Goal: Task Accomplishment & Management: Manage account settings

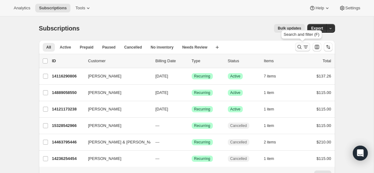
click at [300, 46] on icon "Search and filter results" at bounding box center [300, 47] width 6 height 6
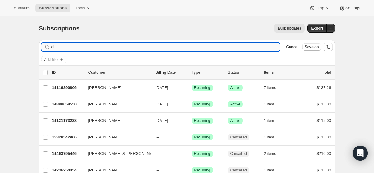
click at [166, 51] on input "cl" at bounding box center [165, 47] width 229 height 9
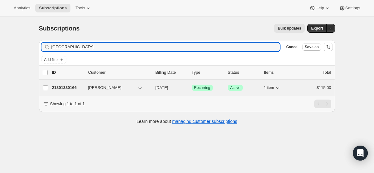
type input "[GEOGRAPHIC_DATA]"
click at [163, 89] on span "[DATE]" at bounding box center [162, 87] width 13 height 5
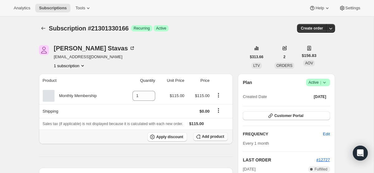
click at [210, 139] on span "Add product" at bounding box center [213, 136] width 22 height 5
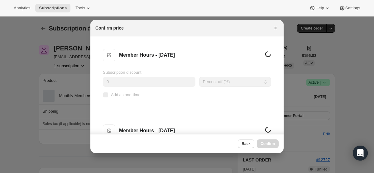
click at [106, 95] on input "Add as one-time" at bounding box center [105, 95] width 5 height 5
checkbox input "true"
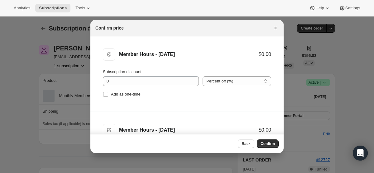
click at [106, 95] on input "Add as one-time" at bounding box center [105, 94] width 5 height 5
checkbox input "true"
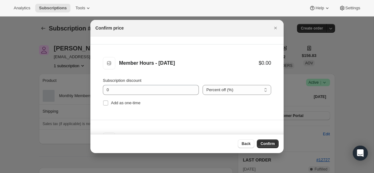
scroll to position [168, 0]
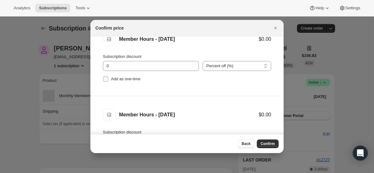
click at [106, 77] on input "Add as one-time" at bounding box center [105, 79] width 5 height 5
checkbox input "true"
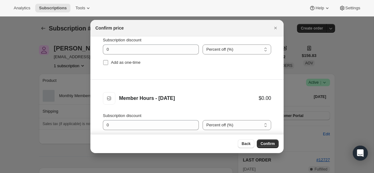
click at [105, 62] on input "Add as one-time" at bounding box center [105, 62] width 5 height 5
checkbox input "true"
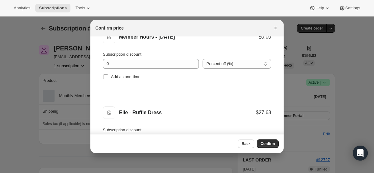
scroll to position [343, 0]
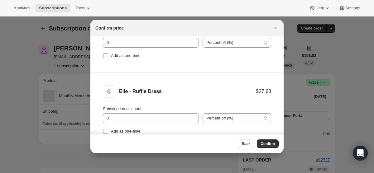
click at [105, 55] on input "Add as one-time" at bounding box center [105, 55] width 5 height 5
checkbox input "true"
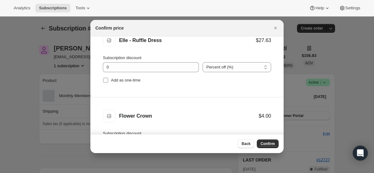
click at [106, 81] on input "Add as one-time" at bounding box center [105, 80] width 5 height 5
checkbox input "true"
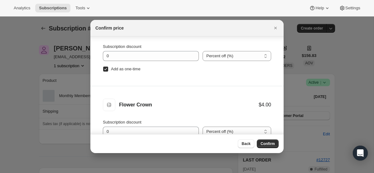
scroll to position [32, 0]
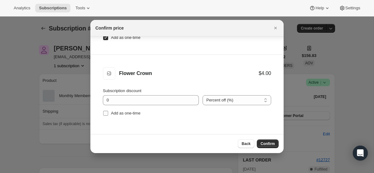
click at [105, 114] on input "Add as one-time" at bounding box center [105, 113] width 5 height 5
checkbox input "true"
click at [265, 143] on span "Confirm" at bounding box center [268, 144] width 14 height 5
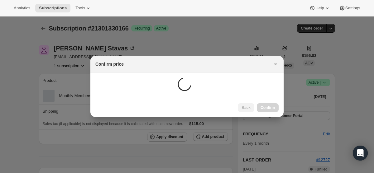
scroll to position [0, 0]
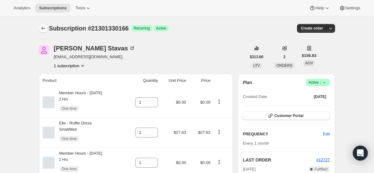
click at [43, 29] on icon "Subscriptions" at bounding box center [43, 28] width 6 height 6
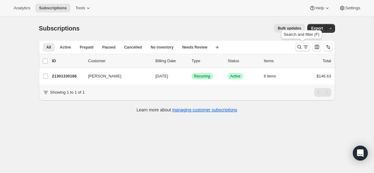
click at [301, 45] on icon "Search and filter results" at bounding box center [300, 47] width 6 height 6
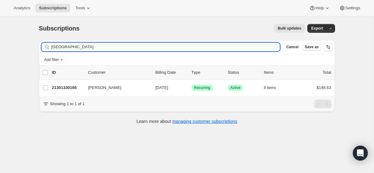
click at [157, 47] on input "[GEOGRAPHIC_DATA]" at bounding box center [165, 47] width 229 height 9
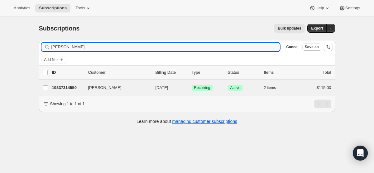
type input "[PERSON_NAME]"
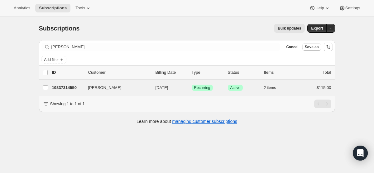
click at [175, 94] on div "[PERSON_NAME] 19337314550 [PERSON_NAME] [DATE] Success Recurring Success Active…" at bounding box center [187, 88] width 296 height 16
click at [168, 89] on span "[DATE]" at bounding box center [162, 87] width 13 height 5
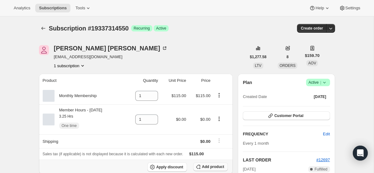
click at [204, 165] on span "Add product" at bounding box center [213, 167] width 22 height 5
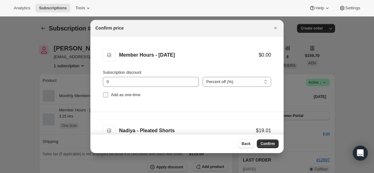
click at [106, 96] on input "Add as one-time" at bounding box center [105, 95] width 5 height 5
checkbox input "true"
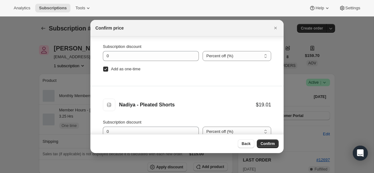
scroll to position [32, 0]
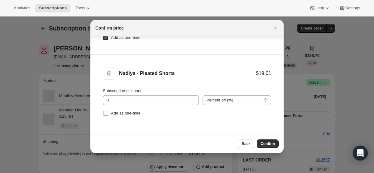
click at [107, 113] on input "Add as one-time" at bounding box center [105, 113] width 5 height 5
checkbox input "true"
click at [263, 143] on span "Confirm" at bounding box center [268, 144] width 14 height 5
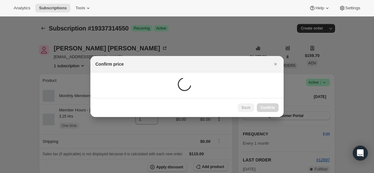
scroll to position [0, 0]
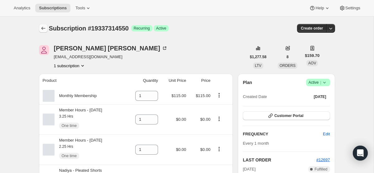
click at [46, 28] on icon "Subscriptions" at bounding box center [43, 28] width 6 height 6
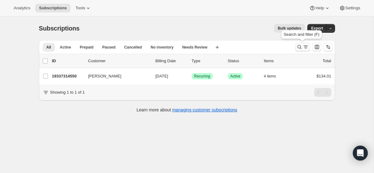
click at [298, 47] on icon "Search and filter results" at bounding box center [300, 47] width 6 height 6
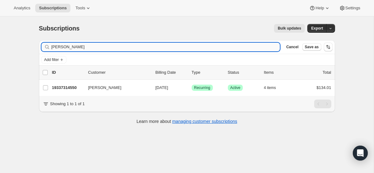
click at [183, 45] on input "[PERSON_NAME]" at bounding box center [165, 47] width 229 height 9
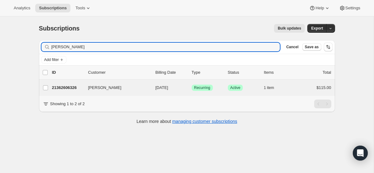
type input "[PERSON_NAME]"
click at [153, 92] on div "[PERSON_NAME] 21362606326 [PERSON_NAME] [DATE] Success Recurring Success Active…" at bounding box center [187, 88] width 296 height 16
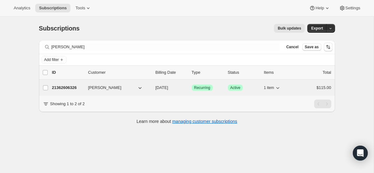
click at [161, 90] on p "[DATE]" at bounding box center [171, 88] width 31 height 6
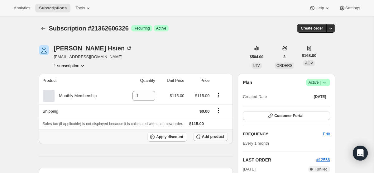
click at [202, 137] on span "Add product" at bounding box center [213, 136] width 22 height 5
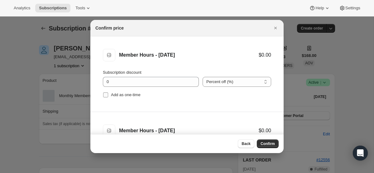
click at [104, 94] on input "Add as one-time" at bounding box center [105, 95] width 5 height 5
checkbox input "true"
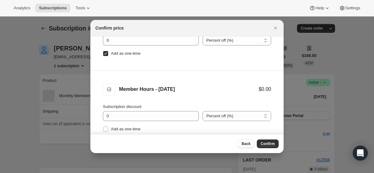
scroll to position [60, 0]
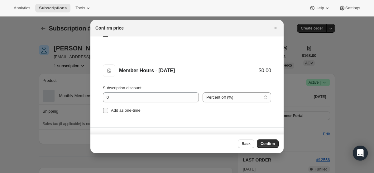
click at [104, 112] on input "Add as one-time" at bounding box center [105, 110] width 5 height 5
checkbox input "true"
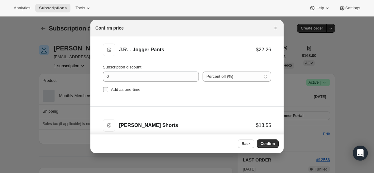
click at [105, 91] on input "Add as one-time" at bounding box center [105, 89] width 5 height 5
checkbox input "true"
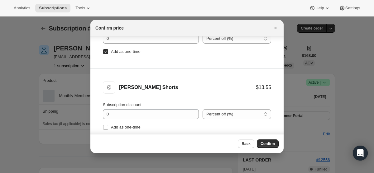
scroll to position [32, 0]
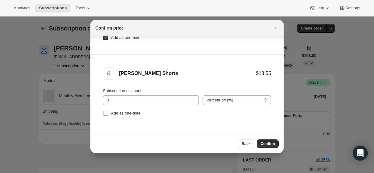
click at [106, 113] on input "Add as one-time" at bounding box center [105, 113] width 5 height 5
checkbox input "true"
click at [265, 145] on span "Confirm" at bounding box center [268, 144] width 14 height 5
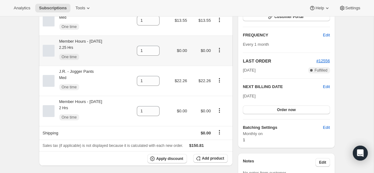
scroll to position [166, 0]
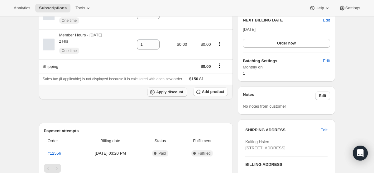
click at [166, 95] on span "Apply discount" at bounding box center [169, 92] width 27 height 5
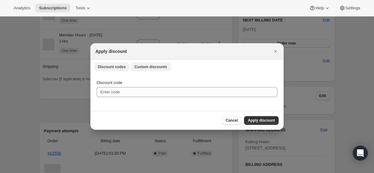
click at [163, 68] on span "Custom discounts" at bounding box center [150, 67] width 33 height 5
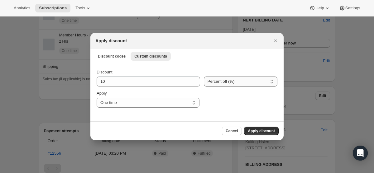
click at [236, 79] on select "Percent off (%) Amount off ($)" at bounding box center [241, 82] width 74 height 10
select select "fixed"
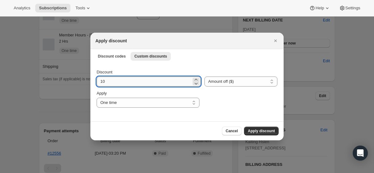
click at [133, 80] on input "10" at bounding box center [144, 82] width 95 height 10
type input "115"
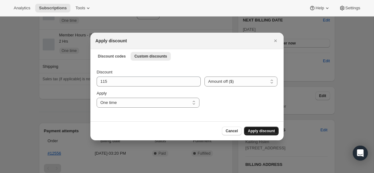
click at [256, 131] on span "Apply discount" at bounding box center [261, 131] width 27 height 5
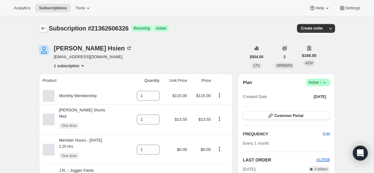
click at [44, 30] on icon "Subscriptions" at bounding box center [43, 28] width 6 height 6
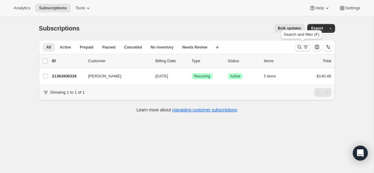
click at [307, 44] on icon "Search and filter results" at bounding box center [306, 47] width 6 height 6
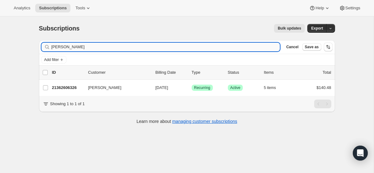
click at [212, 47] on input "[PERSON_NAME]" at bounding box center [165, 47] width 229 height 9
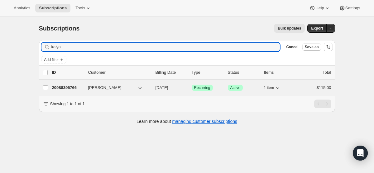
type input "kaiya"
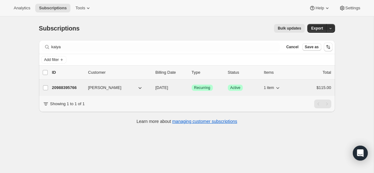
click at [172, 92] on div "20988395766 [PERSON_NAME] [DATE] Success Recurring Success Active 1 item $115.00" at bounding box center [192, 88] width 280 height 9
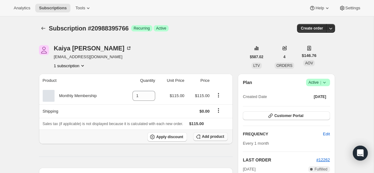
click at [213, 135] on span "Add product" at bounding box center [213, 136] width 22 height 5
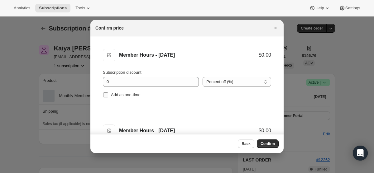
click at [105, 95] on input "Add as one-time" at bounding box center [105, 95] width 5 height 5
checkbox input "true"
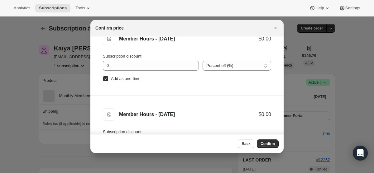
scroll to position [19, 0]
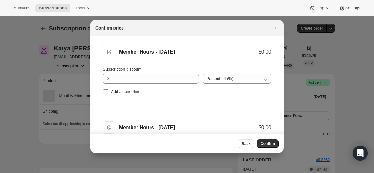
click at [105, 92] on input "Add as one-time" at bounding box center [105, 92] width 5 height 5
checkbox input "true"
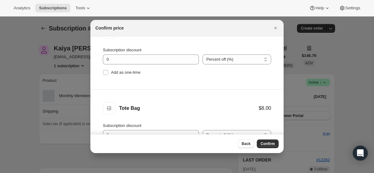
scroll to position [178, 0]
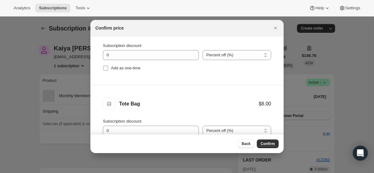
click at [107, 69] on input "Add as one-time" at bounding box center [105, 68] width 5 height 5
checkbox input "true"
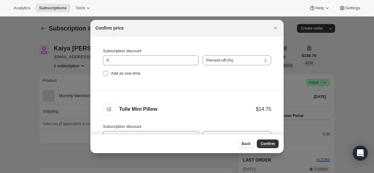
click at [106, 73] on input "Add as one-time" at bounding box center [105, 73] width 5 height 5
checkbox input "true"
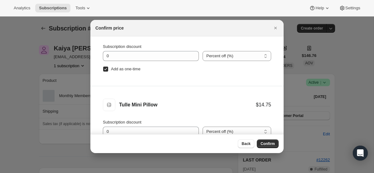
scroll to position [32, 0]
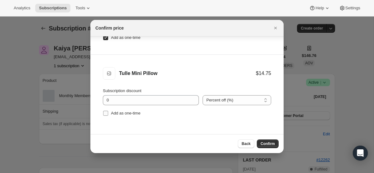
click at [107, 113] on input "Add as one-time" at bounding box center [105, 113] width 5 height 5
checkbox input "true"
click at [265, 143] on span "Confirm" at bounding box center [268, 144] width 14 height 5
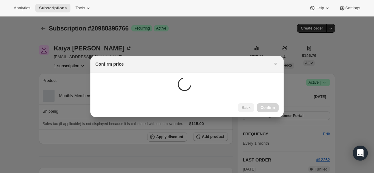
scroll to position [0, 0]
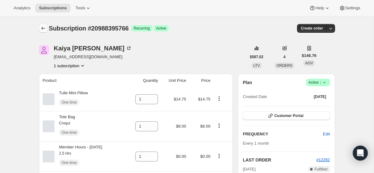
click at [40, 24] on button "Subscriptions" at bounding box center [43, 28] width 9 height 9
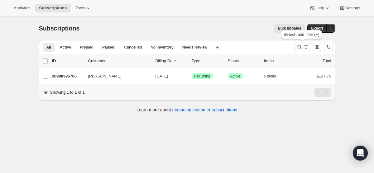
click at [301, 49] on icon "Search and filter results" at bounding box center [300, 47] width 6 height 6
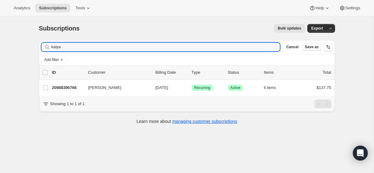
click at [169, 52] on div "Filter subscribers kaiya Clear Cancel Save as" at bounding box center [187, 47] width 296 height 14
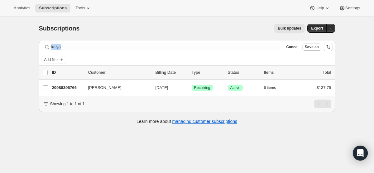
click at [169, 51] on div "Filter subscribers kaiya Clear Cancel Save as" at bounding box center [187, 47] width 296 height 14
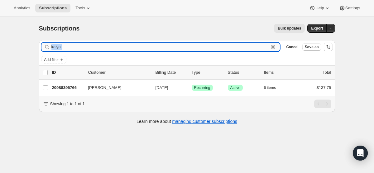
click at [167, 49] on input "kaiya" at bounding box center [160, 47] width 218 height 9
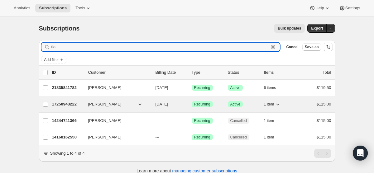
type input "tia"
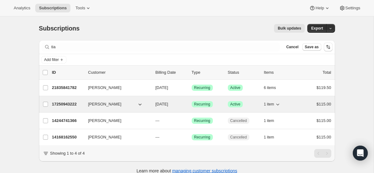
click at [168, 102] on span "[DATE]" at bounding box center [162, 104] width 13 height 5
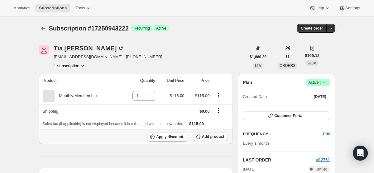
click at [205, 139] on span "Add product" at bounding box center [213, 136] width 22 height 5
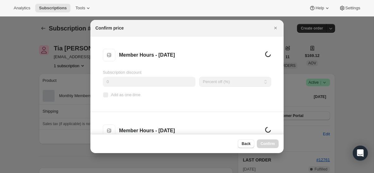
click at [105, 97] on input "Add as one-time" at bounding box center [105, 95] width 5 height 5
checkbox input "true"
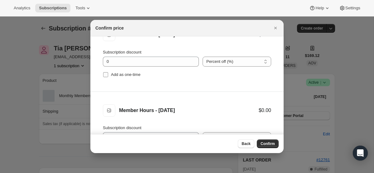
click at [105, 77] on input "Add as one-time" at bounding box center [105, 74] width 5 height 5
checkbox input "true"
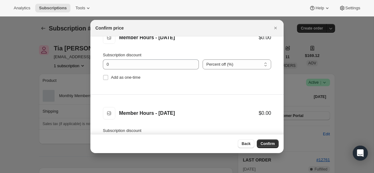
scroll to position [177, 0]
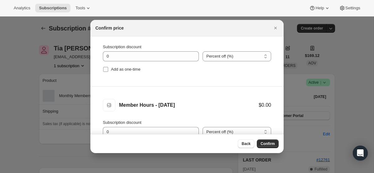
click at [105, 69] on input "Add as one-time" at bounding box center [105, 69] width 5 height 5
checkbox input "true"
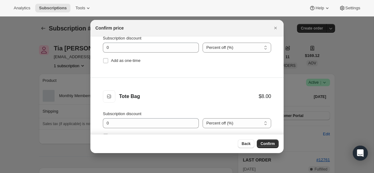
scroll to position [270, 0]
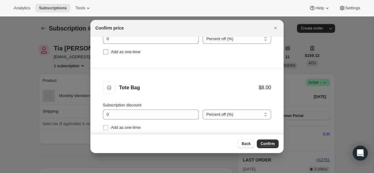
click at [106, 50] on input "Add as one-time" at bounding box center [105, 52] width 5 height 5
checkbox input "true"
click at [105, 129] on input "Add as one-time" at bounding box center [105, 127] width 5 height 5
checkbox input "true"
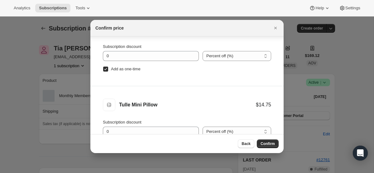
scroll to position [32, 0]
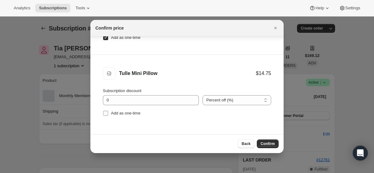
click at [107, 114] on input "Add as one-time" at bounding box center [105, 113] width 5 height 5
checkbox input "true"
click at [273, 144] on span "Confirm" at bounding box center [268, 144] width 14 height 5
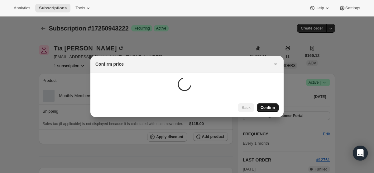
scroll to position [0, 0]
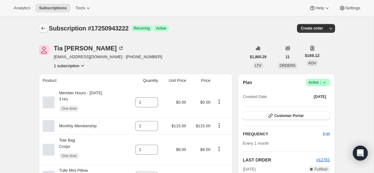
click at [42, 31] on icon "Subscriptions" at bounding box center [43, 28] width 6 height 6
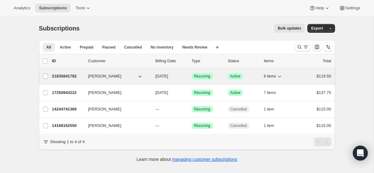
click at [173, 74] on p "[DATE]" at bounding box center [171, 76] width 31 height 6
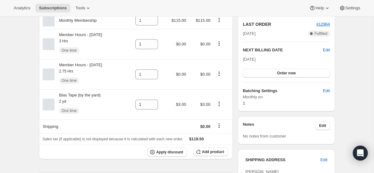
scroll to position [141, 0]
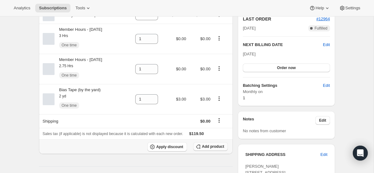
click at [203, 146] on button "Add product" at bounding box center [210, 147] width 35 height 9
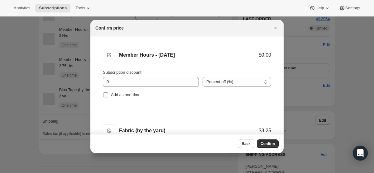
click at [105, 95] on input "Add as one-time" at bounding box center [105, 95] width 5 height 5
checkbox input "true"
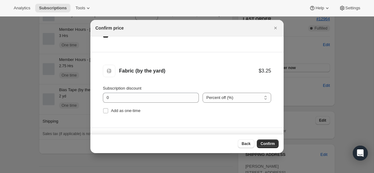
scroll to position [100, 0]
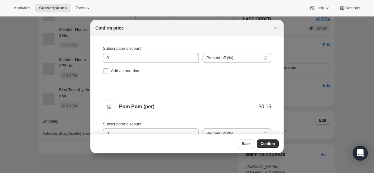
click at [105, 71] on input "Add as one-time" at bounding box center [105, 71] width 5 height 5
checkbox input "true"
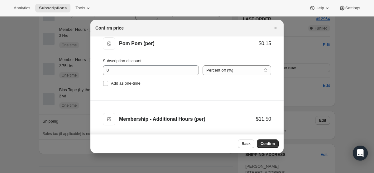
scroll to position [178, 0]
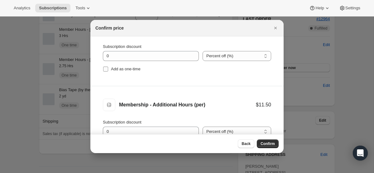
click at [105, 67] on input "Add as one-time" at bounding box center [105, 69] width 5 height 5
checkbox input "true"
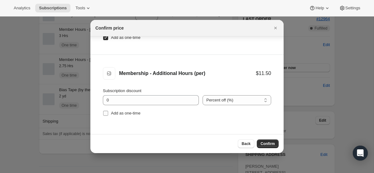
click at [105, 114] on input "Add as one-time" at bounding box center [105, 113] width 5 height 5
checkbox input "true"
click at [267, 142] on button "Confirm" at bounding box center [268, 144] width 22 height 9
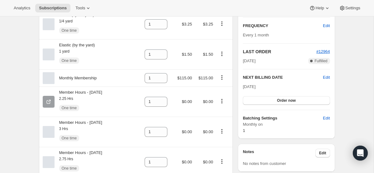
scroll to position [0, 0]
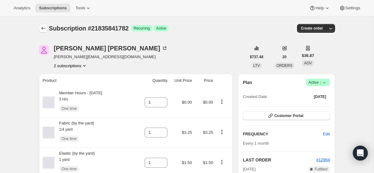
click at [46, 25] on icon "Subscriptions" at bounding box center [43, 28] width 6 height 6
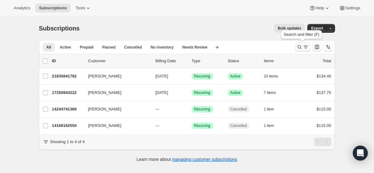
click at [300, 48] on icon "Search and filter results" at bounding box center [300, 47] width 6 height 6
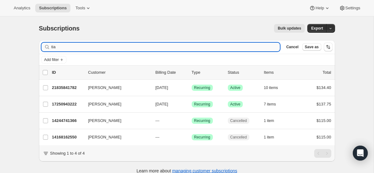
click at [147, 46] on input "tia" at bounding box center [165, 47] width 229 height 9
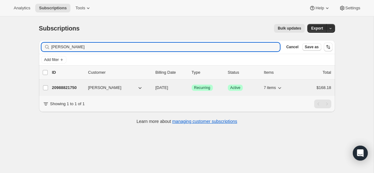
type input "[PERSON_NAME]"
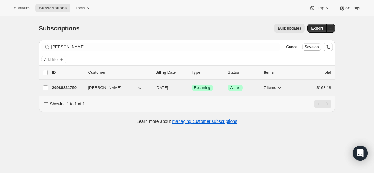
click at [161, 90] on span "[DATE]" at bounding box center [162, 87] width 13 height 5
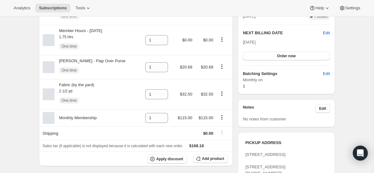
scroll to position [155, 0]
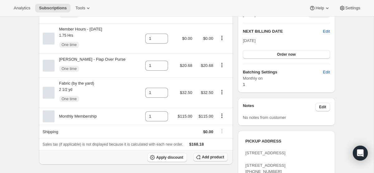
click at [209, 160] on span "Add product" at bounding box center [213, 157] width 22 height 5
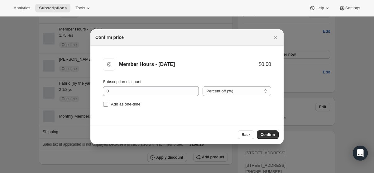
click at [105, 105] on input "Add as one-time" at bounding box center [105, 104] width 5 height 5
checkbox input "true"
click at [268, 131] on button "Confirm" at bounding box center [268, 135] width 22 height 9
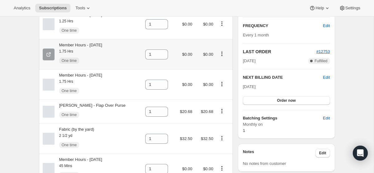
scroll to position [0, 0]
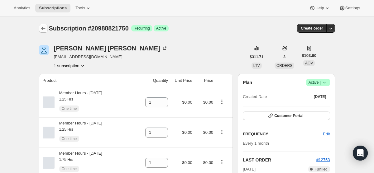
click at [46, 26] on icon "Subscriptions" at bounding box center [43, 28] width 6 height 6
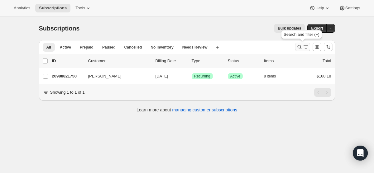
click at [301, 46] on icon "Search and filter results" at bounding box center [300, 47] width 6 height 6
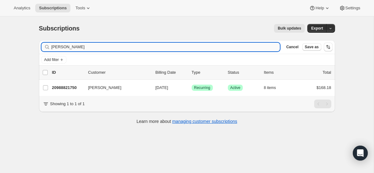
click at [161, 47] on input "[PERSON_NAME]" at bounding box center [165, 47] width 229 height 9
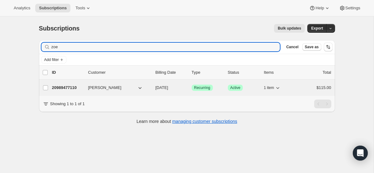
type input "zoe"
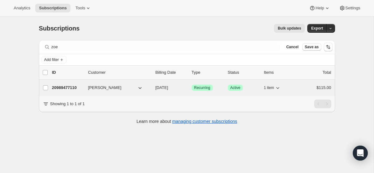
click at [162, 88] on span "[DATE]" at bounding box center [162, 87] width 13 height 5
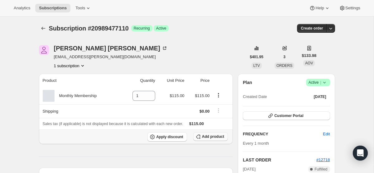
click at [206, 140] on button "Add product" at bounding box center [210, 137] width 35 height 9
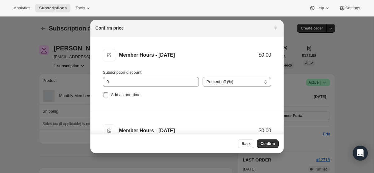
click at [108, 94] on input "Add as one-time" at bounding box center [105, 95] width 5 height 5
checkbox input "true"
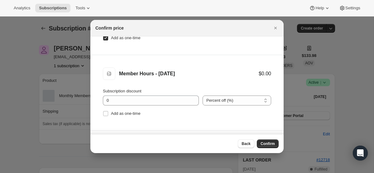
scroll to position [59, 0]
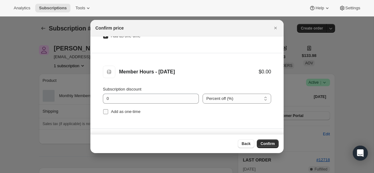
click at [105, 110] on input "Add as one-time" at bounding box center [105, 112] width 5 height 5
checkbox input "true"
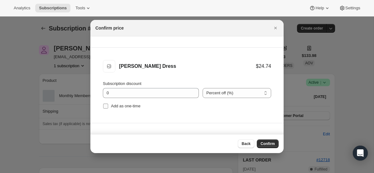
click at [106, 109] on span ":r25o:" at bounding box center [106, 107] width 6 height 6
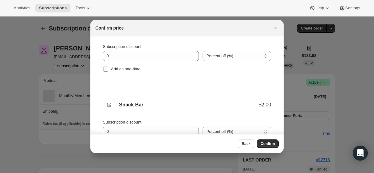
click at [106, 68] on input "Add as one-time" at bounding box center [105, 69] width 5 height 5
checkbox input "true"
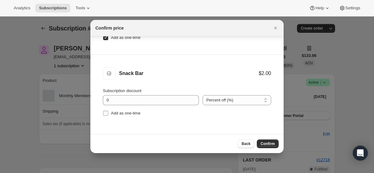
click at [106, 112] on input "Add as one-time" at bounding box center [105, 113] width 5 height 5
checkbox input "true"
click at [269, 143] on span "Confirm" at bounding box center [268, 144] width 14 height 5
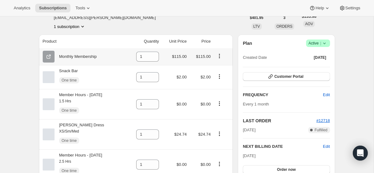
scroll to position [47, 0]
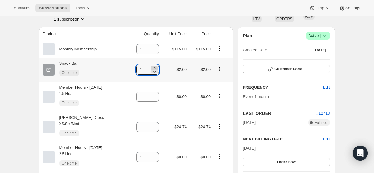
click at [156, 67] on icon at bounding box center [154, 68] width 3 height 2
type input "3"
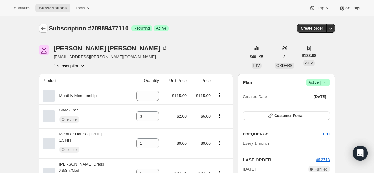
click at [42, 26] on icon "Subscriptions" at bounding box center [43, 28] width 6 height 6
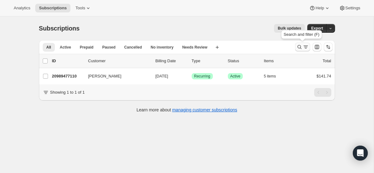
click at [300, 48] on icon "Search and filter results" at bounding box center [300, 47] width 6 height 6
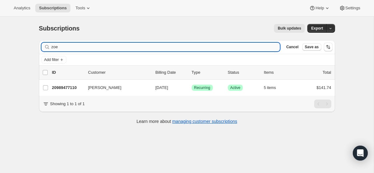
click at [130, 48] on input "zoe" at bounding box center [165, 47] width 229 height 9
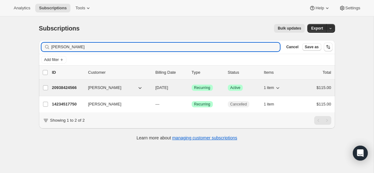
type input "[PERSON_NAME]"
click at [163, 89] on span "[DATE]" at bounding box center [162, 87] width 13 height 5
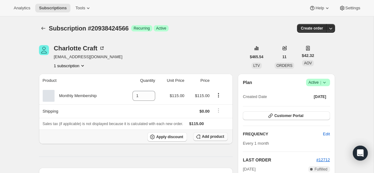
click at [213, 133] on button "Add product" at bounding box center [210, 137] width 35 height 9
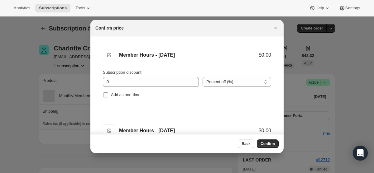
click at [106, 96] on input "Add as one-time" at bounding box center [105, 95] width 5 height 5
checkbox input "true"
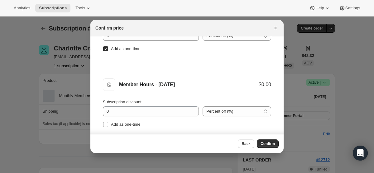
scroll to position [46, 0]
click at [105, 125] on input "Add as one-time" at bounding box center [105, 124] width 5 height 5
checkbox input "true"
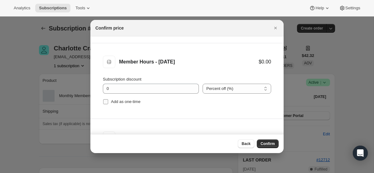
click at [106, 103] on input "Add as one-time" at bounding box center [105, 102] width 5 height 5
checkbox input "true"
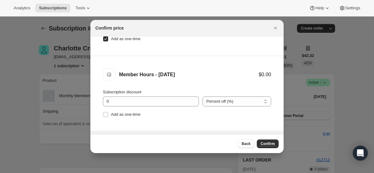
scroll to position [208, 0]
click at [106, 116] on input "Add as one-time" at bounding box center [105, 114] width 5 height 5
checkbox input "true"
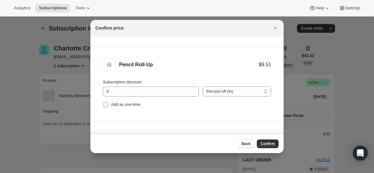
click at [105, 104] on input "Add as one-time" at bounding box center [105, 104] width 5 height 5
checkbox input "true"
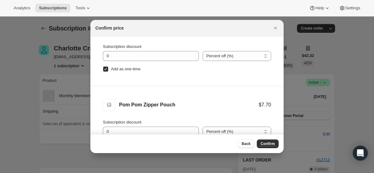
scroll to position [32, 0]
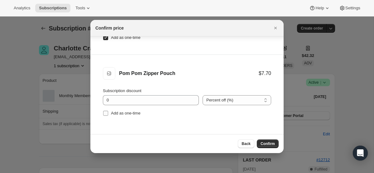
click at [106, 114] on input "Add as one-time" at bounding box center [105, 113] width 5 height 5
checkbox input "true"
click at [266, 142] on span "Confirm" at bounding box center [268, 144] width 14 height 5
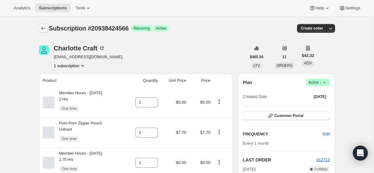
click at [41, 30] on icon "Subscriptions" at bounding box center [43, 28] width 6 height 6
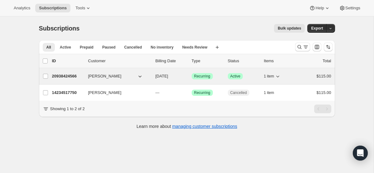
click at [166, 77] on span "[DATE]" at bounding box center [162, 76] width 13 height 5
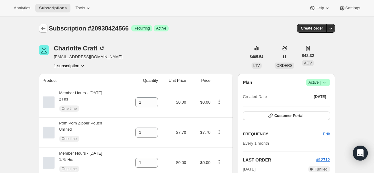
click at [42, 27] on icon "Subscriptions" at bounding box center [43, 28] width 6 height 6
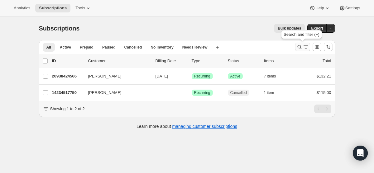
click at [300, 45] on icon "Search and filter results" at bounding box center [300, 47] width 6 height 6
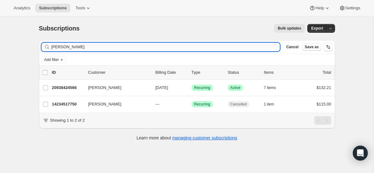
click at [122, 48] on input "[PERSON_NAME]" at bounding box center [165, 47] width 229 height 9
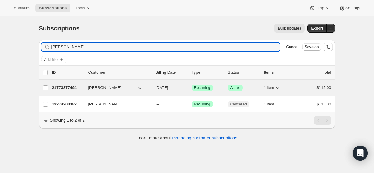
type input "[PERSON_NAME]"
click at [162, 88] on span "[DATE]" at bounding box center [162, 87] width 13 height 5
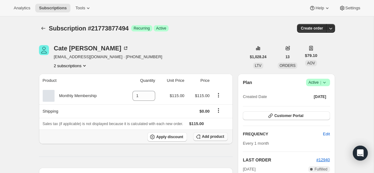
click at [213, 136] on span "Add product" at bounding box center [213, 136] width 22 height 5
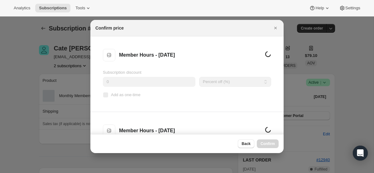
click at [105, 95] on input "Add as one-time" at bounding box center [105, 95] width 5 height 5
checkbox input "true"
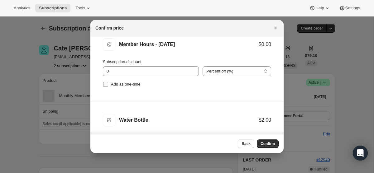
click at [105, 86] on input "Add as one-time" at bounding box center [105, 84] width 5 height 5
checkbox input "true"
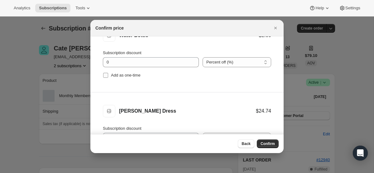
click at [105, 75] on input "Add as one-time" at bounding box center [105, 75] width 5 height 5
checkbox input "true"
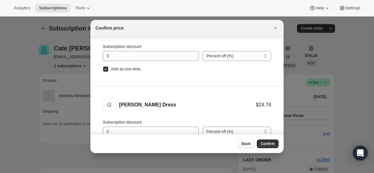
scroll to position [32, 0]
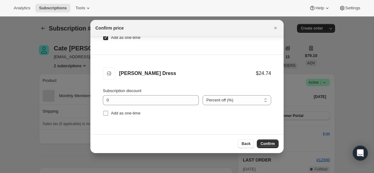
click at [104, 115] on input "Add as one-time" at bounding box center [105, 113] width 5 height 5
checkbox input "true"
click at [268, 144] on span "Confirm" at bounding box center [268, 144] width 14 height 5
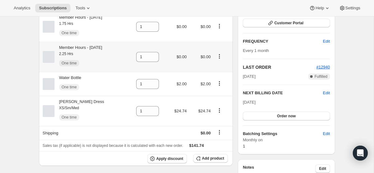
scroll to position [87, 0]
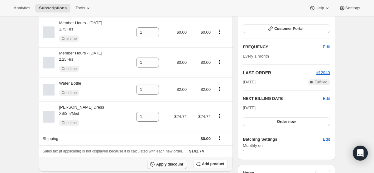
click at [166, 165] on span "Apply discount" at bounding box center [169, 164] width 27 height 5
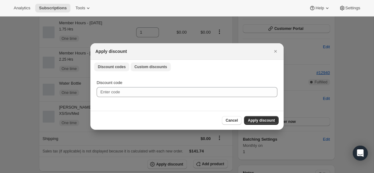
click at [162, 70] on button "Custom discounts" at bounding box center [151, 67] width 40 height 9
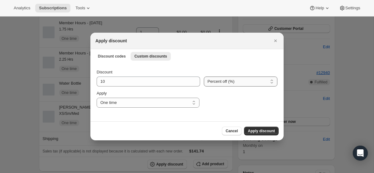
click at [225, 84] on select "Percent off (%) Amount off ($)" at bounding box center [241, 82] width 74 height 10
select select "fixed"
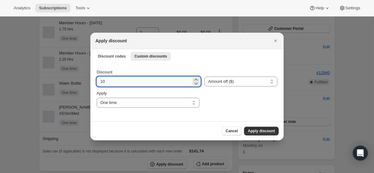
click at [128, 84] on input "10" at bounding box center [144, 82] width 95 height 10
type input "115"
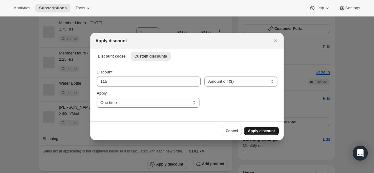
click at [256, 129] on button "Apply discount" at bounding box center [261, 131] width 35 height 9
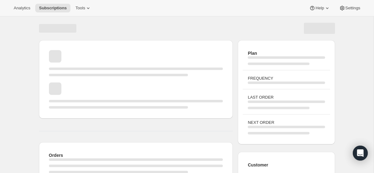
scroll to position [87, 0]
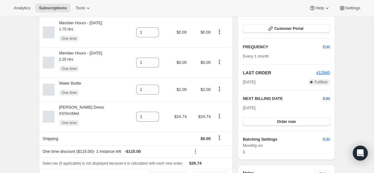
click at [324, 97] on span "Edit" at bounding box center [326, 99] width 7 height 6
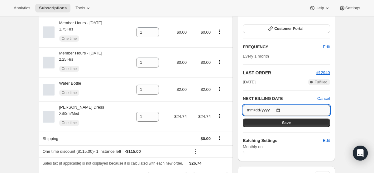
click at [281, 110] on input "[DATE]" at bounding box center [286, 110] width 87 height 11
type input "[DATE]"
click at [280, 124] on button "Save" at bounding box center [286, 123] width 87 height 9
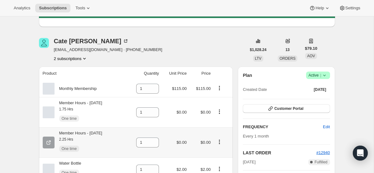
scroll to position [0, 0]
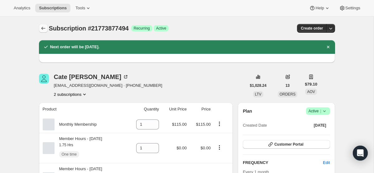
click at [43, 26] on icon "Subscriptions" at bounding box center [43, 28] width 6 height 6
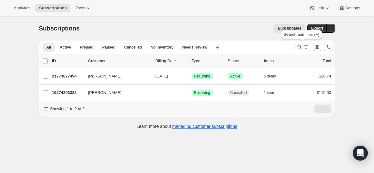
click at [302, 49] on icon "Search and filter results" at bounding box center [300, 47] width 6 height 6
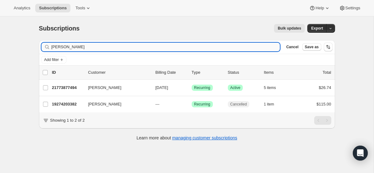
click at [158, 49] on input "[PERSON_NAME]" at bounding box center [165, 47] width 229 height 9
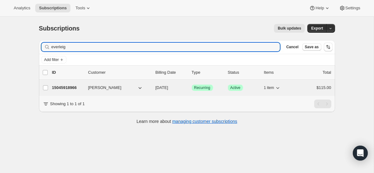
type input "everleig"
click at [159, 91] on div "15045918966 [PERSON_NAME] [DATE] Success Recurring Success Active 1 item $115.00" at bounding box center [192, 88] width 280 height 9
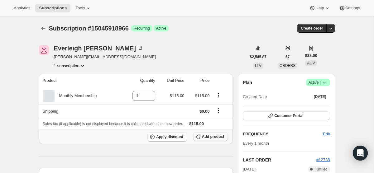
click at [216, 134] on button "Add product" at bounding box center [210, 137] width 35 height 9
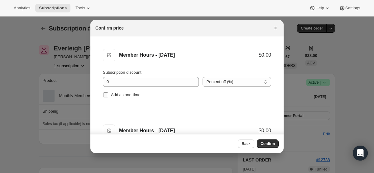
click at [106, 94] on input "Add as one-time" at bounding box center [105, 95] width 5 height 5
checkbox input "true"
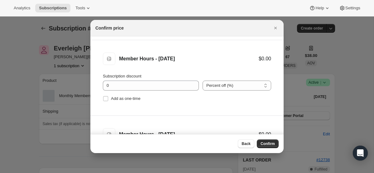
scroll to position [73, 0]
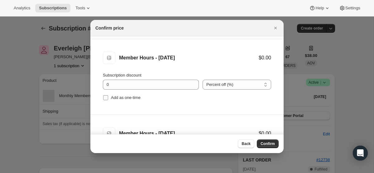
click at [107, 99] on input "Add as one-time" at bounding box center [105, 97] width 5 height 5
checkbox input "true"
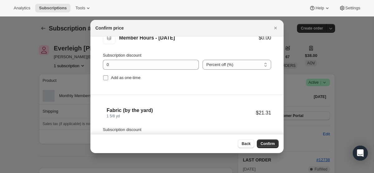
click at [106, 79] on input "Add as one-time" at bounding box center [105, 77] width 5 height 5
checkbox input "true"
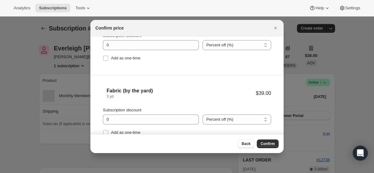
scroll to position [264, 0]
click at [105, 57] on input "Add as one-time" at bounding box center [105, 57] width 5 height 5
checkbox input "true"
click at [106, 130] on input "Add as one-time" at bounding box center [105, 132] width 5 height 5
checkbox input "true"
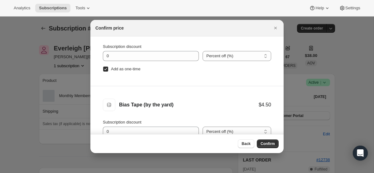
scroll to position [32, 0]
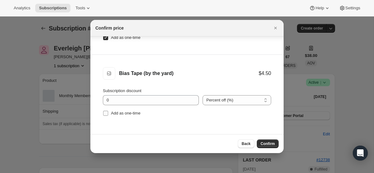
click at [106, 115] on input "Add as one-time" at bounding box center [105, 113] width 5 height 5
checkbox input "true"
click at [268, 143] on span "Confirm" at bounding box center [268, 144] width 14 height 5
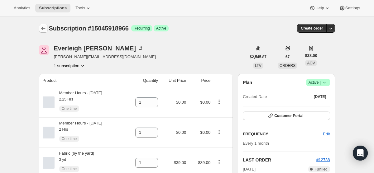
click at [43, 29] on icon "Subscriptions" at bounding box center [43, 28] width 6 height 6
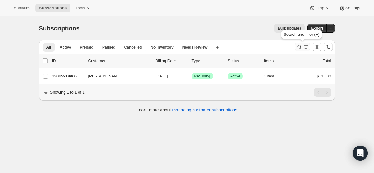
click at [301, 48] on icon "Search and filter results" at bounding box center [300, 47] width 6 height 6
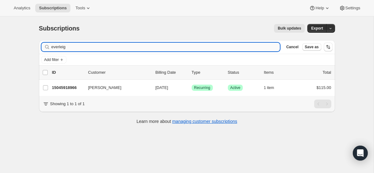
click at [178, 49] on input "everleig" at bounding box center [165, 47] width 229 height 9
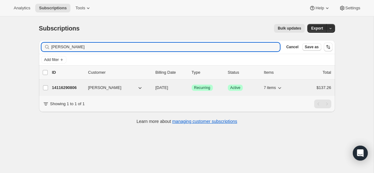
type input "[PERSON_NAME]"
click at [168, 87] on span "[DATE]" at bounding box center [162, 87] width 13 height 5
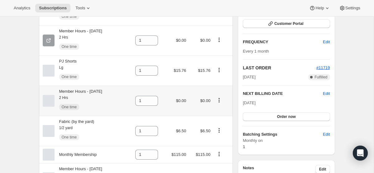
scroll to position [241, 0]
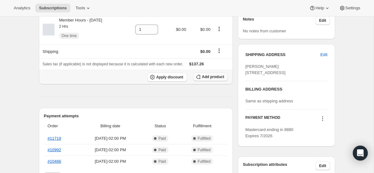
click at [211, 81] on button "Add product" at bounding box center [210, 77] width 35 height 9
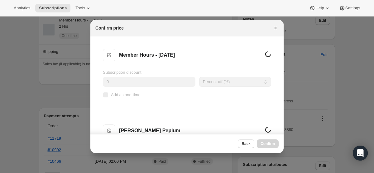
click at [106, 93] on input "Add as one-time" at bounding box center [105, 95] width 5 height 5
checkbox input "true"
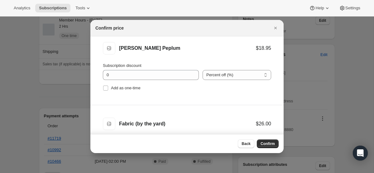
click at [106, 90] on input "Add as one-time" at bounding box center [105, 88] width 5 height 5
checkbox input "true"
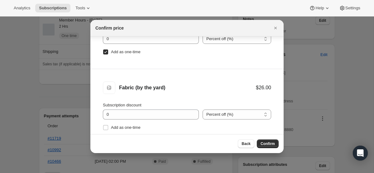
scroll to position [32, 0]
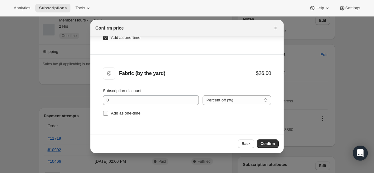
click at [105, 115] on input "Add as one-time" at bounding box center [105, 113] width 5 height 5
checkbox input "true"
click at [266, 144] on span "Confirm" at bounding box center [268, 144] width 14 height 5
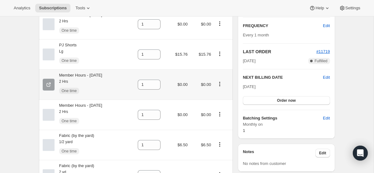
scroll to position [0, 0]
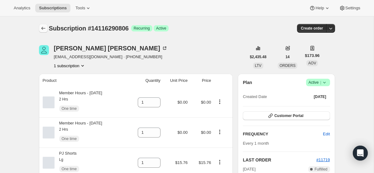
click at [45, 31] on icon "Subscriptions" at bounding box center [43, 28] width 6 height 6
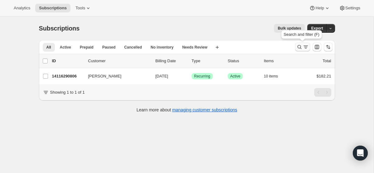
click at [298, 48] on icon "Search and filter results" at bounding box center [300, 47] width 6 height 6
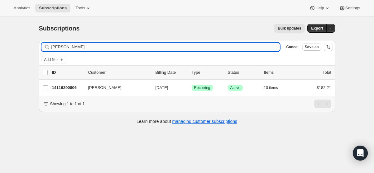
click at [178, 45] on input "[PERSON_NAME]" at bounding box center [165, 47] width 229 height 9
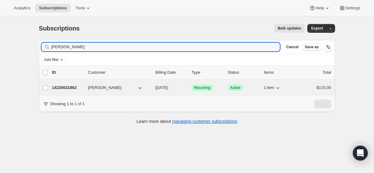
type input "[PERSON_NAME]"
click at [167, 88] on span "[DATE]" at bounding box center [162, 87] width 13 height 5
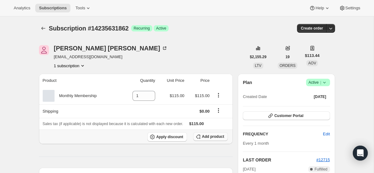
click at [213, 137] on span "Add product" at bounding box center [213, 136] width 22 height 5
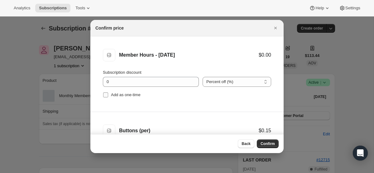
click at [106, 96] on input "Add as one-time" at bounding box center [105, 95] width 5 height 5
checkbox input "true"
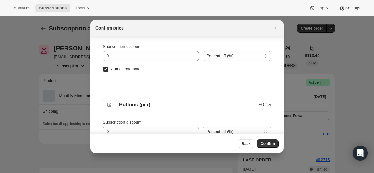
scroll to position [32, 0]
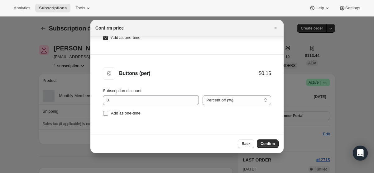
click at [108, 116] on input "Add as one-time" at bounding box center [105, 113] width 5 height 5
checkbox input "true"
click at [273, 146] on span "Confirm" at bounding box center [268, 144] width 14 height 5
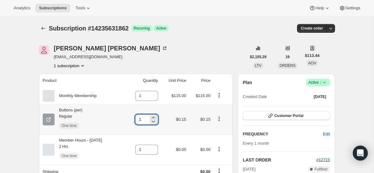
click at [149, 118] on input "1" at bounding box center [141, 120] width 13 height 10
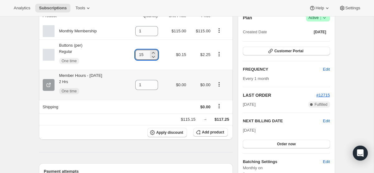
scroll to position [89, 0]
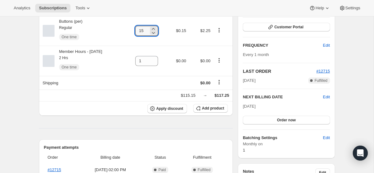
type input "15"
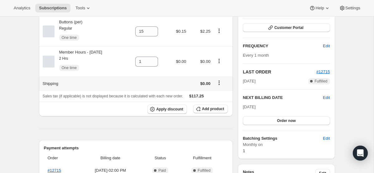
scroll to position [0, 0]
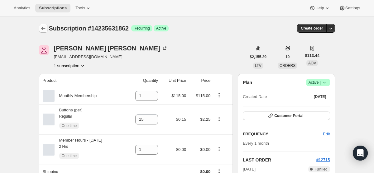
click at [40, 27] on icon "Subscriptions" at bounding box center [43, 28] width 6 height 6
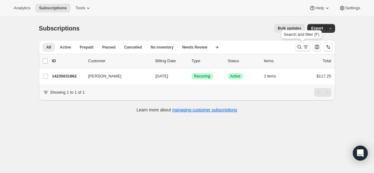
click at [301, 48] on icon "Search and filter results" at bounding box center [300, 47] width 6 height 6
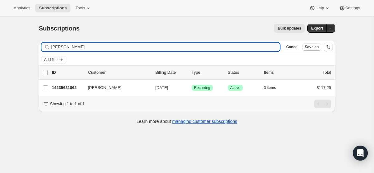
click at [174, 47] on input "[PERSON_NAME]" at bounding box center [165, 47] width 229 height 9
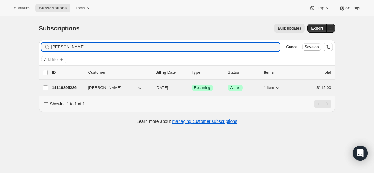
type input "[PERSON_NAME]"
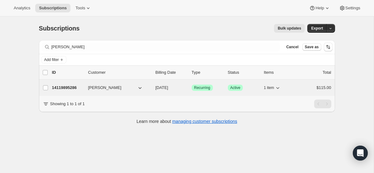
click at [159, 85] on p "[DATE]" at bounding box center [171, 88] width 31 height 6
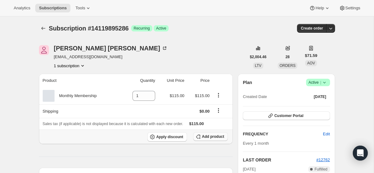
click at [209, 139] on button "Add product" at bounding box center [210, 137] width 35 height 9
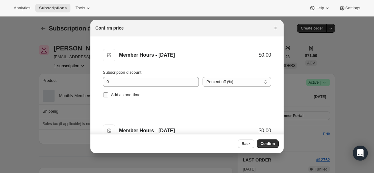
click at [105, 96] on input "Add as one-time" at bounding box center [105, 95] width 5 height 5
checkbox input "true"
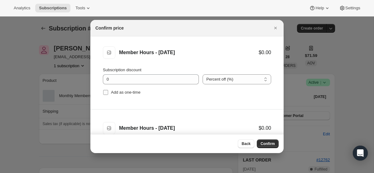
click at [104, 93] on input "Add as one-time" at bounding box center [105, 92] width 5 height 5
checkbox input "true"
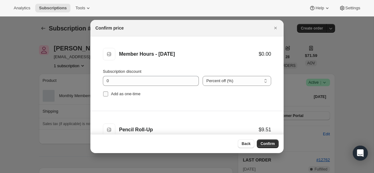
click at [105, 96] on input "Add as one-time" at bounding box center [105, 94] width 5 height 5
checkbox input "true"
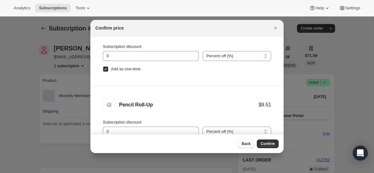
scroll to position [32, 0]
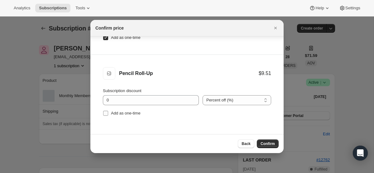
click at [105, 115] on input "Add as one-time" at bounding box center [105, 113] width 5 height 5
checkbox input "true"
click at [268, 141] on button "Confirm" at bounding box center [268, 144] width 22 height 9
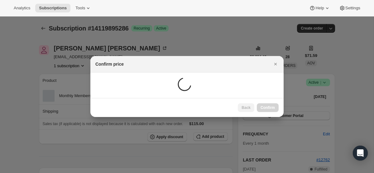
scroll to position [0, 0]
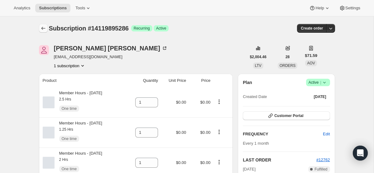
click at [42, 27] on icon "Subscriptions" at bounding box center [43, 28] width 6 height 6
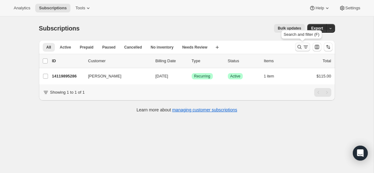
click at [301, 47] on icon "Search and filter results" at bounding box center [300, 47] width 6 height 6
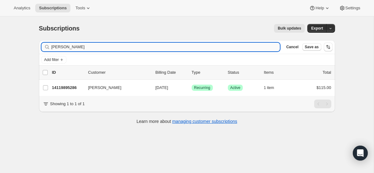
click at [158, 50] on input "[PERSON_NAME]" at bounding box center [165, 47] width 229 height 9
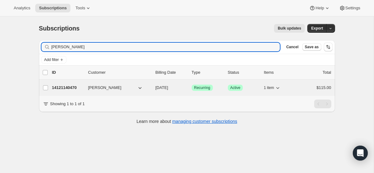
type input "[PERSON_NAME]"
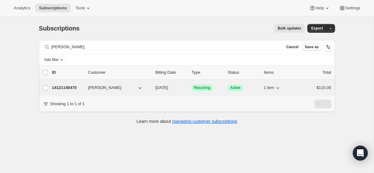
click at [165, 90] on p "[DATE]" at bounding box center [171, 88] width 31 height 6
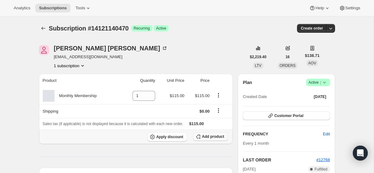
click at [202, 134] on button "Add product" at bounding box center [210, 137] width 35 height 9
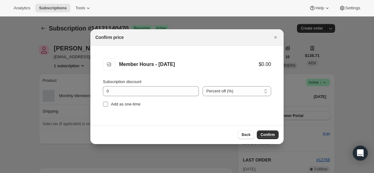
click at [106, 104] on input "Add as one-time" at bounding box center [105, 104] width 5 height 5
checkbox input "true"
click at [270, 134] on span "Confirm" at bounding box center [268, 135] width 14 height 5
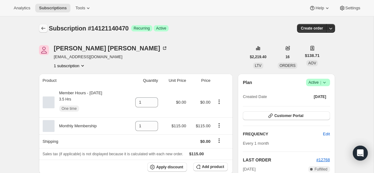
click at [45, 28] on icon "Subscriptions" at bounding box center [43, 28] width 6 height 6
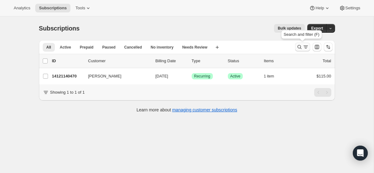
click at [300, 50] on icon "Search and filter results" at bounding box center [300, 47] width 6 height 6
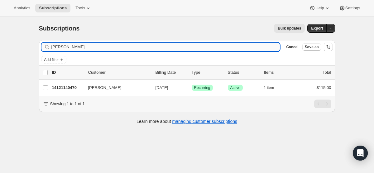
click at [196, 45] on input "[PERSON_NAME]" at bounding box center [165, 47] width 229 height 9
click at [194, 46] on input "[PERSON_NAME] de la" at bounding box center [165, 47] width 229 height 9
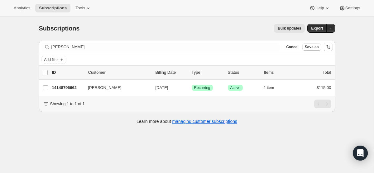
click at [157, 52] on div "Filter subscribers [PERSON_NAME] Cancel Save as" at bounding box center [187, 47] width 296 height 14
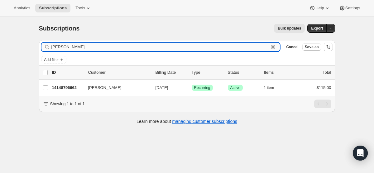
click at [155, 50] on input "[PERSON_NAME]" at bounding box center [160, 47] width 218 height 9
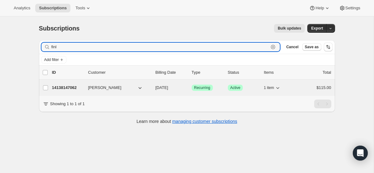
type input "finl"
click at [167, 87] on span "[DATE]" at bounding box center [162, 87] width 13 height 5
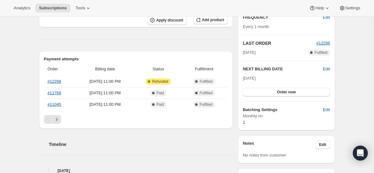
scroll to position [117, 0]
click at [327, 69] on span "Edit" at bounding box center [326, 69] width 7 height 6
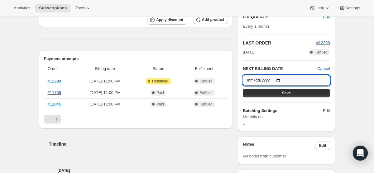
click at [282, 80] on input "[DATE]" at bounding box center [286, 80] width 87 height 11
type input "[DATE]"
click at [356, 98] on div "Subscription #14138147062. This page is ready Subscription #14138147062 Success…" at bounding box center [187, 139] width 374 height 480
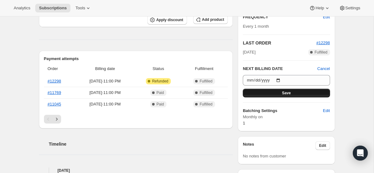
click at [322, 93] on button "Save" at bounding box center [286, 93] width 87 height 9
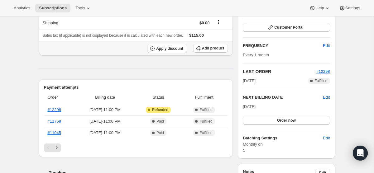
scroll to position [0, 0]
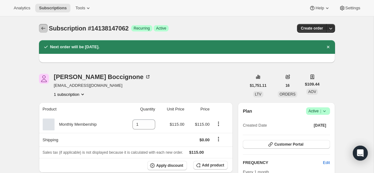
click at [43, 30] on icon "Subscriptions" at bounding box center [43, 28] width 6 height 6
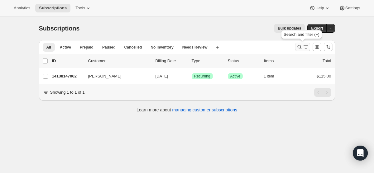
click at [300, 49] on icon "Search and filter results" at bounding box center [300, 47] width 6 height 6
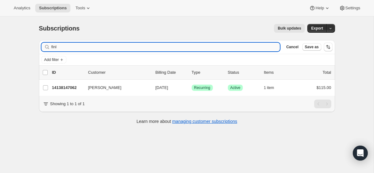
click at [166, 49] on input "finl" at bounding box center [165, 47] width 229 height 9
click at [75, 47] on input "[PERSON_NAME]" at bounding box center [160, 47] width 218 height 9
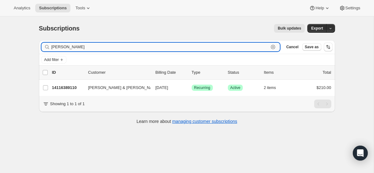
click at [75, 47] on input "[PERSON_NAME]" at bounding box center [160, 47] width 218 height 9
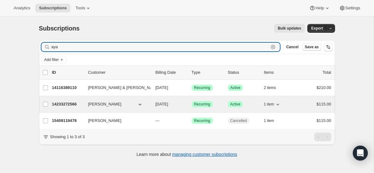
type input "aya"
click at [168, 103] on span "[DATE]" at bounding box center [162, 104] width 13 height 5
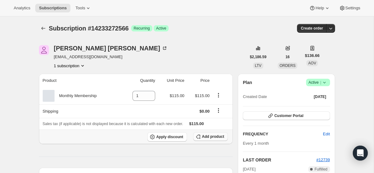
click at [200, 138] on icon "button" at bounding box center [200, 139] width 2 height 2
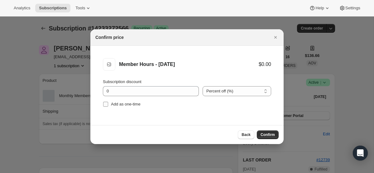
click at [105, 104] on input "Add as one-time" at bounding box center [105, 104] width 5 height 5
checkbox input "true"
click at [277, 136] on button "Confirm" at bounding box center [268, 135] width 22 height 9
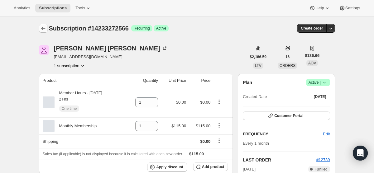
click at [43, 29] on icon "Subscriptions" at bounding box center [43, 28] width 6 height 6
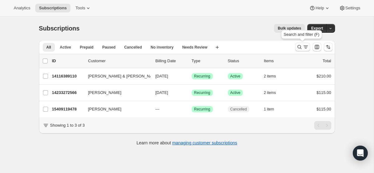
click at [295, 49] on button "Search and filter results" at bounding box center [302, 47] width 15 height 9
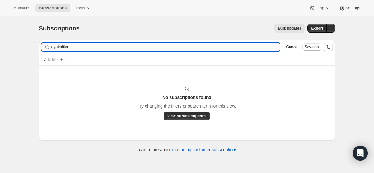
click at [135, 43] on input "ayakaitlyn" at bounding box center [165, 47] width 229 height 9
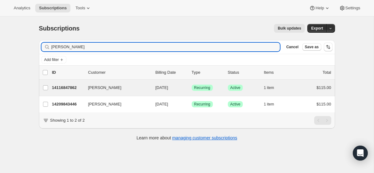
type input "[PERSON_NAME]"
click at [178, 94] on div "[PERSON_NAME] 14116847862 [PERSON_NAME] [DATE] Success Recurring Success Active…" at bounding box center [187, 88] width 296 height 16
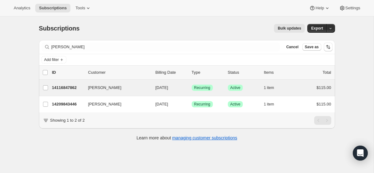
click at [178, 94] on div "[PERSON_NAME] 14116847862 [PERSON_NAME] [DATE] Success Recurring Success Active…" at bounding box center [187, 88] width 296 height 16
click at [161, 90] on p "[DATE]" at bounding box center [171, 88] width 31 height 6
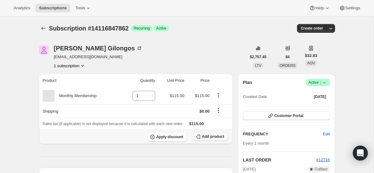
click at [202, 136] on button "Add product" at bounding box center [210, 137] width 35 height 9
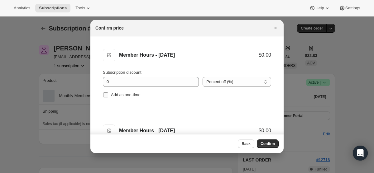
click at [107, 94] on input "Add as one-time" at bounding box center [105, 95] width 5 height 5
checkbox input "true"
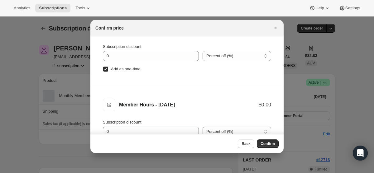
scroll to position [32, 0]
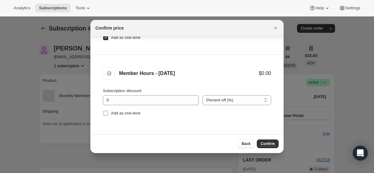
click at [106, 113] on input "Add as one-time" at bounding box center [105, 113] width 5 height 5
checkbox input "true"
click at [273, 143] on span "Confirm" at bounding box center [268, 144] width 14 height 5
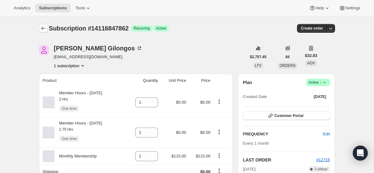
click at [44, 30] on icon "Subscriptions" at bounding box center [43, 28] width 6 height 6
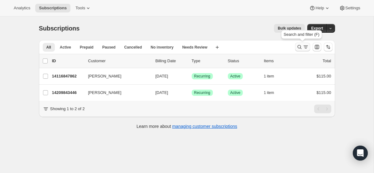
click at [305, 46] on icon "Search and filter results" at bounding box center [306, 47] width 6 height 6
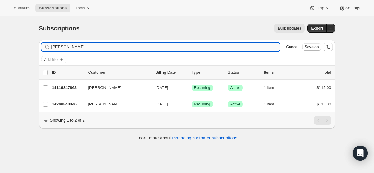
click at [148, 50] on input "[PERSON_NAME]" at bounding box center [165, 47] width 229 height 9
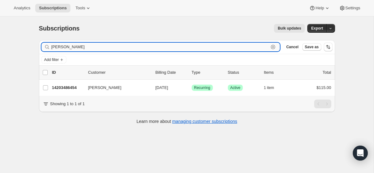
click at [103, 48] on input "[PERSON_NAME]" at bounding box center [160, 47] width 218 height 9
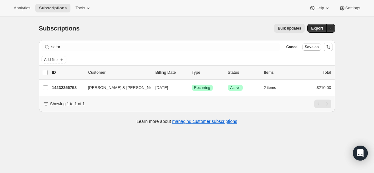
click at [104, 55] on div "Add filter" at bounding box center [187, 59] width 296 height 11
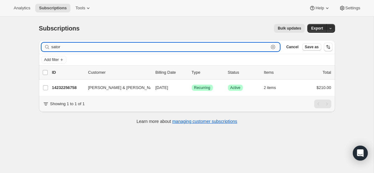
click at [102, 51] on input "sator" at bounding box center [160, 47] width 218 height 9
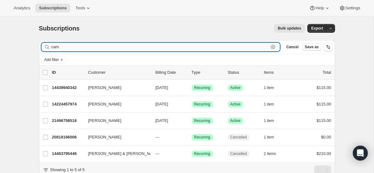
click at [94, 47] on input "cam" at bounding box center [160, 47] width 218 height 9
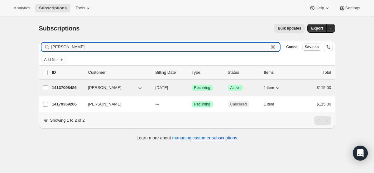
type input "[PERSON_NAME]"
click at [160, 91] on p "[DATE]" at bounding box center [171, 88] width 31 height 6
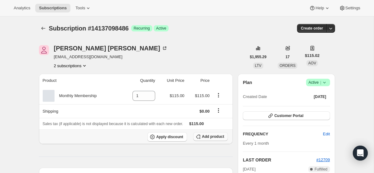
click at [212, 139] on button "Add product" at bounding box center [210, 137] width 35 height 9
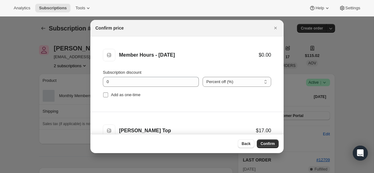
click at [106, 94] on input "Add as one-time" at bounding box center [105, 95] width 5 height 5
checkbox input "true"
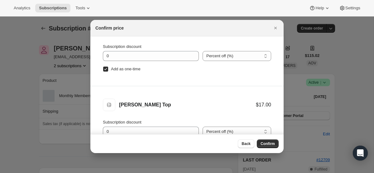
scroll to position [32, 0]
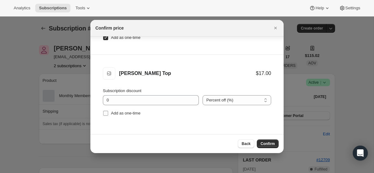
click at [105, 113] on input "Add as one-time" at bounding box center [105, 113] width 5 height 5
checkbox input "true"
click at [266, 144] on span "Confirm" at bounding box center [268, 144] width 14 height 5
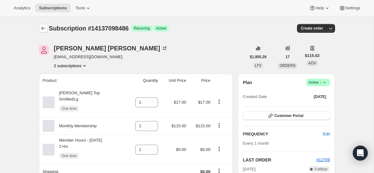
click at [43, 27] on icon "Subscriptions" at bounding box center [43, 28] width 6 height 6
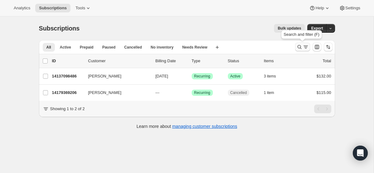
click at [300, 48] on icon "Search and filter results" at bounding box center [300, 47] width 6 height 6
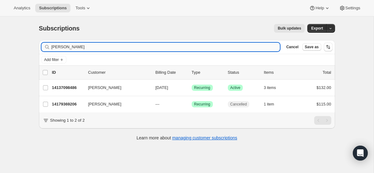
click at [170, 49] on input "[PERSON_NAME]" at bounding box center [165, 47] width 229 height 9
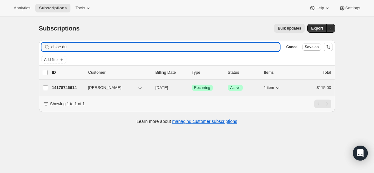
type input "chloe du"
click at [160, 90] on span "[DATE]" at bounding box center [162, 87] width 13 height 5
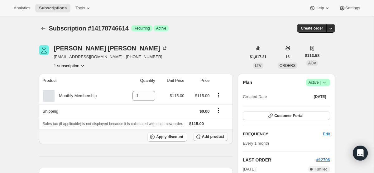
click at [215, 139] on button "Add product" at bounding box center [210, 137] width 35 height 9
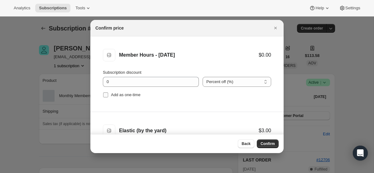
click at [105, 95] on input "Add as one-time" at bounding box center [105, 95] width 5 height 5
checkbox input "true"
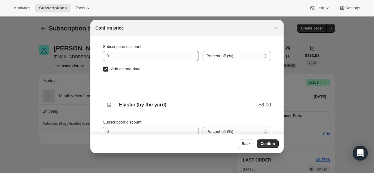
scroll to position [32, 0]
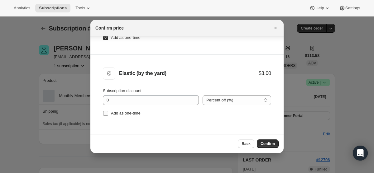
click at [106, 116] on label "Add as one-time" at bounding box center [122, 113] width 38 height 9
click at [106, 116] on input "Add as one-time" at bounding box center [105, 113] width 5 height 5
checkbox input "true"
click at [270, 144] on span "Confirm" at bounding box center [268, 144] width 14 height 5
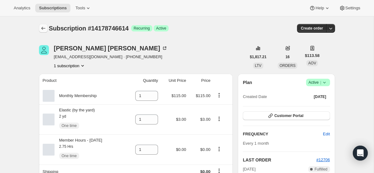
click at [42, 27] on icon "Subscriptions" at bounding box center [43, 28] width 6 height 6
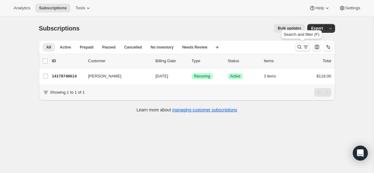
click at [305, 45] on icon "Search and filter results" at bounding box center [306, 47] width 6 height 6
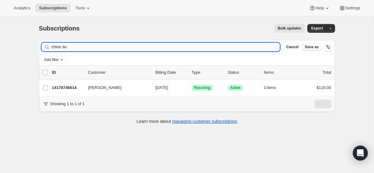
click at [197, 45] on input "chloe du" at bounding box center [165, 47] width 229 height 9
type input "l"
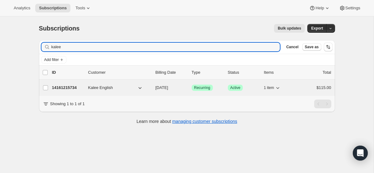
type input "kalee"
click at [157, 87] on span "[DATE]" at bounding box center [162, 87] width 13 height 5
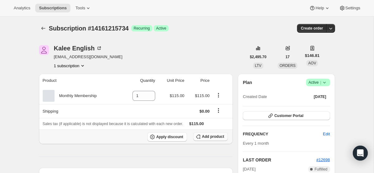
click at [215, 136] on span "Add product" at bounding box center [213, 136] width 22 height 5
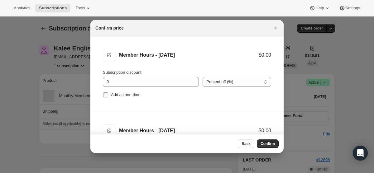
click at [105, 96] on input "Add as one-time" at bounding box center [105, 95] width 5 height 5
checkbox input "true"
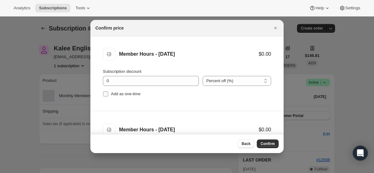
click at [106, 93] on input "Add as one-time" at bounding box center [105, 94] width 5 height 5
checkbox input "true"
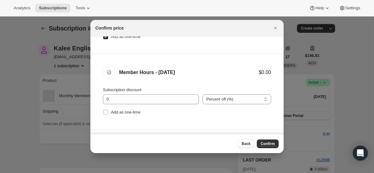
scroll to position [173, 0]
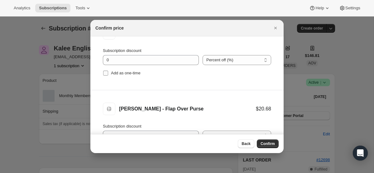
click at [105, 70] on label "Add as one-time" at bounding box center [122, 73] width 38 height 9
click at [105, 71] on input "Add as one-time" at bounding box center [105, 73] width 5 height 5
checkbox input "true"
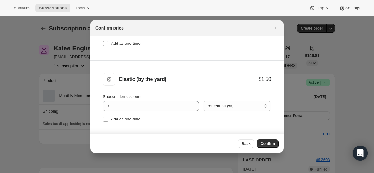
scroll to position [277, 0]
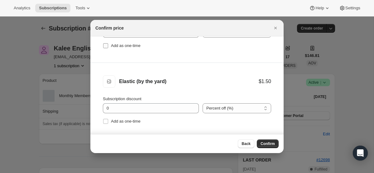
click at [106, 46] on input "Add as one-time" at bounding box center [105, 45] width 5 height 5
checkbox input "true"
click at [104, 123] on input "Add as one-time" at bounding box center [105, 121] width 5 height 5
checkbox input "true"
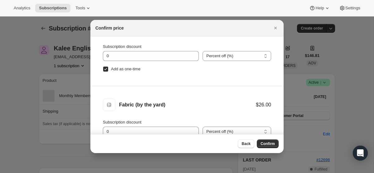
scroll to position [32, 0]
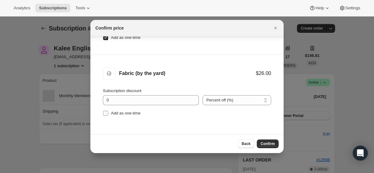
click at [106, 112] on input "Add as one-time" at bounding box center [105, 113] width 5 height 5
checkbox input "true"
click at [264, 145] on span "Confirm" at bounding box center [268, 144] width 14 height 5
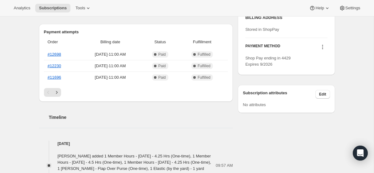
scroll to position [272, 0]
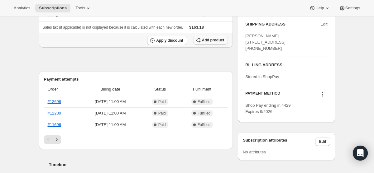
click at [216, 39] on button "Add product" at bounding box center [210, 40] width 35 height 9
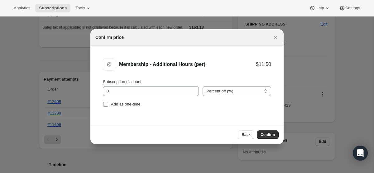
click at [103, 104] on input "Add as one-time" at bounding box center [105, 104] width 5 height 5
checkbox input "true"
click at [278, 138] on button "Confirm" at bounding box center [268, 135] width 22 height 9
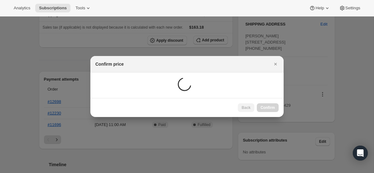
scroll to position [109, 0]
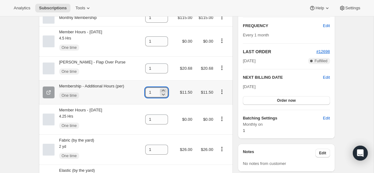
click at [164, 91] on icon at bounding box center [163, 91] width 6 height 6
click at [164, 95] on icon at bounding box center [163, 95] width 3 height 2
type input "3"
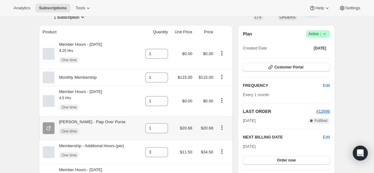
scroll to position [0, 0]
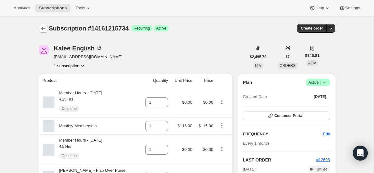
click at [41, 28] on icon "Subscriptions" at bounding box center [43, 28] width 6 height 6
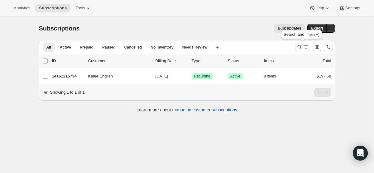
click at [298, 45] on icon "Search and filter results" at bounding box center [300, 47] width 6 height 6
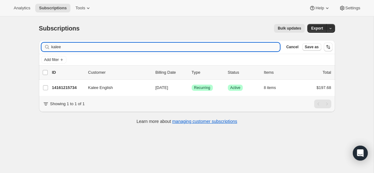
click at [222, 47] on input "kalee" at bounding box center [165, 47] width 229 height 9
click at [131, 50] on input "kami" at bounding box center [160, 47] width 218 height 9
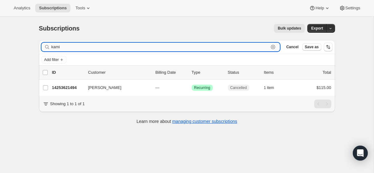
click at [131, 50] on input "kami" at bounding box center [160, 47] width 218 height 9
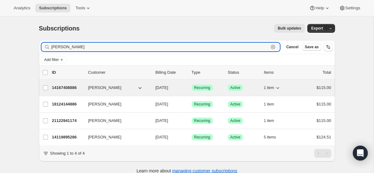
type input "[PERSON_NAME]"
click at [168, 90] on span "[DATE]" at bounding box center [162, 87] width 13 height 5
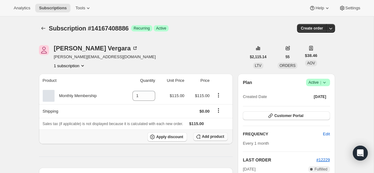
click at [211, 135] on span "Add product" at bounding box center [213, 136] width 22 height 5
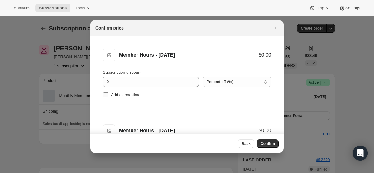
click at [105, 97] on input "Add as one-time" at bounding box center [105, 95] width 5 height 5
checkbox input "true"
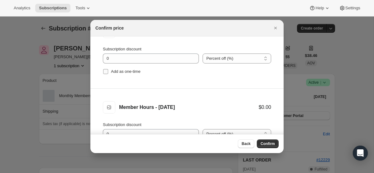
click at [104, 73] on input "Add as one-time" at bounding box center [105, 71] width 5 height 5
checkbox input "true"
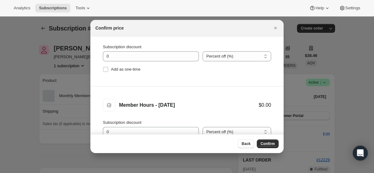
click at [104, 73] on label "Add as one-time" at bounding box center [122, 69] width 38 height 9
click at [104, 72] on input "Add as one-time" at bounding box center [105, 69] width 5 height 5
checkbox input "true"
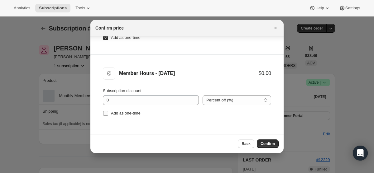
click at [106, 115] on input "Add as one-time" at bounding box center [105, 113] width 5 height 5
checkbox input "true"
click at [268, 145] on span "Confirm" at bounding box center [268, 144] width 14 height 5
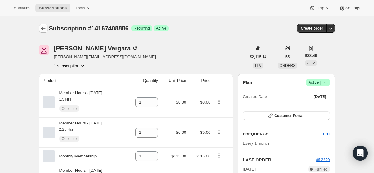
click at [42, 30] on icon "Subscriptions" at bounding box center [43, 28] width 6 height 6
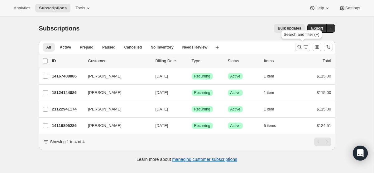
click at [301, 45] on icon "Search and filter results" at bounding box center [300, 47] width 6 height 6
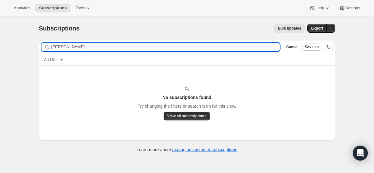
click at [220, 47] on input "[PERSON_NAME]" at bounding box center [165, 47] width 229 height 9
click at [220, 48] on input "[PERSON_NAME]" at bounding box center [165, 47] width 229 height 9
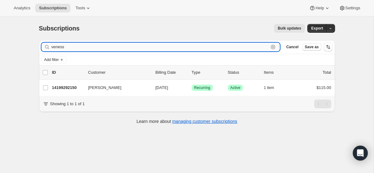
click at [102, 50] on input "veness" at bounding box center [160, 47] width 218 height 9
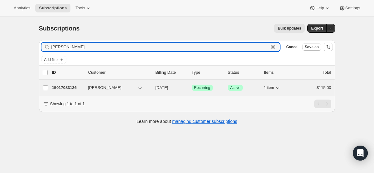
type input "[PERSON_NAME]"
click at [161, 91] on div "15017083126 [PERSON_NAME] [DATE] Success Recurring Success Active 1 item $115.00" at bounding box center [192, 88] width 280 height 9
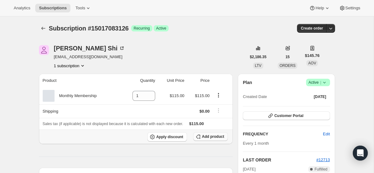
click at [222, 137] on span "Add product" at bounding box center [213, 136] width 22 height 5
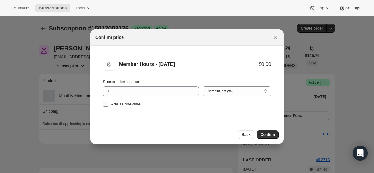
click at [105, 105] on input "Add as one-time" at bounding box center [105, 104] width 5 height 5
checkbox input "true"
click at [259, 136] on button "Confirm" at bounding box center [268, 135] width 22 height 9
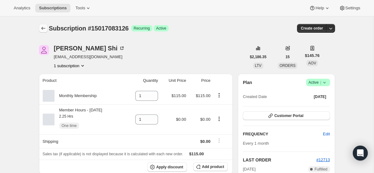
click at [41, 28] on icon "Subscriptions" at bounding box center [43, 28] width 4 height 3
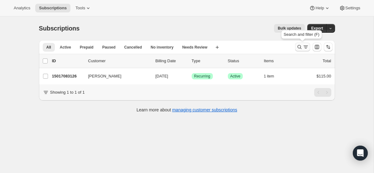
click at [304, 47] on icon "Search and filter results" at bounding box center [306, 47] width 6 height 6
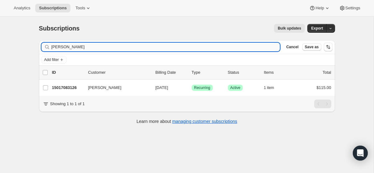
click at [149, 46] on input "[PERSON_NAME]" at bounding box center [165, 47] width 229 height 9
click at [111, 48] on input "[PERSON_NAME]" at bounding box center [160, 47] width 218 height 9
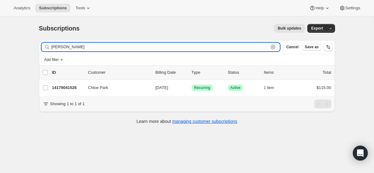
click at [111, 48] on input "[PERSON_NAME]" at bounding box center [160, 47] width 218 height 9
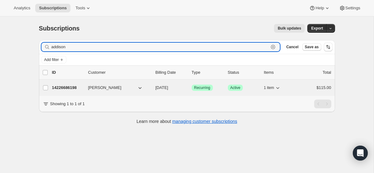
type input "addison"
click at [164, 88] on span "[DATE]" at bounding box center [162, 87] width 13 height 5
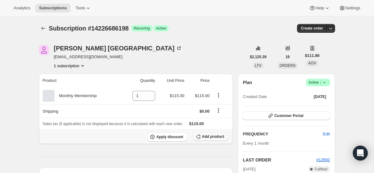
click at [210, 139] on span "Add product" at bounding box center [213, 136] width 22 height 5
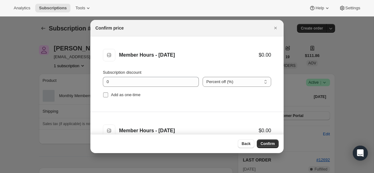
click at [106, 96] on input "Add as one-time" at bounding box center [105, 95] width 5 height 5
checkbox input "true"
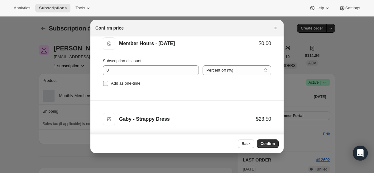
click at [105, 85] on input "Add as one-time" at bounding box center [105, 83] width 5 height 5
checkbox input "true"
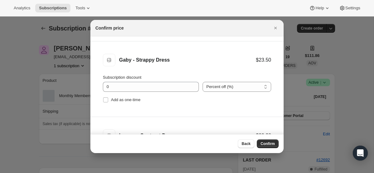
scroll to position [178, 0]
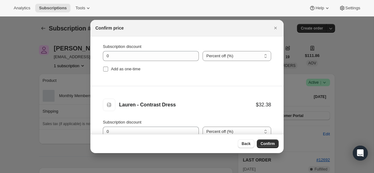
click at [106, 69] on input "Add as one-time" at bounding box center [105, 69] width 5 height 5
checkbox input "true"
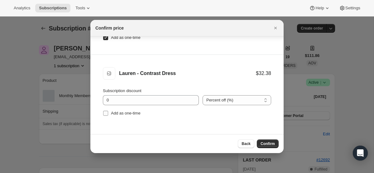
click at [103, 113] on span ":r6gq:" at bounding box center [106, 114] width 6 height 6
click at [103, 113] on input "Add as one-time" at bounding box center [105, 113] width 5 height 5
checkbox input "true"
click at [269, 145] on span "Confirm" at bounding box center [268, 144] width 14 height 5
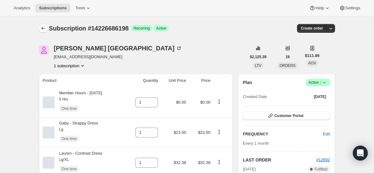
click at [42, 25] on icon "Subscriptions" at bounding box center [43, 28] width 6 height 6
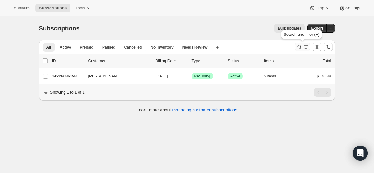
click at [303, 49] on icon "Search and filter results" at bounding box center [306, 47] width 6 height 6
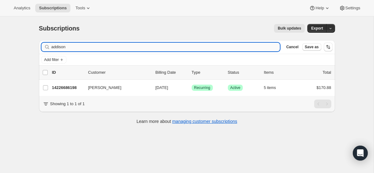
click at [197, 51] on input "addison" at bounding box center [165, 47] width 229 height 9
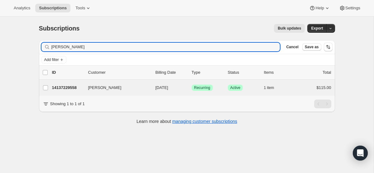
type input "[PERSON_NAME]"
click at [173, 93] on div "[PERSON_NAME] 14137229558 [PERSON_NAME] [DATE] Success Recurring Success Active…" at bounding box center [187, 88] width 296 height 16
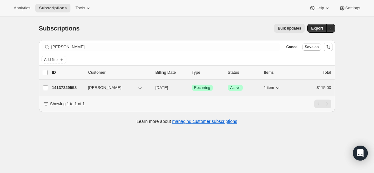
click at [164, 89] on span "[DATE]" at bounding box center [162, 87] width 13 height 5
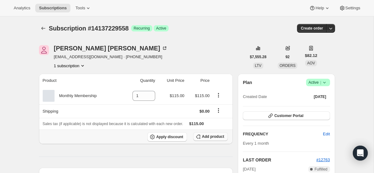
click at [210, 135] on span "Add product" at bounding box center [213, 136] width 22 height 5
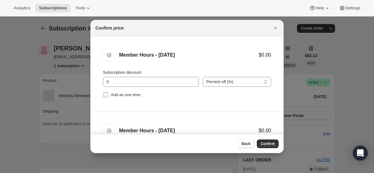
click at [106, 95] on input "Add as one-time" at bounding box center [105, 95] width 5 height 5
checkbox input "true"
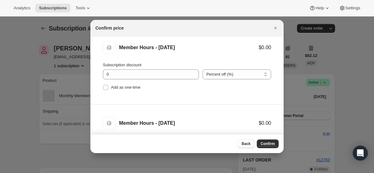
scroll to position [84, 0]
click at [106, 86] on input "Add as one-time" at bounding box center [105, 87] width 5 height 5
checkbox input "true"
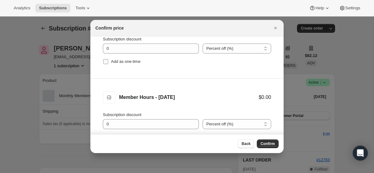
click at [105, 63] on input "Add as one-time" at bounding box center [105, 61] width 5 height 5
checkbox input "true"
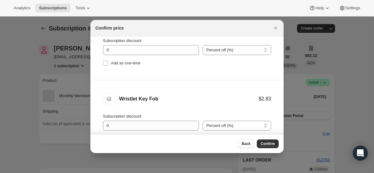
click at [105, 63] on input "Add as one-time" at bounding box center [105, 63] width 5 height 5
checkbox input "true"
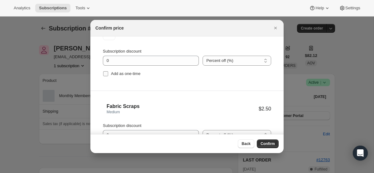
click at [105, 74] on input "Add as one-time" at bounding box center [105, 73] width 5 height 5
checkbox input "true"
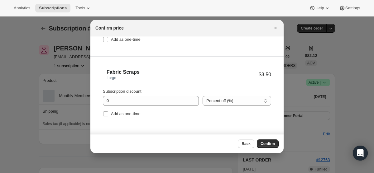
scroll to position [436, 0]
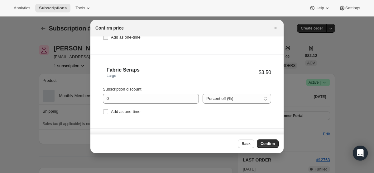
click at [106, 39] on input "Add as one-time" at bounding box center [105, 37] width 5 height 5
checkbox input "true"
click at [105, 113] on input "Add as one-time" at bounding box center [105, 112] width 5 height 5
checkbox input "true"
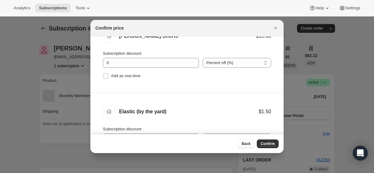
scroll to position [559, 0]
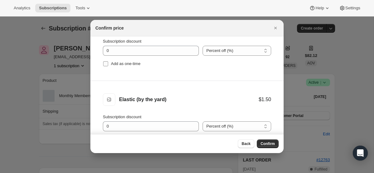
click at [105, 64] on input "Add as one-time" at bounding box center [105, 63] width 5 height 5
checkbox input "true"
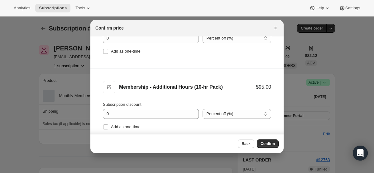
scroll to position [650, 0]
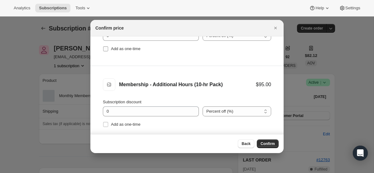
click at [106, 48] on input "Add as one-time" at bounding box center [105, 48] width 5 height 5
checkbox input "true"
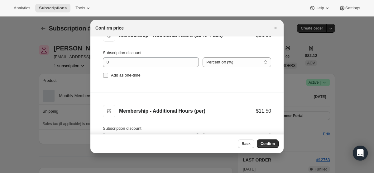
click at [106, 73] on input "Add as one-time" at bounding box center [105, 75] width 5 height 5
checkbox input "true"
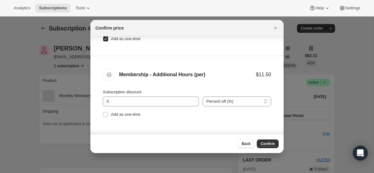
scroll to position [32, 0]
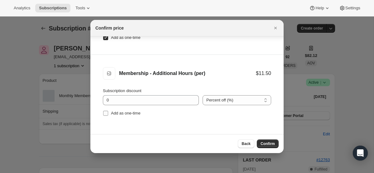
click at [106, 114] on input "Add as one-time" at bounding box center [105, 113] width 5 height 5
checkbox input "true"
click at [272, 142] on span "Confirm" at bounding box center [268, 144] width 14 height 5
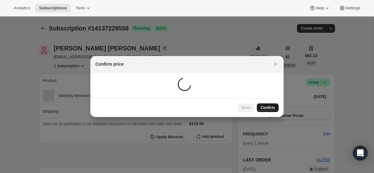
scroll to position [0, 0]
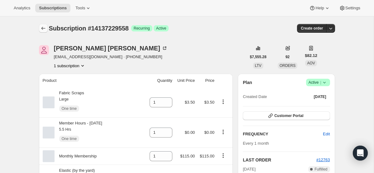
click at [43, 29] on icon "Subscriptions" at bounding box center [43, 28] width 6 height 6
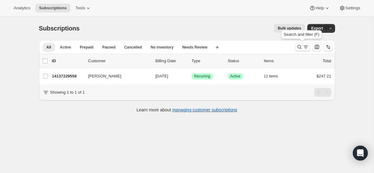
click at [304, 47] on icon "Search and filter results" at bounding box center [306, 47] width 6 height 6
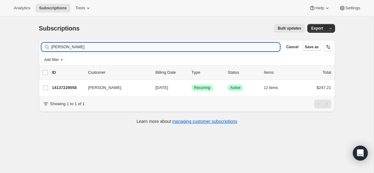
click at [206, 48] on input "[PERSON_NAME]" at bounding box center [165, 47] width 229 height 9
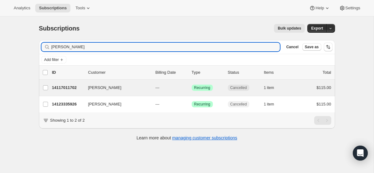
type input "[PERSON_NAME]"
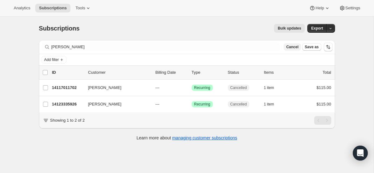
click at [290, 46] on span "Cancel" at bounding box center [292, 47] width 12 height 5
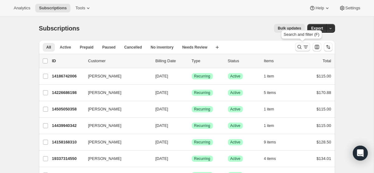
click at [298, 48] on icon "Search and filter results" at bounding box center [300, 47] width 4 height 4
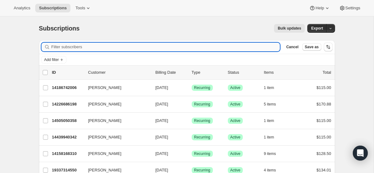
click at [237, 46] on input "Filter subscribers" at bounding box center [165, 47] width 229 height 9
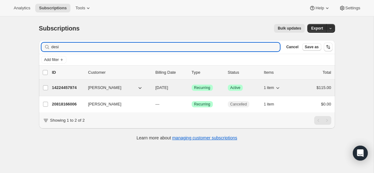
type input "desi"
click at [168, 89] on span "[DATE]" at bounding box center [162, 87] width 13 height 5
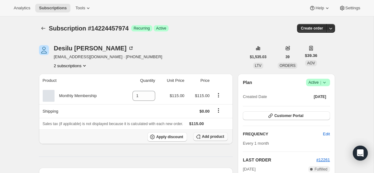
click at [197, 135] on icon "button" at bounding box center [198, 137] width 6 height 6
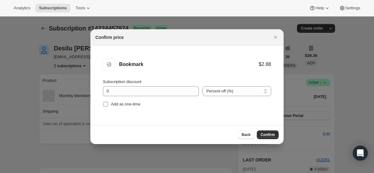
click at [106, 105] on input "Add as one-time" at bounding box center [105, 104] width 5 height 5
checkbox input "true"
click at [273, 134] on span "Confirm" at bounding box center [268, 135] width 14 height 5
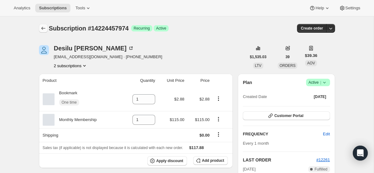
click at [41, 27] on icon "Subscriptions" at bounding box center [43, 28] width 6 height 6
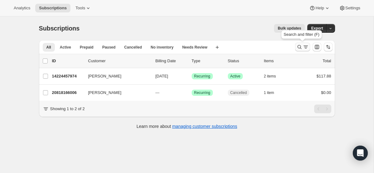
click at [298, 48] on icon "Search and filter results" at bounding box center [300, 47] width 6 height 6
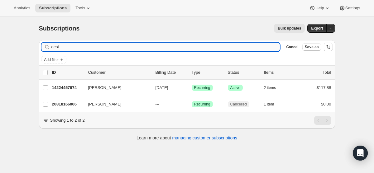
click at [124, 48] on input "desi" at bounding box center [165, 47] width 229 height 9
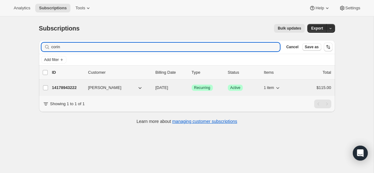
type input "corin"
click at [168, 90] on span "[DATE]" at bounding box center [162, 87] width 13 height 5
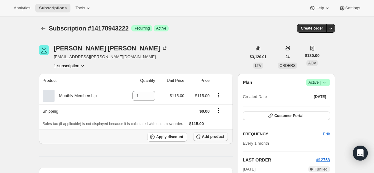
click at [205, 136] on span "Add product" at bounding box center [213, 136] width 22 height 5
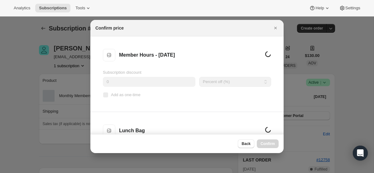
click at [106, 93] on input "Add as one-time" at bounding box center [105, 95] width 5 height 5
checkbox input "true"
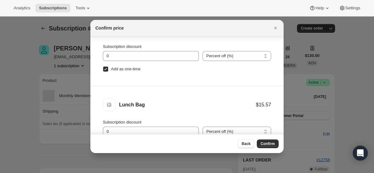
scroll to position [32, 0]
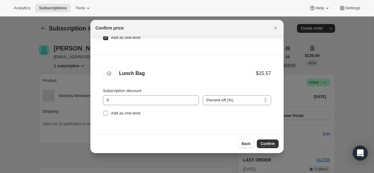
click at [107, 112] on input "Add as one-time" at bounding box center [105, 113] width 5 height 5
checkbox input "true"
click at [265, 145] on span "Confirm" at bounding box center [268, 144] width 14 height 5
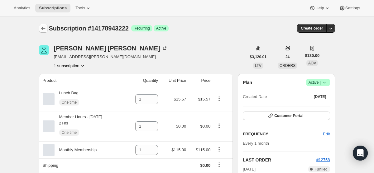
click at [43, 29] on icon "Subscriptions" at bounding box center [43, 28] width 6 height 6
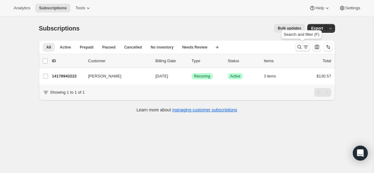
click at [303, 45] on icon "Search and filter results" at bounding box center [306, 47] width 6 height 6
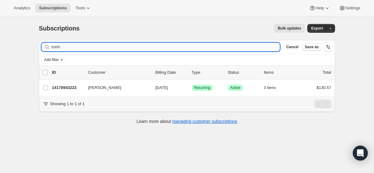
click at [153, 50] on input "corin" at bounding box center [165, 47] width 229 height 9
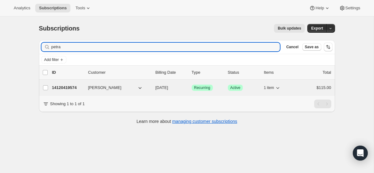
type input "petra"
click at [168, 88] on span "[DATE]" at bounding box center [162, 87] width 13 height 5
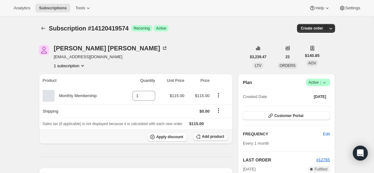
click at [211, 136] on span "Add product" at bounding box center [213, 136] width 22 height 5
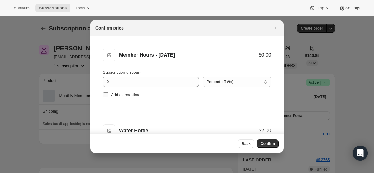
click at [106, 95] on input "Add as one-time" at bounding box center [105, 95] width 5 height 5
checkbox input "true"
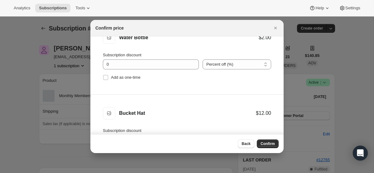
scroll to position [102, 0]
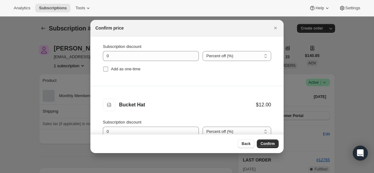
click at [105, 66] on label "Add as one-time" at bounding box center [122, 69] width 38 height 9
click at [105, 67] on input "Add as one-time" at bounding box center [105, 69] width 5 height 5
checkbox input "true"
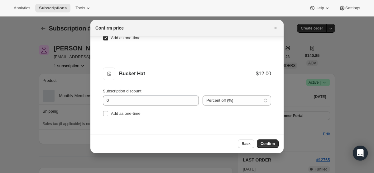
scroll to position [32, 0]
click at [106, 117] on label "Add as one-time" at bounding box center [122, 113] width 38 height 9
click at [106, 116] on input "Add as one-time" at bounding box center [105, 113] width 5 height 5
checkbox input "true"
click at [271, 143] on span "Confirm" at bounding box center [268, 144] width 14 height 5
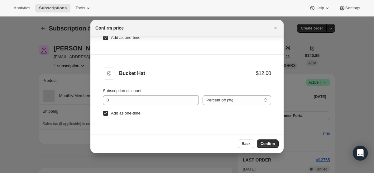
scroll to position [0, 0]
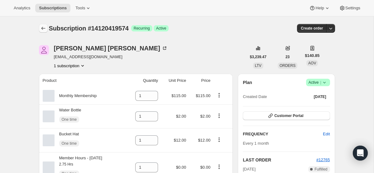
click at [43, 30] on icon "Subscriptions" at bounding box center [43, 28] width 6 height 6
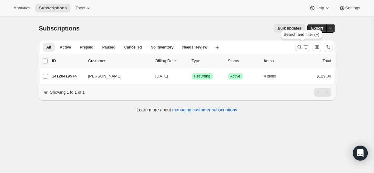
click at [295, 48] on button "Search and filter results" at bounding box center [302, 47] width 15 height 9
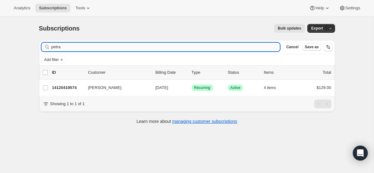
click at [141, 46] on input "petra" at bounding box center [165, 47] width 229 height 9
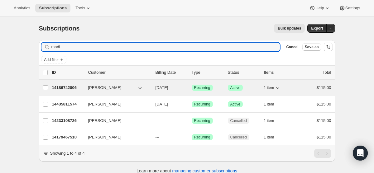
type input "madi"
click at [167, 90] on span "[DATE]" at bounding box center [162, 87] width 13 height 5
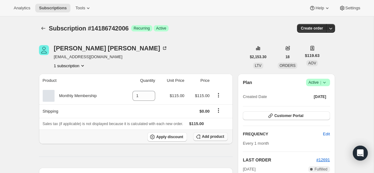
click at [201, 137] on button "Add product" at bounding box center [210, 137] width 35 height 9
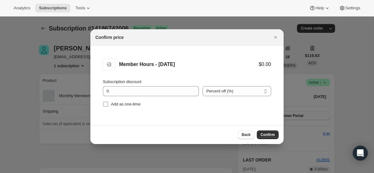
click at [106, 103] on input "Add as one-time" at bounding box center [105, 104] width 5 height 5
checkbox input "true"
click at [275, 136] on button "Confirm" at bounding box center [268, 135] width 22 height 9
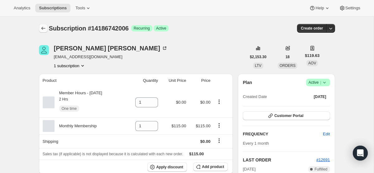
click at [44, 26] on icon "Subscriptions" at bounding box center [43, 28] width 6 height 6
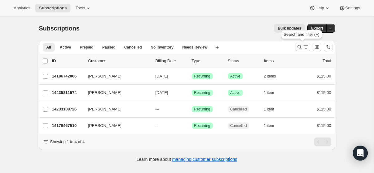
click at [298, 50] on icon "Search and filter results" at bounding box center [300, 47] width 6 height 6
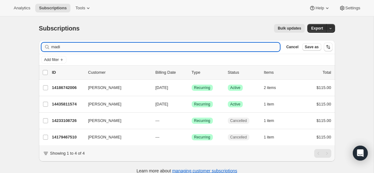
click at [181, 48] on input "madi" at bounding box center [165, 47] width 229 height 9
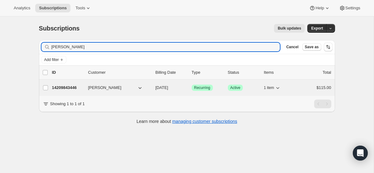
type input "[PERSON_NAME]"
click at [168, 88] on span "[DATE]" at bounding box center [162, 87] width 13 height 5
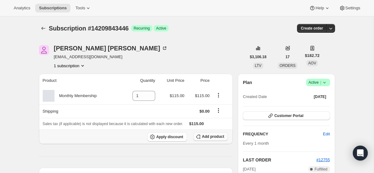
click at [215, 138] on span "Add product" at bounding box center [213, 136] width 22 height 5
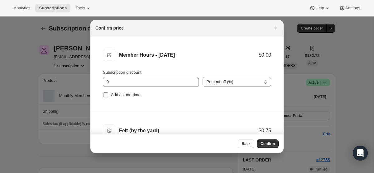
click at [105, 96] on input "Add as one-time" at bounding box center [105, 95] width 5 height 5
checkbox input "true"
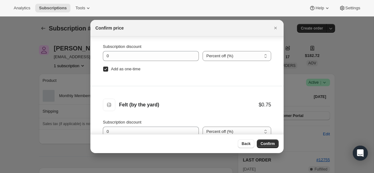
scroll to position [32, 0]
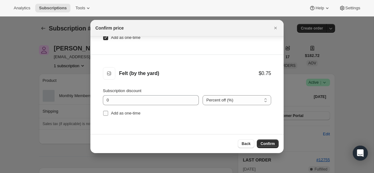
click at [106, 111] on input "Add as one-time" at bounding box center [105, 113] width 5 height 5
checkbox input "true"
click at [266, 145] on span "Confirm" at bounding box center [268, 144] width 14 height 5
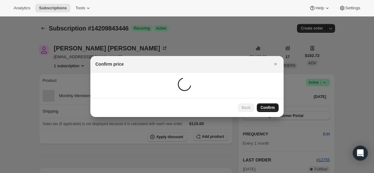
scroll to position [0, 0]
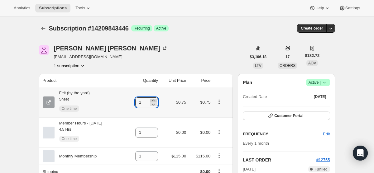
click at [157, 100] on icon at bounding box center [153, 101] width 6 height 6
type input "3"
click at [41, 27] on icon "Subscriptions" at bounding box center [43, 28] width 6 height 6
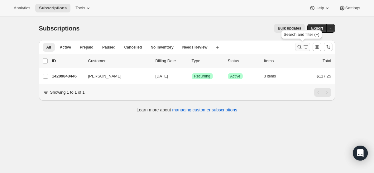
click at [300, 49] on icon "Search and filter results" at bounding box center [300, 47] width 6 height 6
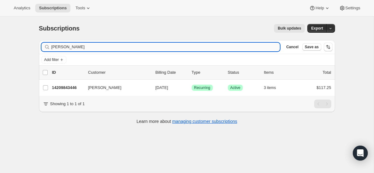
click at [140, 45] on input "[PERSON_NAME]" at bounding box center [165, 47] width 229 height 9
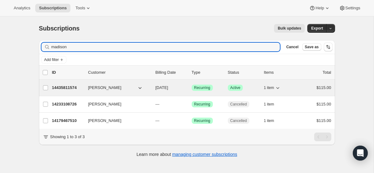
type input "madison"
click at [168, 88] on span "[DATE]" at bounding box center [162, 87] width 13 height 5
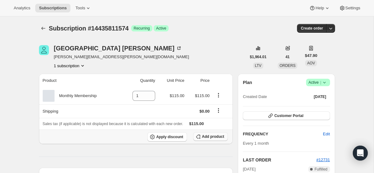
click at [207, 137] on span "Add product" at bounding box center [213, 136] width 22 height 5
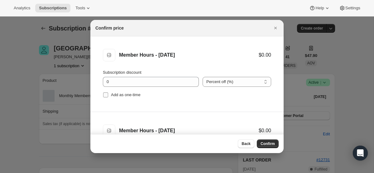
click at [105, 95] on input "Add as one-time" at bounding box center [105, 95] width 5 height 5
checkbox input "true"
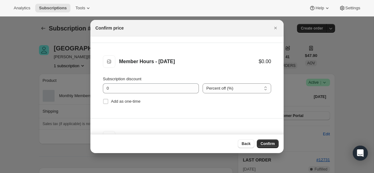
scroll to position [72, 0]
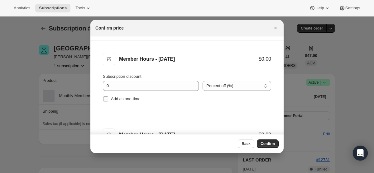
click at [106, 102] on label "Add as one-time" at bounding box center [122, 99] width 38 height 9
click at [106, 102] on input "Add as one-time" at bounding box center [105, 99] width 5 height 5
checkbox input "true"
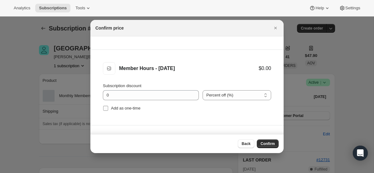
click at [107, 108] on input "Add as one-time" at bounding box center [105, 108] width 5 height 5
checkbox input "true"
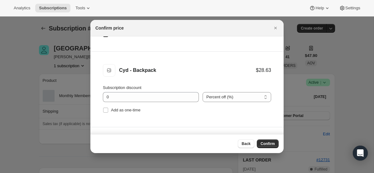
click at [107, 108] on span ":r8ev:" at bounding box center [106, 111] width 6 height 6
click at [107, 108] on input "Add as one-time" at bounding box center [105, 110] width 5 height 5
checkbox input "true"
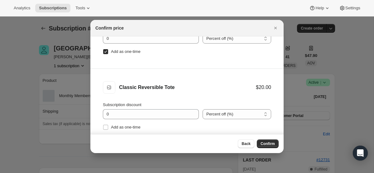
scroll to position [271, 0]
click at [107, 127] on input "Add as one-time" at bounding box center [105, 127] width 5 height 5
checkbox input "true"
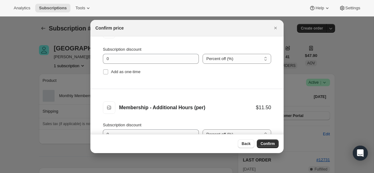
scroll to position [405, 0]
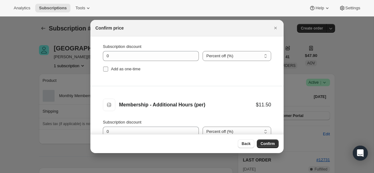
click at [106, 69] on input "Add as one-time" at bounding box center [105, 69] width 5 height 5
checkbox input "true"
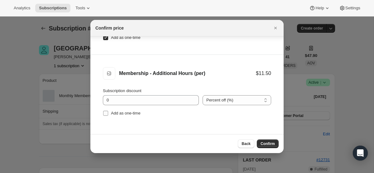
click at [105, 113] on input "Add as one-time" at bounding box center [105, 113] width 5 height 5
checkbox input "true"
click at [268, 145] on span "Confirm" at bounding box center [268, 144] width 14 height 5
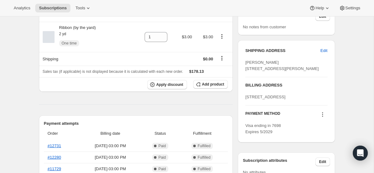
scroll to position [249, 0]
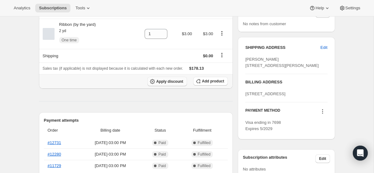
click at [164, 82] on span "Apply discount" at bounding box center [169, 81] width 27 height 5
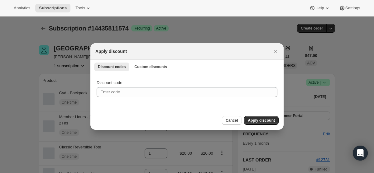
scroll to position [0, 0]
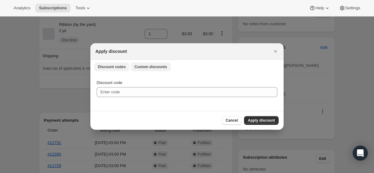
click at [158, 69] on span "Custom discounts" at bounding box center [150, 67] width 33 height 5
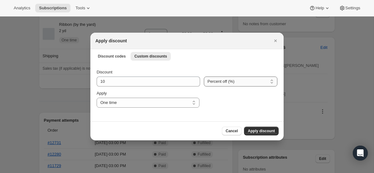
click at [215, 77] on select "Percent off (%) Amount off ($)" at bounding box center [241, 82] width 74 height 10
select select "fixed"
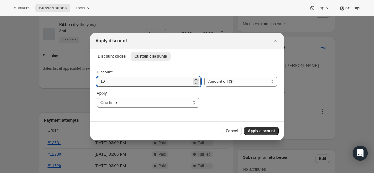
click at [125, 84] on input "10" at bounding box center [144, 82] width 95 height 10
type input "115"
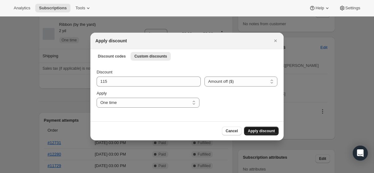
click at [261, 134] on button "Apply discount" at bounding box center [261, 131] width 35 height 9
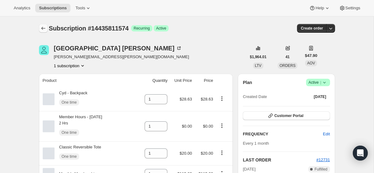
click at [45, 29] on icon "Subscriptions" at bounding box center [43, 28] width 6 height 6
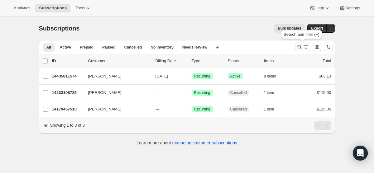
click at [301, 46] on icon "Search and filter results" at bounding box center [300, 47] width 6 height 6
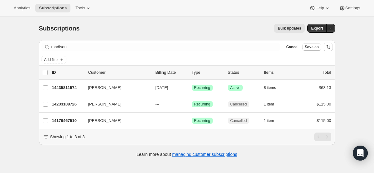
click at [301, 47] on div "Cancel Save as" at bounding box center [302, 46] width 37 height 7
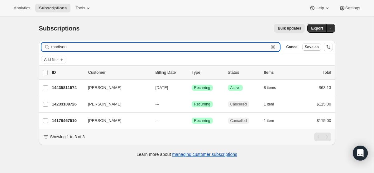
click at [124, 47] on input "madison" at bounding box center [160, 47] width 218 height 9
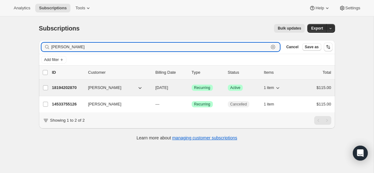
type input "[PERSON_NAME]"
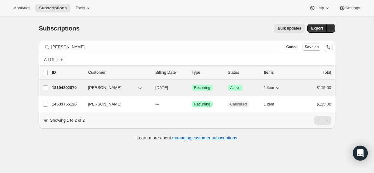
click at [168, 88] on span "[DATE]" at bounding box center [162, 87] width 13 height 5
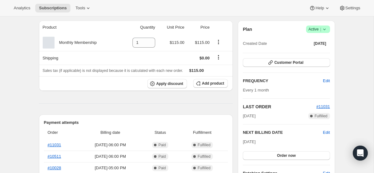
scroll to position [76, 0]
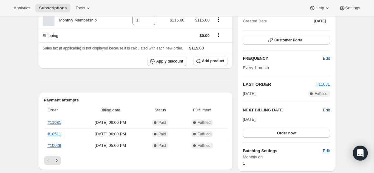
click at [329, 111] on span "Edit" at bounding box center [326, 110] width 7 height 6
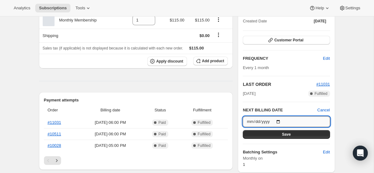
click at [278, 124] on input "[DATE]" at bounding box center [286, 122] width 87 height 11
type input "[DATE]"
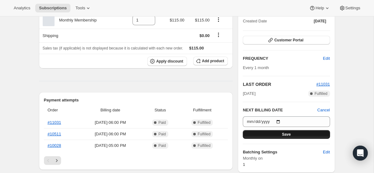
click at [285, 136] on span "Save" at bounding box center [286, 134] width 9 height 5
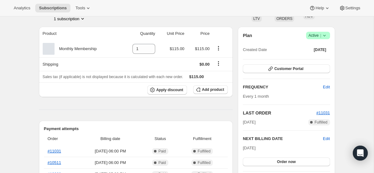
scroll to position [0, 0]
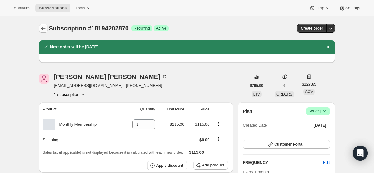
click at [40, 29] on icon "Subscriptions" at bounding box center [43, 28] width 6 height 6
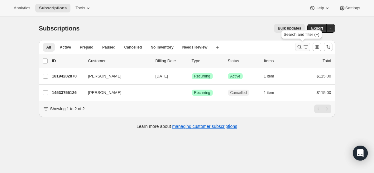
click at [304, 47] on icon "Search and filter results" at bounding box center [306, 47] width 6 height 6
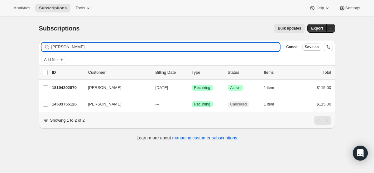
click at [252, 48] on input "[PERSON_NAME]" at bounding box center [165, 47] width 229 height 9
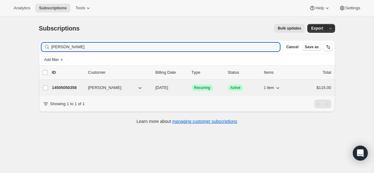
type input "[PERSON_NAME]"
click at [168, 86] on span "[DATE]" at bounding box center [162, 87] width 13 height 5
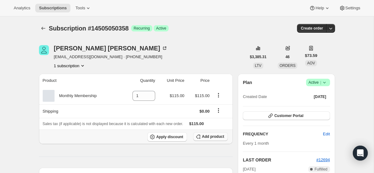
click at [206, 137] on span "Add product" at bounding box center [213, 136] width 22 height 5
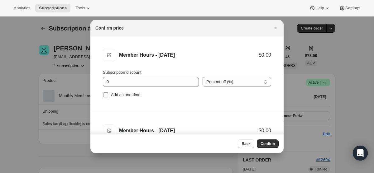
click at [105, 96] on input "Add as one-time" at bounding box center [105, 95] width 5 height 5
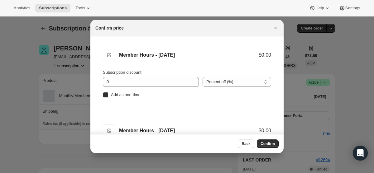
checkbox input "true"
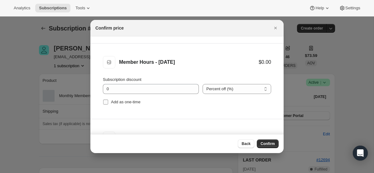
click at [105, 102] on input "Add as one-time" at bounding box center [105, 102] width 5 height 5
checkbox input "true"
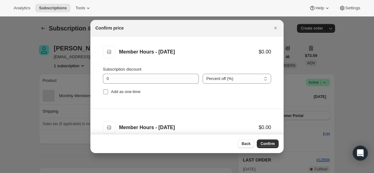
click at [107, 92] on input "Add as one-time" at bounding box center [105, 92] width 5 height 5
checkbox input "true"
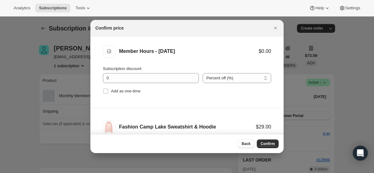
click at [107, 92] on input "Add as one-time" at bounding box center [105, 91] width 5 height 5
checkbox input "true"
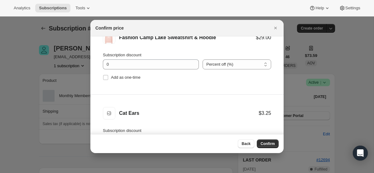
scroll to position [329, 0]
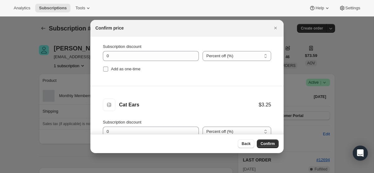
click at [106, 70] on input "Add as one-time" at bounding box center [105, 69] width 5 height 5
checkbox input "true"
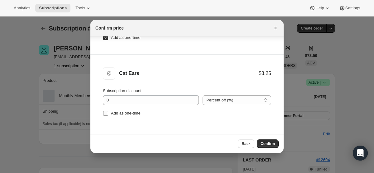
click at [104, 112] on input "Add as one-time" at bounding box center [105, 113] width 5 height 5
checkbox input "true"
click at [262, 141] on button "Confirm" at bounding box center [268, 144] width 22 height 9
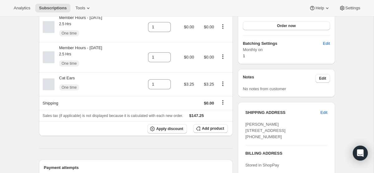
scroll to position [190, 0]
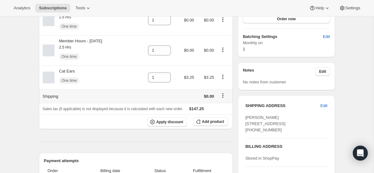
click at [223, 96] on icon "Shipping actions" at bounding box center [223, 96] width 6 height 6
click at [224, 106] on span "Edit shipping rate" at bounding box center [222, 109] width 31 height 6
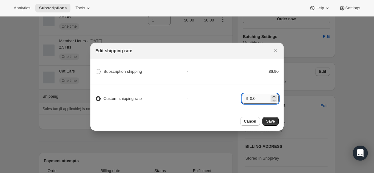
click at [263, 99] on input "0.0" at bounding box center [259, 99] width 19 height 10
click at [272, 119] on button "Save" at bounding box center [271, 121] width 16 height 9
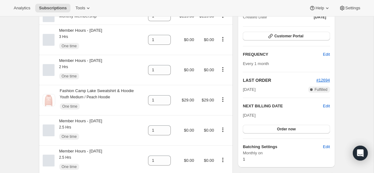
scroll to position [190, 0]
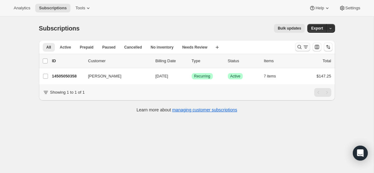
click at [302, 48] on icon "Search and filter results" at bounding box center [300, 47] width 6 height 6
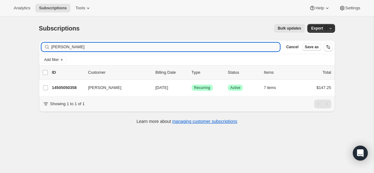
click at [200, 48] on input "[PERSON_NAME]" at bounding box center [165, 47] width 229 height 9
click at [179, 51] on input "[PERSON_NAME]" at bounding box center [160, 47] width 218 height 9
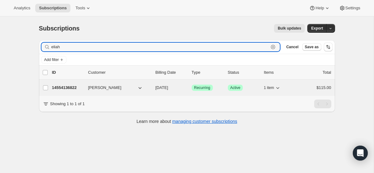
type input "eliah"
click at [168, 86] on span "[DATE]" at bounding box center [162, 87] width 13 height 5
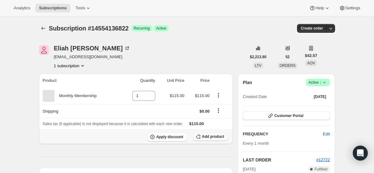
click at [207, 136] on span "Add product" at bounding box center [213, 136] width 22 height 5
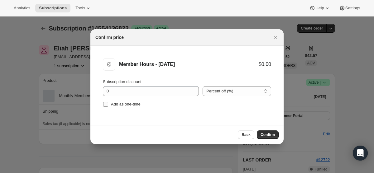
click at [108, 103] on input "Add as one-time" at bounding box center [105, 104] width 5 height 5
checkbox input "true"
click at [267, 135] on span "Confirm" at bounding box center [268, 135] width 14 height 5
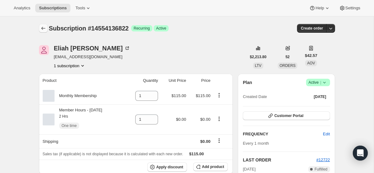
click at [43, 28] on icon "Subscriptions" at bounding box center [43, 28] width 6 height 6
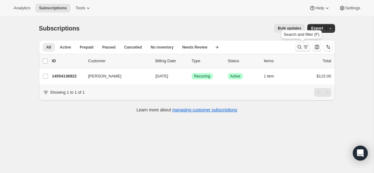
click at [296, 46] on button "Search and filter results" at bounding box center [302, 47] width 15 height 9
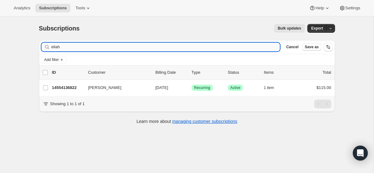
click at [94, 49] on input "eliah" at bounding box center [165, 47] width 229 height 9
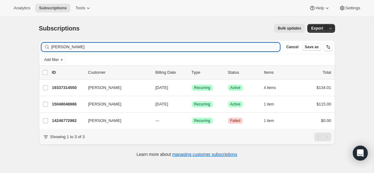
click at [94, 49] on input "[PERSON_NAME]" at bounding box center [165, 47] width 229 height 9
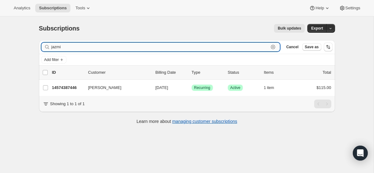
click at [95, 50] on input "jazmi" at bounding box center [160, 47] width 218 height 9
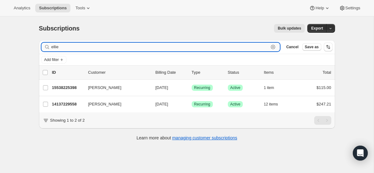
click at [145, 48] on input "ellie" at bounding box center [160, 47] width 218 height 9
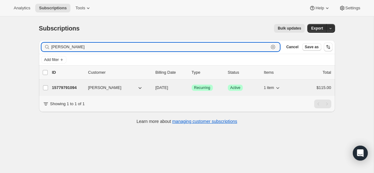
type input "isabella c"
click at [168, 87] on span "[DATE]" at bounding box center [162, 87] width 13 height 5
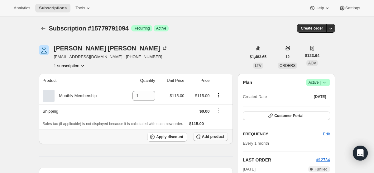
click at [209, 138] on span "Add product" at bounding box center [213, 136] width 22 height 5
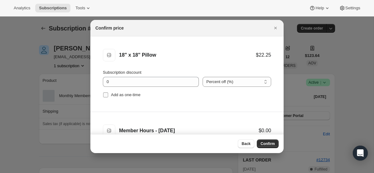
click at [104, 97] on input "Add as one-time" at bounding box center [105, 95] width 5 height 5
checkbox input "true"
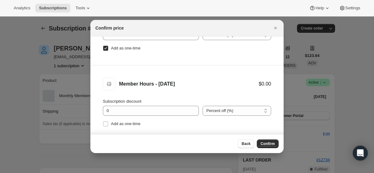
scroll to position [77, 0]
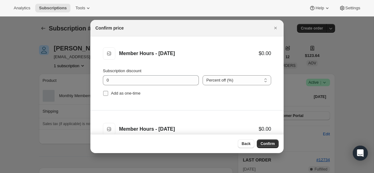
click at [105, 93] on input "Add as one-time" at bounding box center [105, 93] width 5 height 5
checkbox input "true"
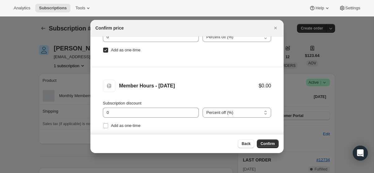
scroll to position [133, 0]
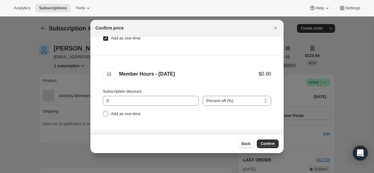
click at [109, 116] on label "Add as one-time" at bounding box center [122, 114] width 38 height 9
click at [108, 116] on input "Add as one-time" at bounding box center [105, 114] width 5 height 5
checkbox input "true"
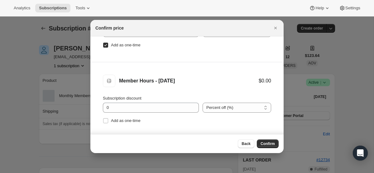
scroll to position [208, 0]
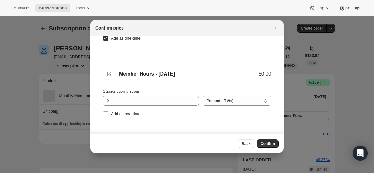
click at [106, 119] on li "Member Hours - August 23rd Member Hours - August 23rd $0.00 Subscription discou…" at bounding box center [186, 94] width 193 height 76
click at [106, 114] on input "Add as one-time" at bounding box center [105, 114] width 5 height 5
checkbox input "true"
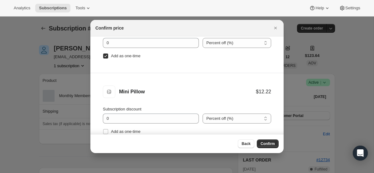
scroll to position [286, 0]
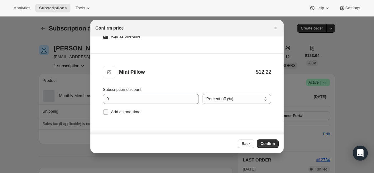
click at [106, 114] on input "Add as one-time" at bounding box center [105, 112] width 5 height 5
checkbox input "true"
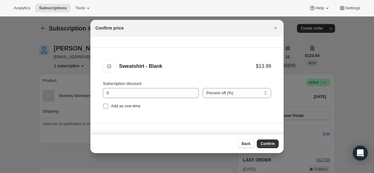
click at [105, 107] on input "Add as one-time" at bounding box center [105, 106] width 5 height 5
checkbox input "true"
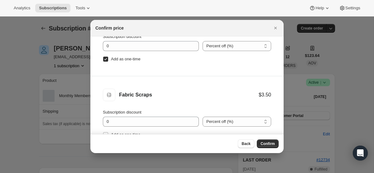
scroll to position [481, 0]
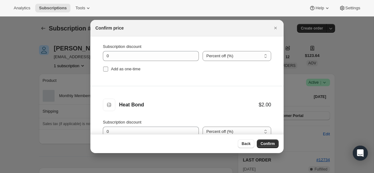
click at [107, 69] on input "Add as one-time" at bounding box center [105, 69] width 5 height 5
checkbox input "true"
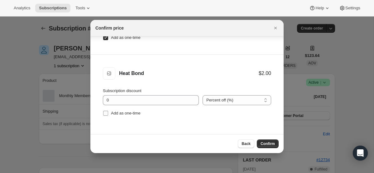
click at [106, 111] on input "Add as one-time" at bounding box center [105, 113] width 5 height 5
checkbox input "true"
click at [265, 144] on span "Confirm" at bounding box center [268, 144] width 14 height 5
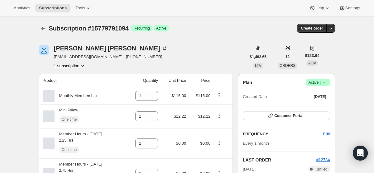
click at [47, 27] on div at bounding box center [44, 28] width 10 height 9
click at [43, 28] on icon "Subscriptions" at bounding box center [43, 28] width 6 height 6
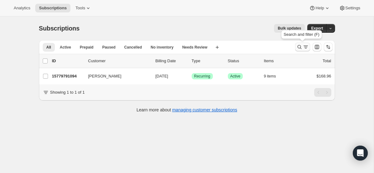
click at [307, 48] on icon "Search and filter results" at bounding box center [306, 47] width 6 height 6
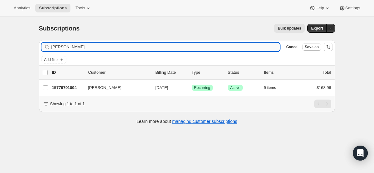
click at [145, 50] on input "isabella c" at bounding box center [165, 47] width 229 height 9
click at [108, 47] on input "georgi" at bounding box center [160, 47] width 218 height 9
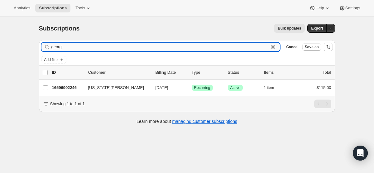
click at [108, 47] on input "georgi" at bounding box center [160, 47] width 218 height 9
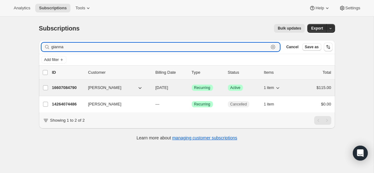
type input "gianna"
click at [165, 87] on span "[DATE]" at bounding box center [162, 87] width 13 height 5
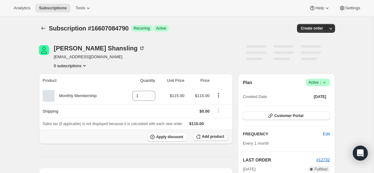
click at [217, 133] on button "Add product" at bounding box center [210, 137] width 35 height 9
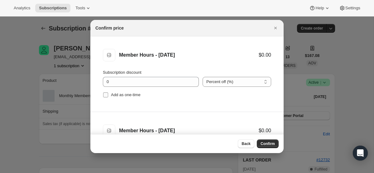
click at [106, 95] on input "Add as one-time" at bounding box center [105, 95] width 5 height 5
checkbox input "true"
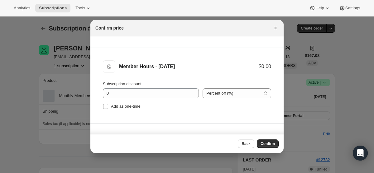
scroll to position [73, 0]
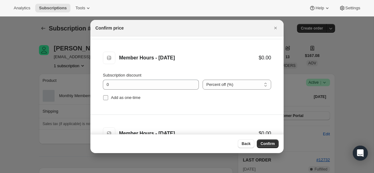
click at [106, 98] on input "Add as one-time" at bounding box center [105, 97] width 5 height 5
checkbox input "true"
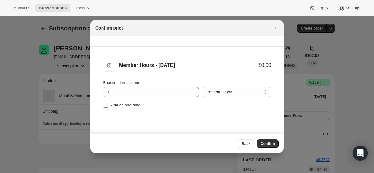
click at [105, 103] on input "Add as one-time" at bounding box center [105, 105] width 5 height 5
checkbox input "true"
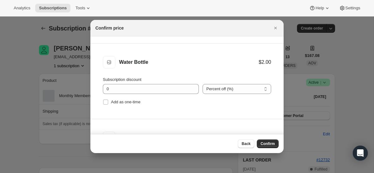
click at [105, 103] on input "Add as one-time" at bounding box center [105, 102] width 5 height 5
checkbox input "true"
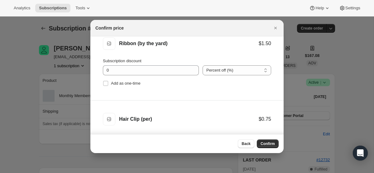
scroll to position [315, 0]
click at [105, 82] on input "Add as one-time" at bounding box center [105, 82] width 5 height 5
checkbox input "true"
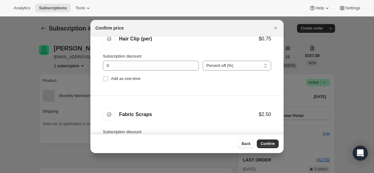
scroll to position [405, 0]
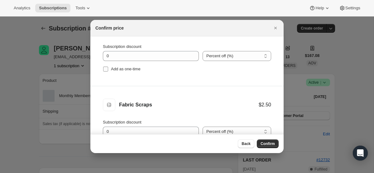
click at [105, 68] on input "Add as one-time" at bounding box center [105, 69] width 5 height 5
checkbox input "true"
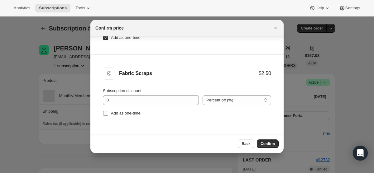
click at [107, 114] on input "Add as one-time" at bounding box center [105, 113] width 5 height 5
checkbox input "true"
click at [272, 143] on span "Confirm" at bounding box center [268, 144] width 14 height 5
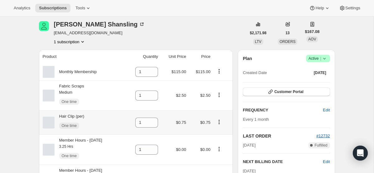
scroll to position [47, 0]
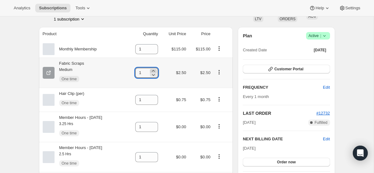
click at [157, 69] on icon at bounding box center [153, 71] width 6 height 6
type input "3"
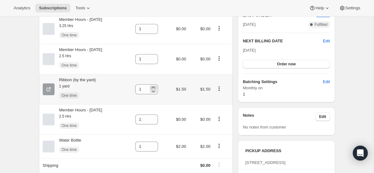
scroll to position [146, 0]
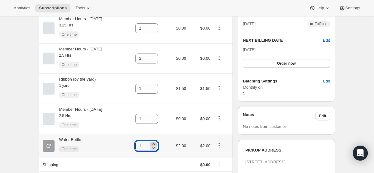
click at [157, 144] on icon at bounding box center [153, 144] width 6 height 6
type input "2"
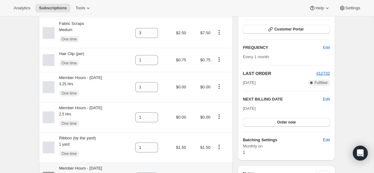
scroll to position [0, 0]
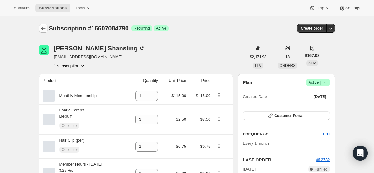
click at [44, 25] on icon "Subscriptions" at bounding box center [43, 28] width 6 height 6
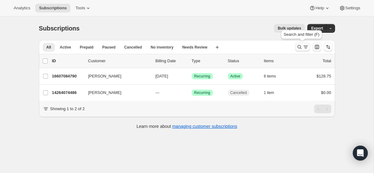
click at [302, 48] on icon "Search and filter results" at bounding box center [300, 47] width 6 height 6
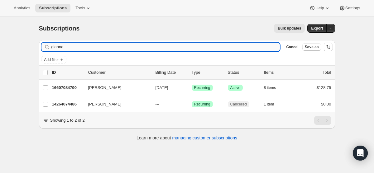
click at [100, 45] on input "gianna" at bounding box center [165, 47] width 229 height 9
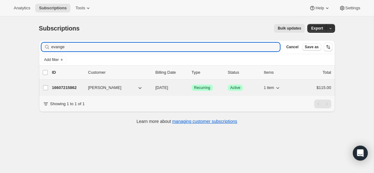
type input "evange"
click at [168, 90] on span "[DATE]" at bounding box center [162, 87] width 13 height 5
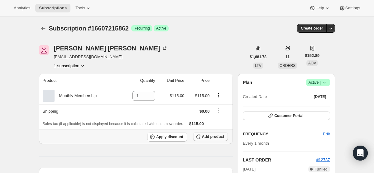
click at [219, 138] on span "Add product" at bounding box center [213, 136] width 22 height 5
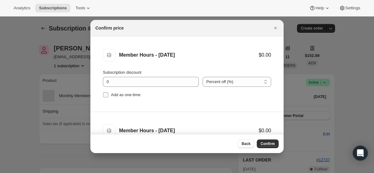
click at [106, 95] on input "Add as one-time" at bounding box center [105, 95] width 5 height 5
checkbox input "true"
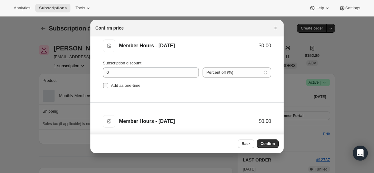
click at [106, 87] on input "Add as one-time" at bounding box center [105, 85] width 5 height 5
checkbox input "true"
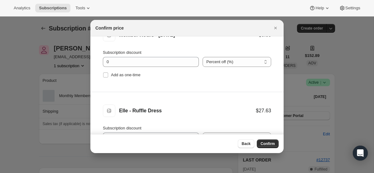
scroll to position [182, 0]
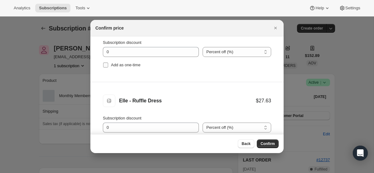
click at [103, 66] on input "Add as one-time" at bounding box center [105, 65] width 5 height 5
checkbox input "true"
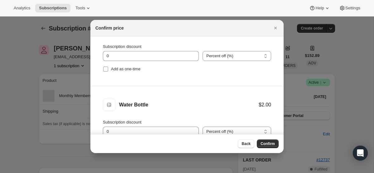
click at [104, 67] on input "Add as one-time" at bounding box center [105, 69] width 5 height 5
checkbox input "true"
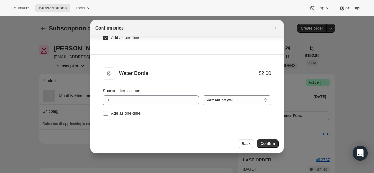
click at [104, 115] on input "Add as one-time" at bounding box center [105, 113] width 5 height 5
checkbox input "true"
click at [267, 143] on span "Confirm" at bounding box center [268, 144] width 14 height 5
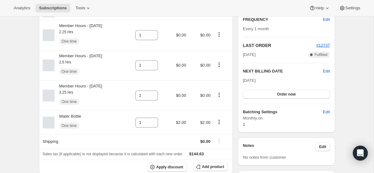
scroll to position [117, 0]
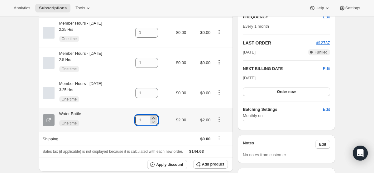
click at [157, 118] on icon at bounding box center [153, 118] width 6 height 6
type input "2"
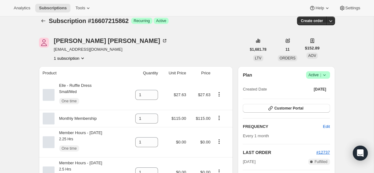
scroll to position [0, 0]
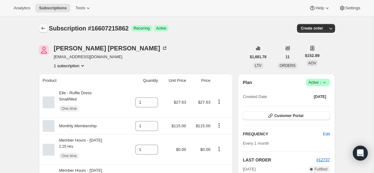
click at [45, 27] on icon "Subscriptions" at bounding box center [43, 28] width 6 height 6
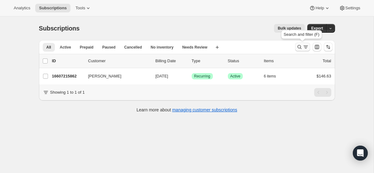
click at [304, 46] on icon "Search and filter results" at bounding box center [306, 47] width 6 height 6
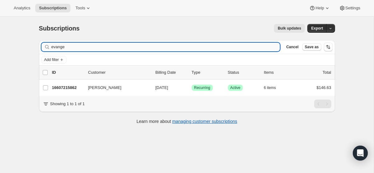
click at [177, 43] on input "evange" at bounding box center [165, 47] width 229 height 9
click at [177, 44] on input "evange" at bounding box center [165, 47] width 229 height 9
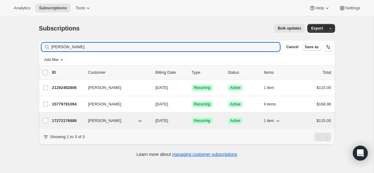
type input "isabel"
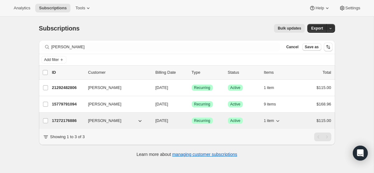
click at [180, 118] on p "[DATE]" at bounding box center [171, 121] width 31 height 6
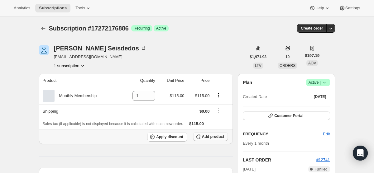
click at [214, 139] on span "Add product" at bounding box center [213, 136] width 22 height 5
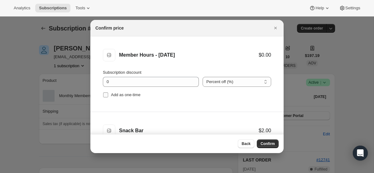
click at [107, 94] on input "Add as one-time" at bounding box center [105, 95] width 5 height 5
checkbox input "true"
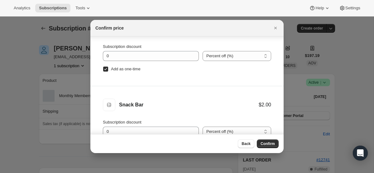
scroll to position [32, 0]
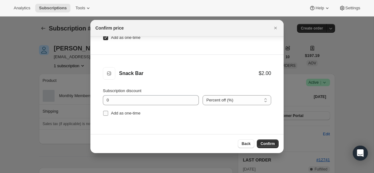
click at [105, 113] on input "Add as one-time" at bounding box center [105, 113] width 5 height 5
checkbox input "true"
click at [263, 143] on span "Confirm" at bounding box center [268, 144] width 14 height 5
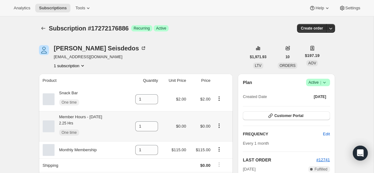
scroll to position [27, 0]
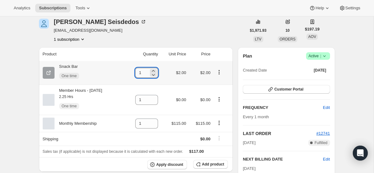
click at [149, 69] on input "1" at bounding box center [141, 73] width 13 height 10
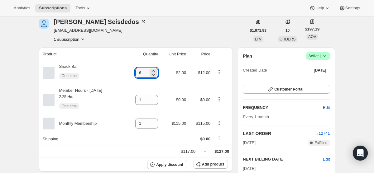
type input "6"
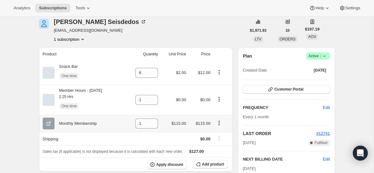
scroll to position [0, 0]
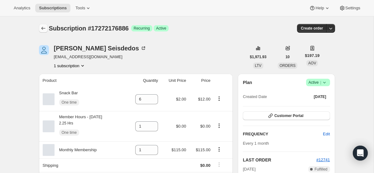
click at [42, 28] on icon "Subscriptions" at bounding box center [43, 28] width 6 height 6
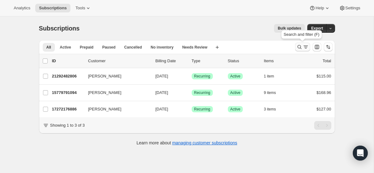
click at [296, 49] on button "Search and filter results" at bounding box center [302, 47] width 15 height 9
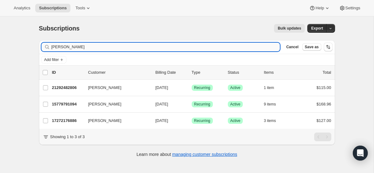
click at [123, 50] on input "isabel" at bounding box center [165, 47] width 229 height 9
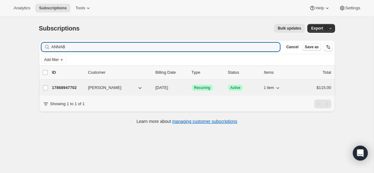
type input "ANNAB"
click at [178, 90] on p "[DATE]" at bounding box center [171, 88] width 31 height 6
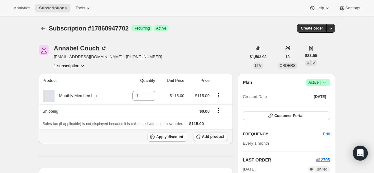
click at [207, 134] on button "Add product" at bounding box center [210, 137] width 35 height 9
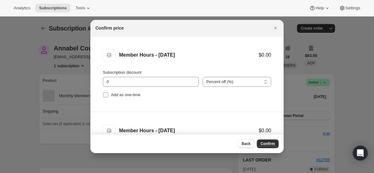
click at [107, 94] on input "Add as one-time" at bounding box center [105, 95] width 5 height 5
checkbox input "true"
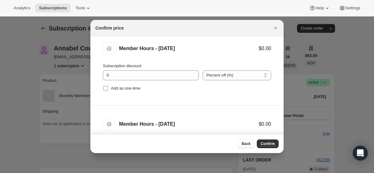
click at [105, 91] on input "Add as one-time" at bounding box center [105, 88] width 5 height 5
checkbox input "true"
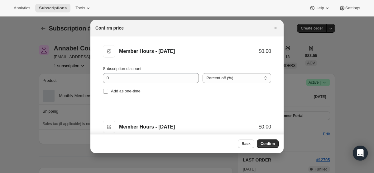
click at [105, 91] on input "Add as one-time" at bounding box center [105, 91] width 5 height 5
checkbox input "true"
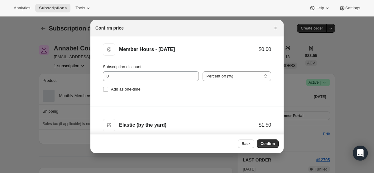
scroll to position [233, 0]
click at [105, 91] on input "Add as one-time" at bounding box center [105, 89] width 5 height 5
checkbox input "true"
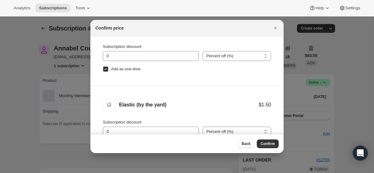
scroll to position [32, 0]
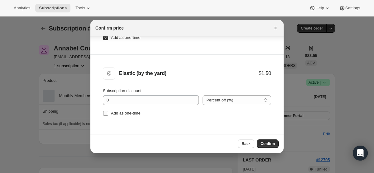
click at [107, 116] on input "Add as one-time" at bounding box center [105, 113] width 5 height 5
checkbox input "true"
click at [266, 146] on span "Confirm" at bounding box center [268, 144] width 14 height 5
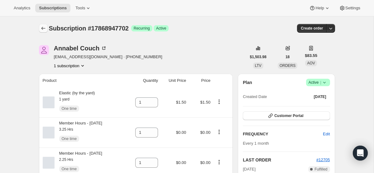
click at [43, 27] on icon "Subscriptions" at bounding box center [43, 28] width 6 height 6
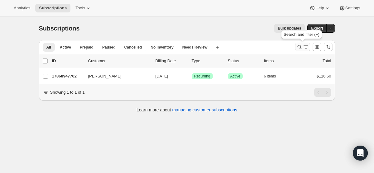
click at [302, 44] on icon "Search and filter results" at bounding box center [300, 47] width 6 height 6
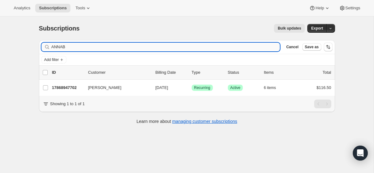
click at [98, 43] on input "ANNAB" at bounding box center [165, 47] width 229 height 9
click at [99, 44] on input "ANNAB" at bounding box center [165, 47] width 229 height 9
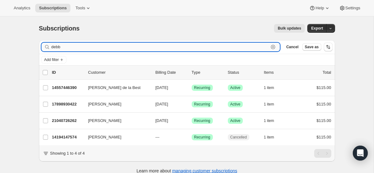
click at [95, 48] on input "debb" at bounding box center [160, 47] width 218 height 9
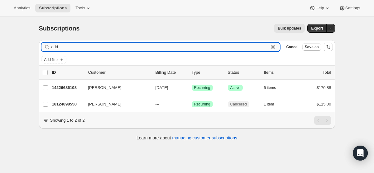
click at [214, 51] on input "add" at bounding box center [160, 47] width 218 height 9
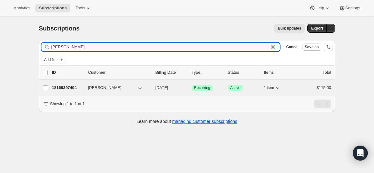
type input "everly"
click at [168, 88] on span "[DATE]" at bounding box center [162, 87] width 13 height 5
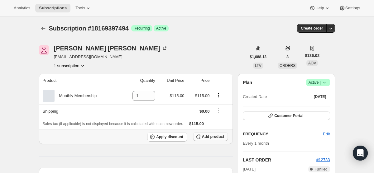
click at [203, 138] on span "Add product" at bounding box center [213, 136] width 22 height 5
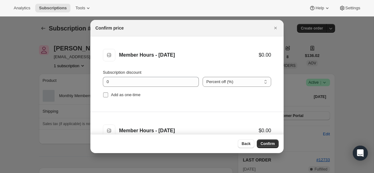
click at [104, 93] on input "Add as one-time" at bounding box center [105, 95] width 5 height 5
checkbox input "true"
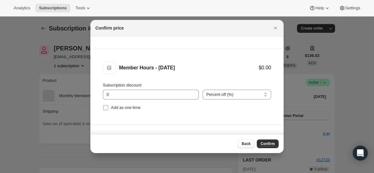
click at [107, 106] on input "Add as one-time" at bounding box center [105, 107] width 5 height 5
checkbox input "true"
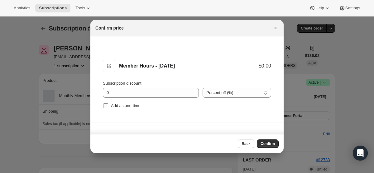
click at [107, 105] on input "Add as one-time" at bounding box center [105, 106] width 5 height 5
checkbox input "true"
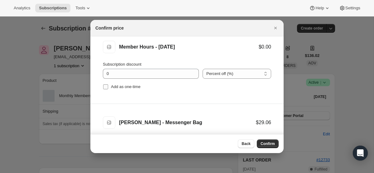
click at [104, 89] on input "Add as one-time" at bounding box center [105, 87] width 5 height 5
checkbox input "true"
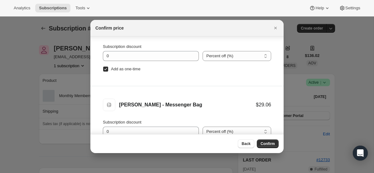
scroll to position [32, 0]
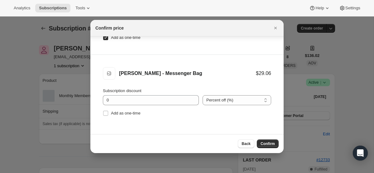
click at [106, 118] on li "Mariah - Messenger Bag Mariah - Messenger Bag $29.06 Subscription discount 0 Pe…" at bounding box center [186, 92] width 193 height 75
click at [107, 114] on input "Add as one-time" at bounding box center [105, 113] width 5 height 5
checkbox input "true"
click at [268, 146] on span "Confirm" at bounding box center [268, 144] width 14 height 5
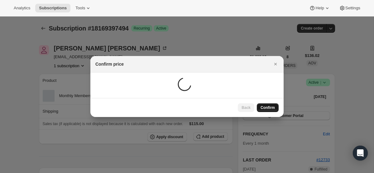
scroll to position [0, 0]
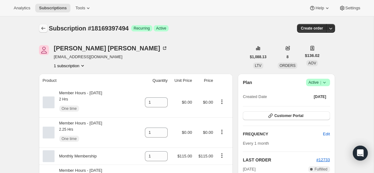
click at [42, 28] on icon "Subscriptions" at bounding box center [43, 28] width 4 height 3
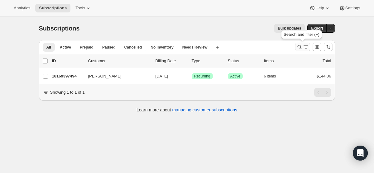
click at [307, 46] on icon "Search and filter results" at bounding box center [306, 47] width 6 height 6
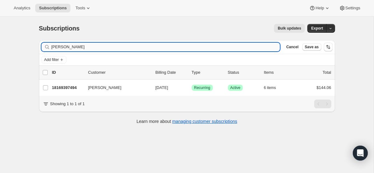
click at [148, 44] on input "everly" at bounding box center [165, 47] width 229 height 9
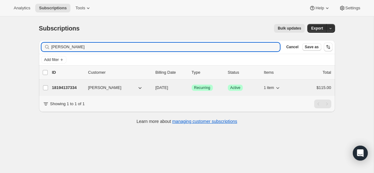
type input "gracie"
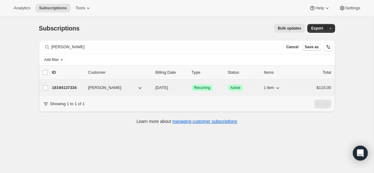
click at [164, 90] on span "[DATE]" at bounding box center [162, 87] width 13 height 5
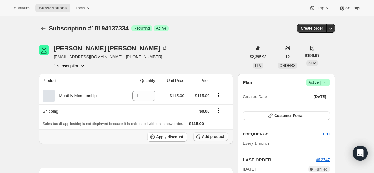
click at [201, 138] on button "Add product" at bounding box center [210, 137] width 35 height 9
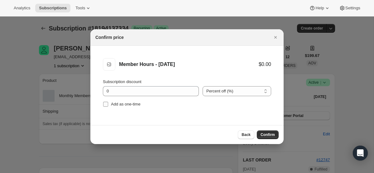
click at [105, 104] on input "Add as one-time" at bounding box center [105, 104] width 5 height 5
checkbox input "true"
click at [272, 133] on span "Confirm" at bounding box center [268, 135] width 14 height 5
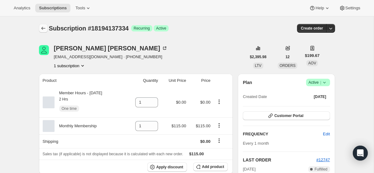
click at [45, 26] on icon "Subscriptions" at bounding box center [43, 28] width 6 height 6
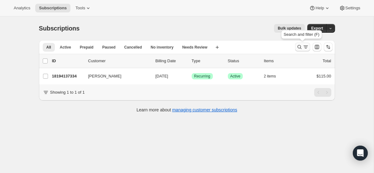
click at [297, 48] on icon "Search and filter results" at bounding box center [300, 47] width 6 height 6
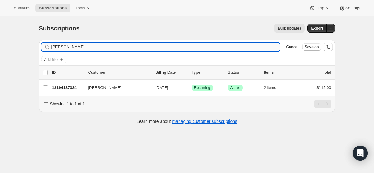
click at [137, 50] on input "gracie" at bounding box center [165, 47] width 229 height 9
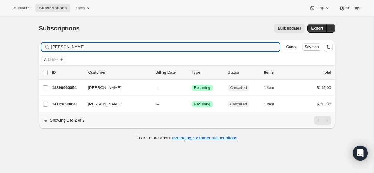
type input "jose"
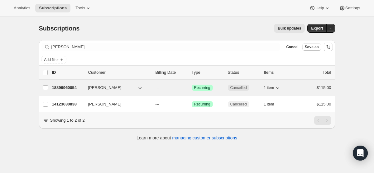
click at [185, 88] on p "---" at bounding box center [171, 88] width 31 height 6
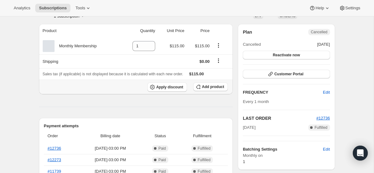
scroll to position [47, 0]
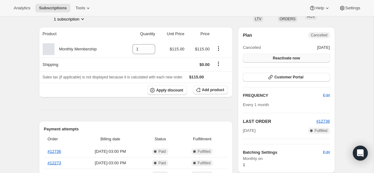
click at [280, 56] on button "Reactivate now" at bounding box center [286, 58] width 87 height 9
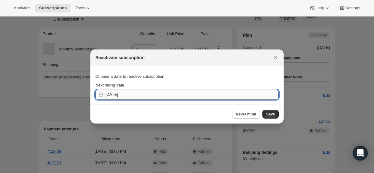
click at [120, 95] on input "2025-08-30" at bounding box center [191, 95] width 173 height 10
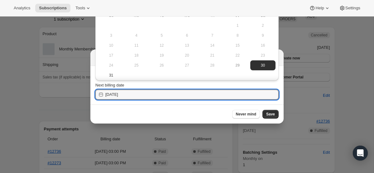
click at [314, 63] on div at bounding box center [187, 86] width 374 height 173
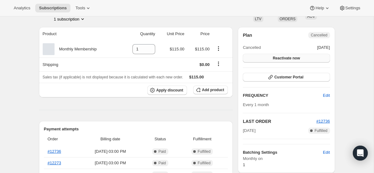
scroll to position [0, 0]
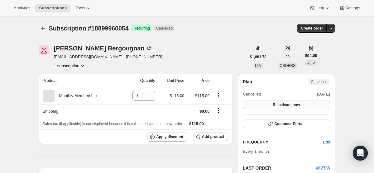
click at [276, 107] on span "Reactivate now" at bounding box center [286, 105] width 27 height 5
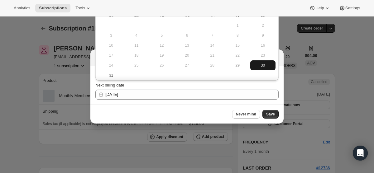
click at [263, 67] on span "30" at bounding box center [263, 65] width 20 height 5
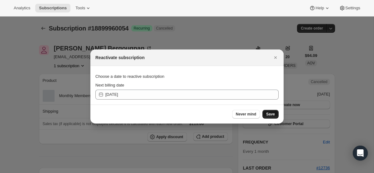
click at [267, 112] on button "Save" at bounding box center [271, 114] width 16 height 9
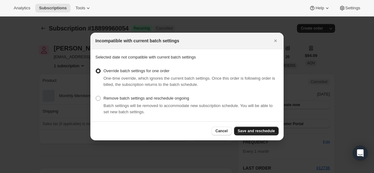
click at [245, 132] on span "Save and reschedule" at bounding box center [256, 131] width 37 height 5
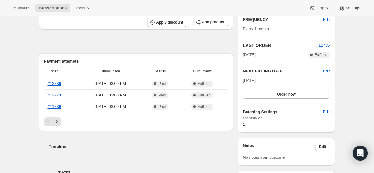
scroll to position [146, 0]
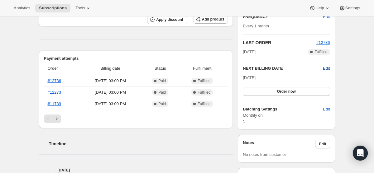
click at [326, 69] on span "Edit" at bounding box center [326, 69] width 7 height 6
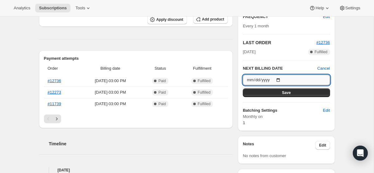
click at [276, 80] on input "2025-08-30" at bounding box center [286, 80] width 87 height 11
click at [278, 80] on input "2025-08-30" at bounding box center [286, 80] width 87 height 11
type input "[DATE]"
click at [320, 92] on button "Save" at bounding box center [286, 93] width 87 height 9
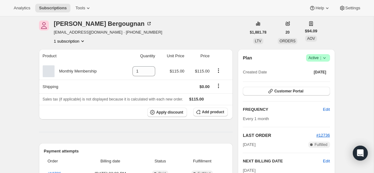
scroll to position [70, 0]
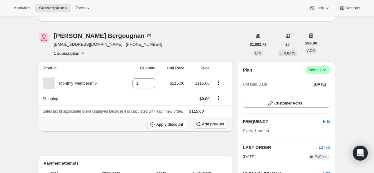
click at [206, 125] on span "Add product" at bounding box center [213, 124] width 22 height 5
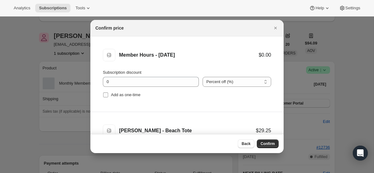
click at [108, 94] on input "Add as one-time" at bounding box center [105, 95] width 5 height 5
checkbox input "true"
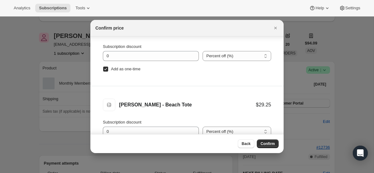
scroll to position [32, 0]
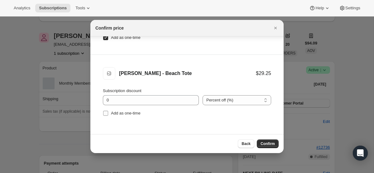
click at [106, 112] on input "Add as one-time" at bounding box center [105, 113] width 5 height 5
checkbox input "true"
click at [262, 142] on span "Confirm" at bounding box center [268, 144] width 14 height 5
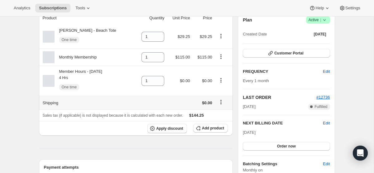
scroll to position [133, 0]
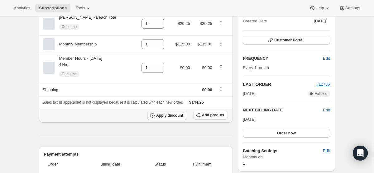
click at [172, 115] on span "Apply discount" at bounding box center [169, 115] width 27 height 5
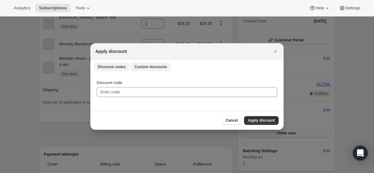
click at [149, 64] on button "Custom discounts" at bounding box center [151, 67] width 40 height 9
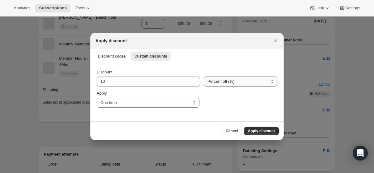
click at [228, 84] on select "Percent off (%) Amount off ($)" at bounding box center [241, 82] width 74 height 10
select select "fixed"
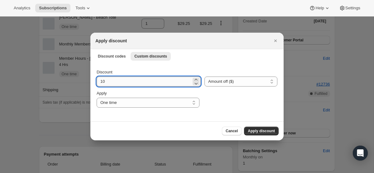
click at [147, 82] on input "10" at bounding box center [144, 82] width 95 height 10
type input "115"
click at [252, 129] on button "Apply discount" at bounding box center [261, 131] width 35 height 9
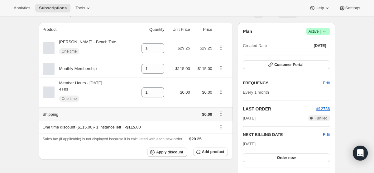
scroll to position [0, 0]
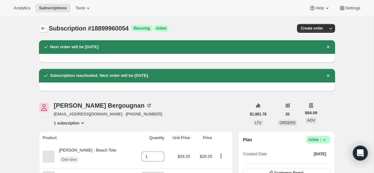
click at [44, 28] on icon "Subscriptions" at bounding box center [43, 28] width 6 height 6
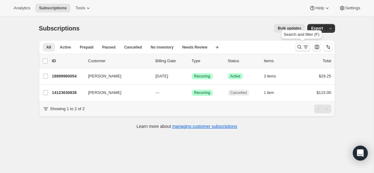
click at [302, 49] on icon "Search and filter results" at bounding box center [300, 47] width 6 height 6
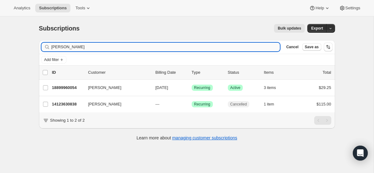
click at [202, 48] on input "jose" at bounding box center [165, 47] width 229 height 9
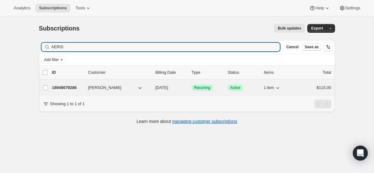
type input "AERIS"
click at [168, 87] on span "[DATE]" at bounding box center [162, 87] width 13 height 5
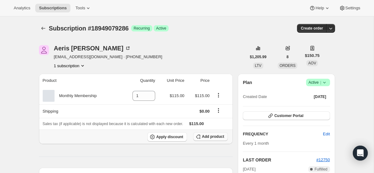
click at [215, 135] on span "Add product" at bounding box center [213, 136] width 22 height 5
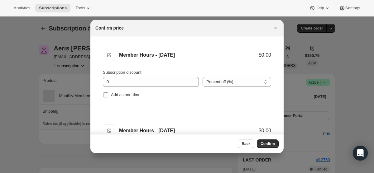
click at [107, 95] on input "Add as one-time" at bounding box center [105, 95] width 5 height 5
checkbox input "true"
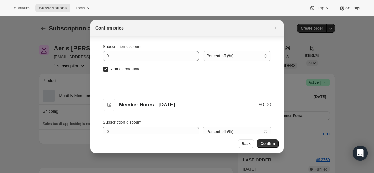
scroll to position [32, 0]
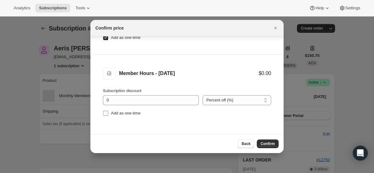
click at [105, 111] on input "Add as one-time" at bounding box center [105, 113] width 5 height 5
checkbox input "true"
click at [266, 143] on span "Confirm" at bounding box center [268, 144] width 14 height 5
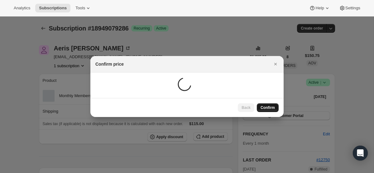
scroll to position [0, 0]
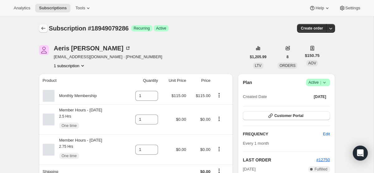
click at [41, 26] on icon "Subscriptions" at bounding box center [43, 28] width 6 height 6
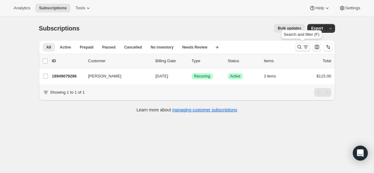
click at [303, 45] on icon "Search and filter results" at bounding box center [306, 47] width 6 height 6
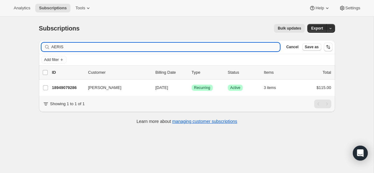
click at [162, 46] on input "AERIS" at bounding box center [165, 47] width 229 height 9
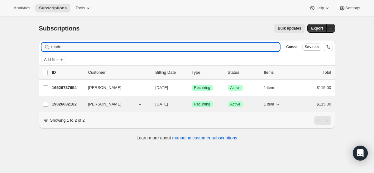
type input "made"
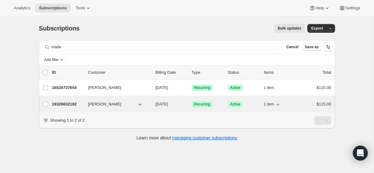
click at [178, 101] on div "19326632182 Madelyn Sharp 09/01/2025 Success Recurring Success Active 1 item $1…" at bounding box center [192, 104] width 280 height 9
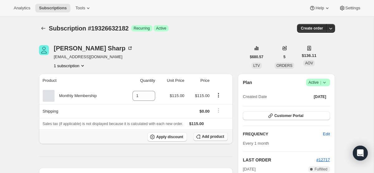
click at [210, 137] on span "Add product" at bounding box center [213, 136] width 22 height 5
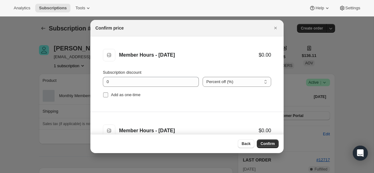
click at [107, 94] on input "Add as one-time" at bounding box center [105, 95] width 5 height 5
checkbox input "true"
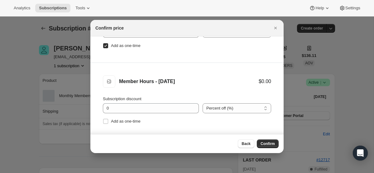
scroll to position [57, 0]
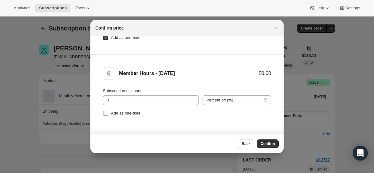
click at [107, 113] on input "Add as one-time" at bounding box center [105, 113] width 5 height 5
checkbox input "true"
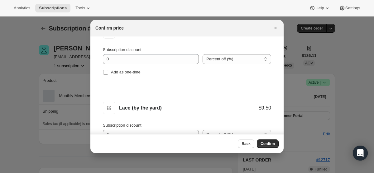
scroll to position [175, 0]
click at [106, 71] on input "Add as one-time" at bounding box center [105, 72] width 5 height 5
checkbox input "true"
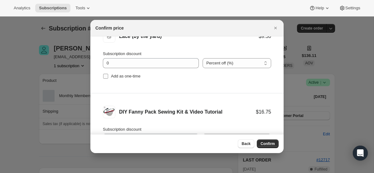
click at [106, 76] on input "Add as one-time" at bounding box center [105, 76] width 5 height 5
checkbox input "true"
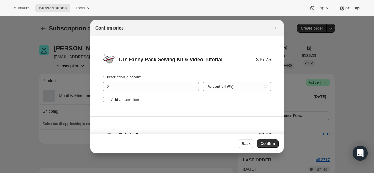
scroll to position [311, 0]
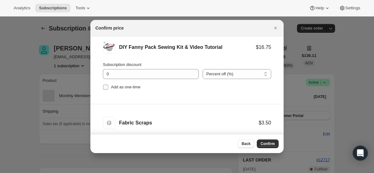
click at [107, 90] on span ":r2s9:" at bounding box center [106, 88] width 6 height 6
click at [107, 90] on input "Add as one-time" at bounding box center [105, 87] width 5 height 5
checkbox input "true"
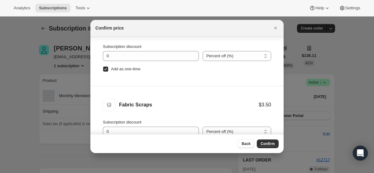
scroll to position [32, 0]
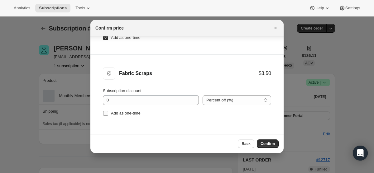
click at [106, 114] on input "Add as one-time" at bounding box center [105, 113] width 5 height 5
checkbox input "true"
click at [279, 143] on button "Confirm" at bounding box center [268, 144] width 22 height 9
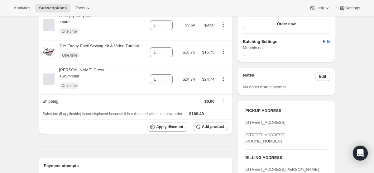
scroll to position [185, 0]
click at [208, 104] on span "$0.00" at bounding box center [210, 102] width 10 height 5
click at [205, 103] on span "$0.00" at bounding box center [210, 102] width 10 height 5
click at [192, 103] on td at bounding box center [186, 102] width 22 height 14
click at [229, 102] on div at bounding box center [223, 102] width 11 height 8
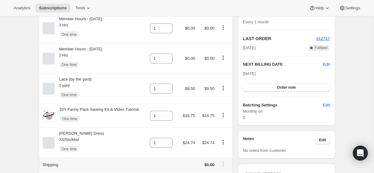
scroll to position [0, 0]
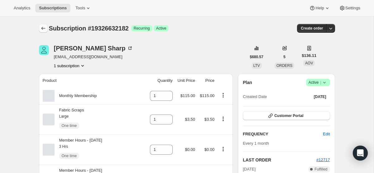
click at [44, 24] on button "Subscriptions" at bounding box center [43, 28] width 9 height 9
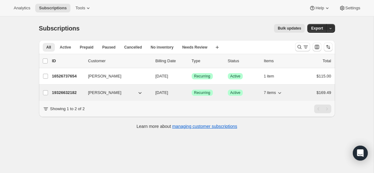
click at [165, 96] on p "[DATE]" at bounding box center [171, 93] width 31 height 6
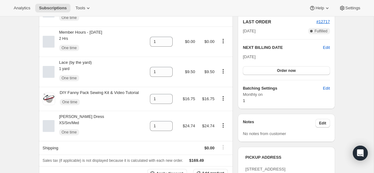
scroll to position [227, 0]
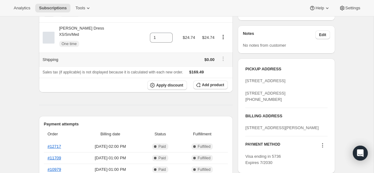
click at [211, 66] on td "$0.00" at bounding box center [206, 60] width 19 height 14
click at [199, 62] on td "$0.00" at bounding box center [206, 60] width 19 height 14
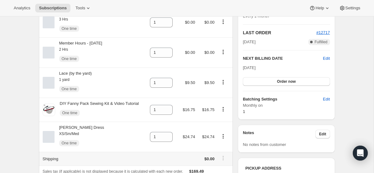
scroll to position [0, 0]
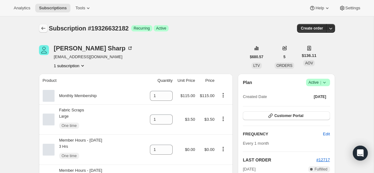
click at [44, 27] on icon "Subscriptions" at bounding box center [43, 28] width 6 height 6
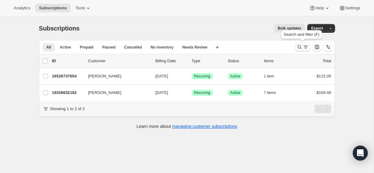
click at [297, 46] on icon "Search and filter results" at bounding box center [300, 47] width 6 height 6
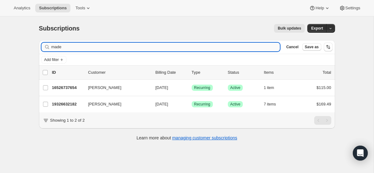
click at [135, 46] on input "made" at bounding box center [165, 47] width 229 height 9
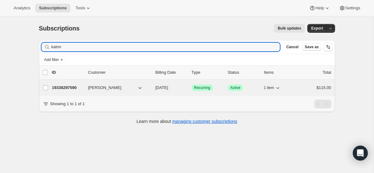
type input "katrin"
click at [179, 87] on p "[DATE]" at bounding box center [171, 88] width 31 height 6
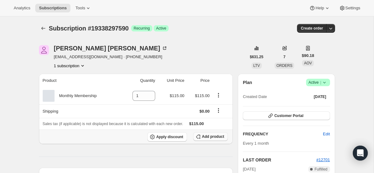
click at [212, 137] on span "Add product" at bounding box center [213, 136] width 22 height 5
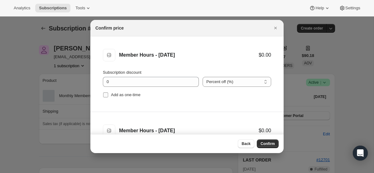
click at [105, 93] on input "Add as one-time" at bounding box center [105, 95] width 5 height 5
checkbox input "true"
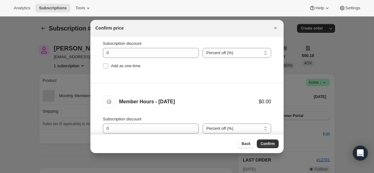
scroll to position [106, 0]
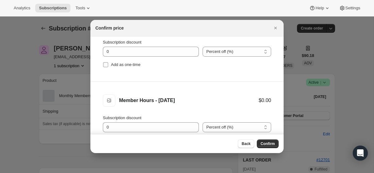
click at [106, 67] on input "Add as one-time" at bounding box center [105, 64] width 5 height 5
checkbox input "true"
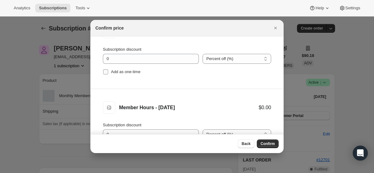
click at [105, 69] on label "Add as one-time" at bounding box center [122, 72] width 38 height 9
click at [105, 70] on input "Add as one-time" at bounding box center [105, 72] width 5 height 5
checkbox input "true"
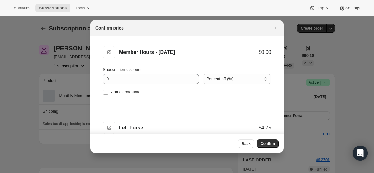
scroll to position [242, 0]
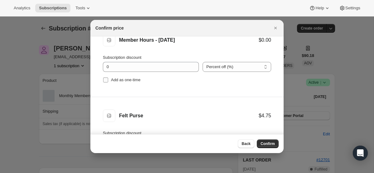
click at [104, 80] on input "Add as one-time" at bounding box center [105, 80] width 5 height 5
checkbox input "true"
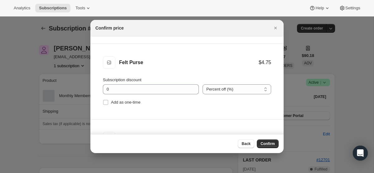
scroll to position [332, 0]
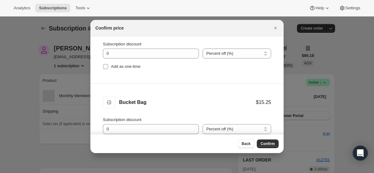
click at [105, 67] on input "Add as one-time" at bounding box center [105, 66] width 5 height 5
checkbox input "true"
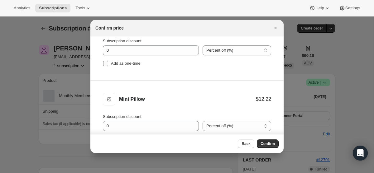
click at [105, 63] on input "Add as one-time" at bounding box center [105, 63] width 5 height 5
checkbox input "true"
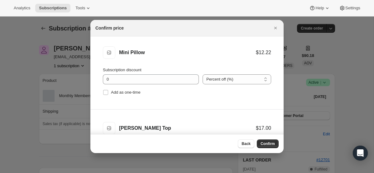
scroll to position [481, 0]
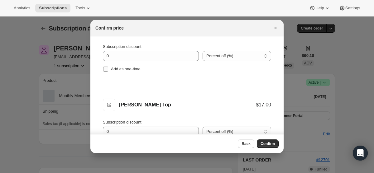
click at [105, 69] on input "Add as one-time" at bounding box center [105, 69] width 5 height 5
checkbox input "true"
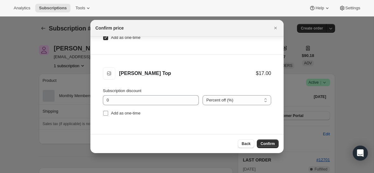
click at [107, 113] on input "Add as one-time" at bounding box center [105, 113] width 5 height 5
checkbox input "true"
click at [269, 145] on span "Confirm" at bounding box center [268, 144] width 14 height 5
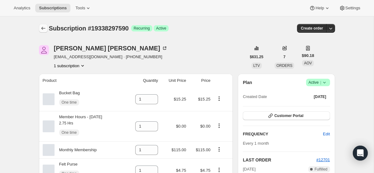
click at [42, 27] on icon "Subscriptions" at bounding box center [43, 28] width 6 height 6
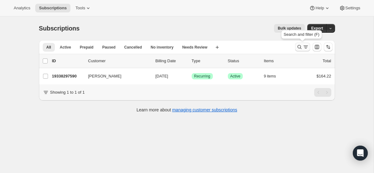
click at [309, 44] on icon "Search and filter results" at bounding box center [306, 47] width 6 height 6
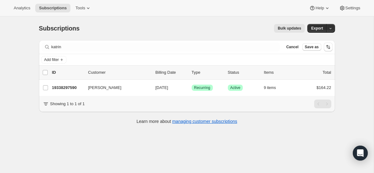
click at [150, 54] on div "Filter subscribers katrin Clear Cancel Save as" at bounding box center [187, 47] width 296 height 14
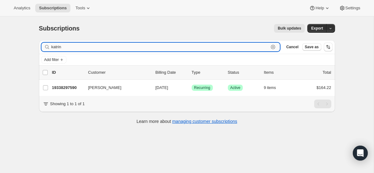
click at [145, 44] on input "katrin" at bounding box center [160, 47] width 218 height 9
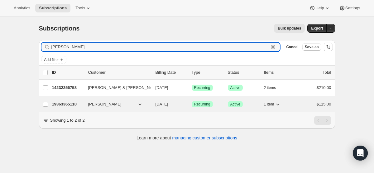
type input "audre"
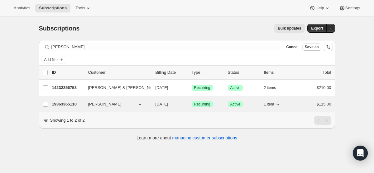
click at [173, 101] on p "[DATE]" at bounding box center [171, 104] width 31 height 6
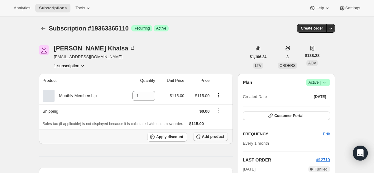
click at [212, 138] on span "Add product" at bounding box center [213, 136] width 22 height 5
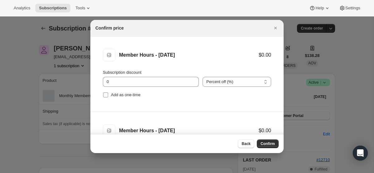
click at [104, 95] on input "Add as one-time" at bounding box center [105, 95] width 5 height 5
checkbox input "true"
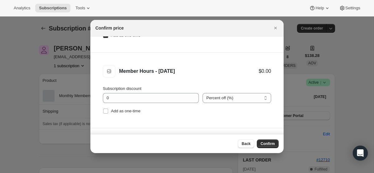
scroll to position [69, 0]
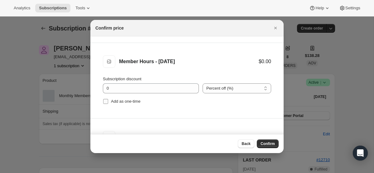
click at [105, 100] on input "Add as one-time" at bounding box center [105, 101] width 5 height 5
checkbox input "true"
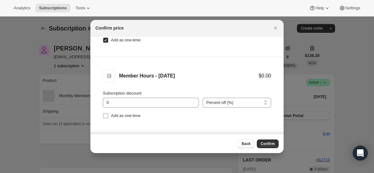
click at [106, 113] on span ":r3gu:" at bounding box center [106, 116] width 6 height 6
click at [106, 114] on input "Add as one-time" at bounding box center [105, 116] width 5 height 5
checkbox input "true"
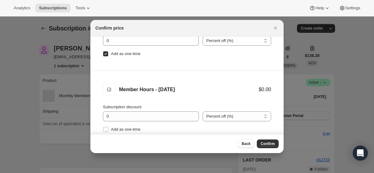
scroll to position [197, 0]
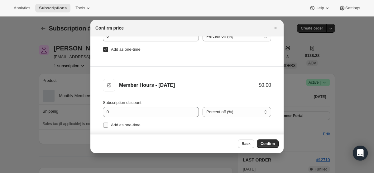
click at [106, 124] on input "Add as one-time" at bounding box center [105, 125] width 5 height 5
checkbox input "true"
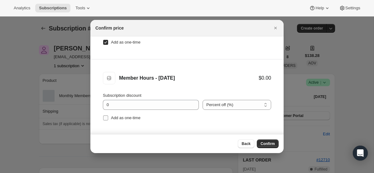
click at [105, 119] on input "Add as one-time" at bounding box center [105, 118] width 5 height 5
checkbox input "true"
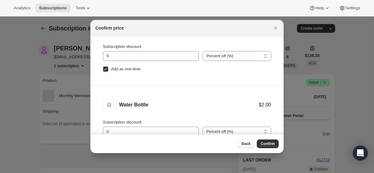
scroll to position [32, 0]
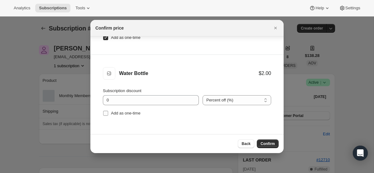
click at [105, 111] on input "Add as one-time" at bounding box center [105, 113] width 5 height 5
checkbox input "true"
click at [271, 146] on span "Confirm" at bounding box center [268, 144] width 14 height 5
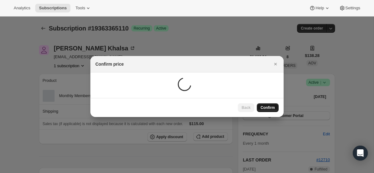
scroll to position [0, 0]
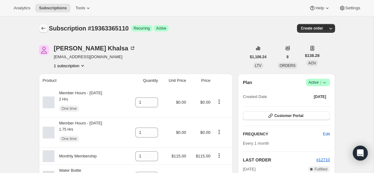
click at [40, 27] on icon "Subscriptions" at bounding box center [43, 28] width 6 height 6
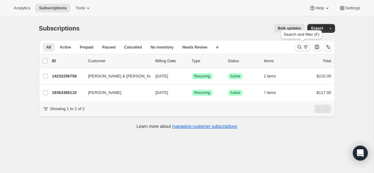
click at [302, 46] on icon "Search and filter results" at bounding box center [300, 47] width 6 height 6
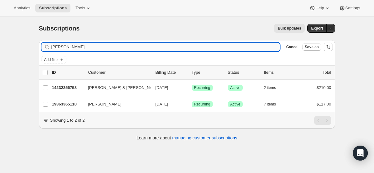
click at [167, 43] on input "audre" at bounding box center [165, 47] width 229 height 9
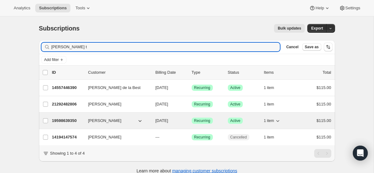
type input "ella t"
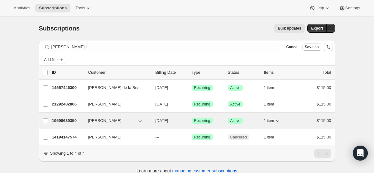
click at [168, 123] on span "[DATE]" at bounding box center [162, 121] width 13 height 5
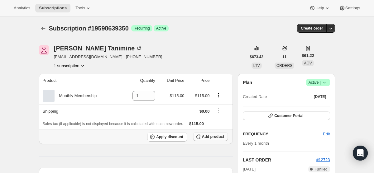
click at [214, 140] on button "Add product" at bounding box center [210, 137] width 35 height 9
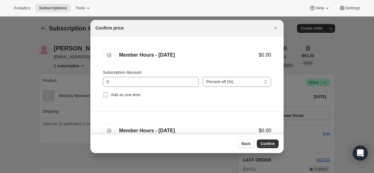
click at [106, 95] on input "Add as one-time" at bounding box center [105, 95] width 5 height 5
checkbox input "true"
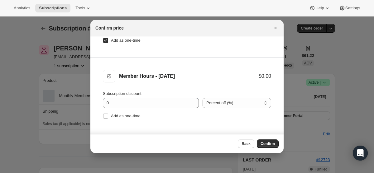
scroll to position [68, 0]
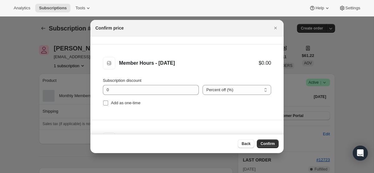
click at [104, 105] on input "Add as one-time" at bounding box center [105, 103] width 5 height 5
checkbox input "true"
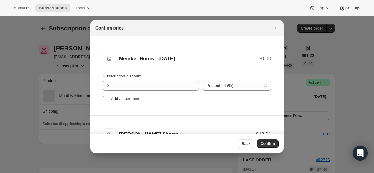
scroll to position [178, 0]
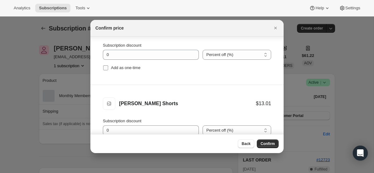
click at [105, 70] on input "Add as one-time" at bounding box center [105, 68] width 5 height 5
checkbox input "true"
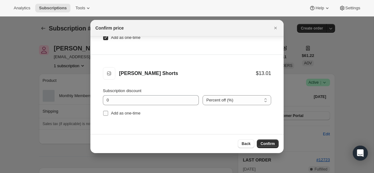
click at [107, 112] on input "Add as one-time" at bounding box center [105, 113] width 5 height 5
checkbox input "true"
click at [269, 144] on span "Confirm" at bounding box center [268, 144] width 14 height 5
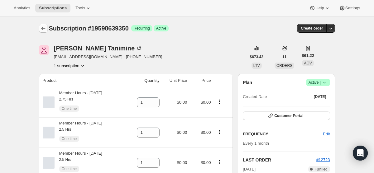
click at [45, 27] on icon "Subscriptions" at bounding box center [43, 28] width 6 height 6
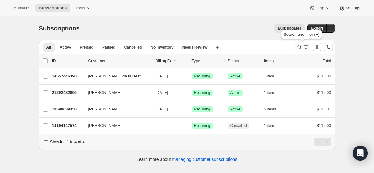
click at [298, 43] on button "Search and filter results" at bounding box center [302, 47] width 15 height 9
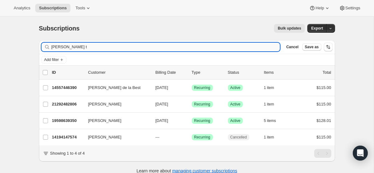
click at [147, 46] on input "ella t" at bounding box center [165, 47] width 229 height 9
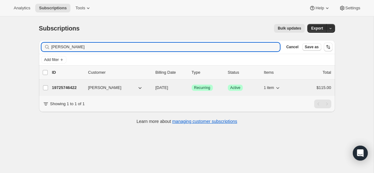
type input "hazel"
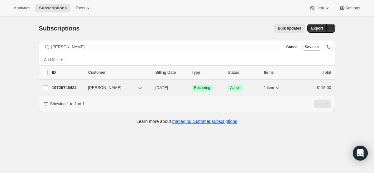
click at [168, 89] on span "[DATE]" at bounding box center [162, 87] width 13 height 5
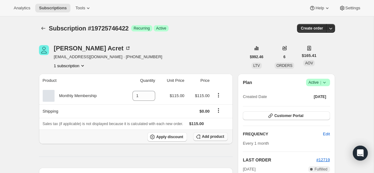
click at [215, 134] on span "Add product" at bounding box center [213, 136] width 22 height 5
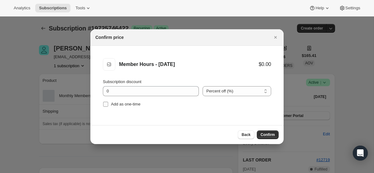
click at [105, 105] on input "Add as one-time" at bounding box center [105, 104] width 5 height 5
checkbox input "true"
click at [269, 132] on button "Confirm" at bounding box center [268, 135] width 22 height 9
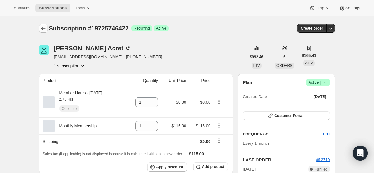
click at [43, 31] on icon "Subscriptions" at bounding box center [43, 28] width 6 height 6
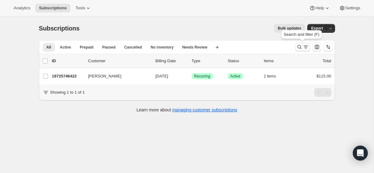
click at [298, 46] on icon "Search and filter results" at bounding box center [300, 47] width 6 height 6
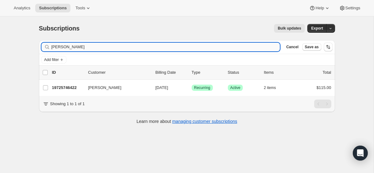
click at [136, 50] on input "hazel" at bounding box center [165, 47] width 229 height 9
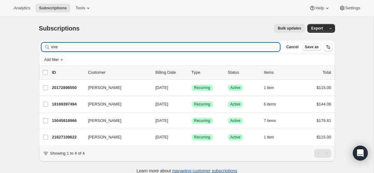
click at [136, 50] on input "eve" at bounding box center [165, 47] width 229 height 9
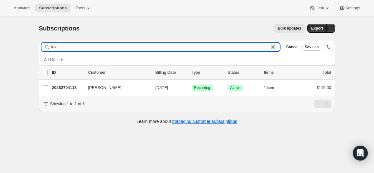
click at [90, 50] on input "lav" at bounding box center [160, 47] width 218 height 9
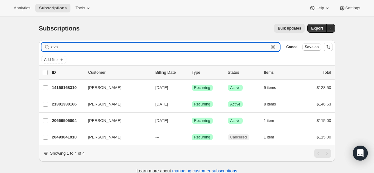
click at [105, 49] on input "ava" at bounding box center [160, 47] width 218 height 9
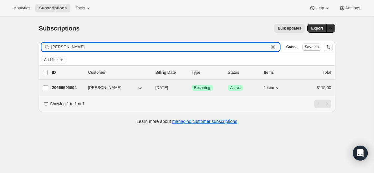
type input "alex"
click at [156, 91] on div "20669595894 Alexandra Popescu 09/01/2025 Success Recurring Success Active 1 ite…" at bounding box center [192, 88] width 280 height 9
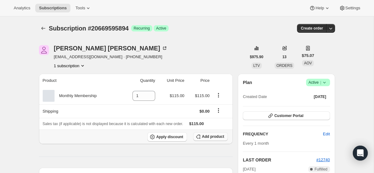
click at [209, 139] on span "Add product" at bounding box center [213, 136] width 22 height 5
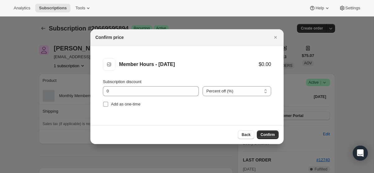
click at [108, 104] on input "Add as one-time" at bounding box center [105, 104] width 5 height 5
checkbox input "true"
click at [270, 136] on span "Confirm" at bounding box center [268, 135] width 14 height 5
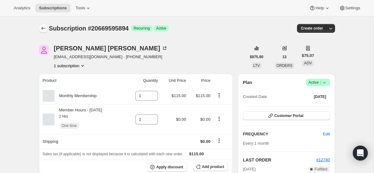
click at [43, 25] on icon "Subscriptions" at bounding box center [43, 28] width 6 height 6
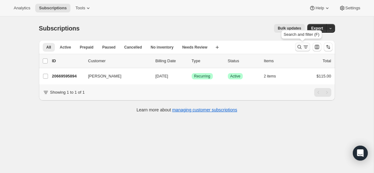
click at [298, 48] on icon "Search and filter results" at bounding box center [300, 47] width 6 height 6
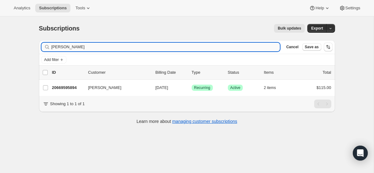
click at [116, 47] on input "alex" at bounding box center [165, 47] width 229 height 9
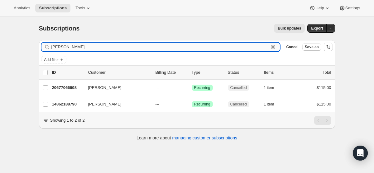
click at [177, 47] on input "emma" at bounding box center [160, 47] width 218 height 9
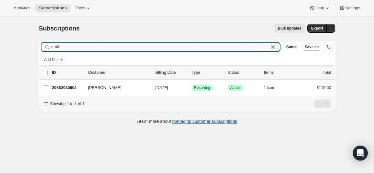
click at [135, 49] on input "emili" at bounding box center [160, 47] width 218 height 9
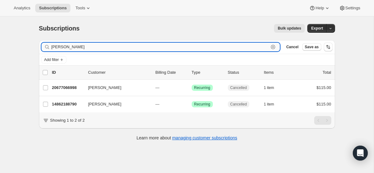
click at [153, 45] on input "emma" at bounding box center [160, 47] width 218 height 9
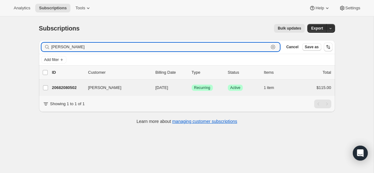
type input "emilie"
click at [178, 92] on div "Emilie Do 20682080502 Emilie Do 09/01/2025 Success Recurring Success Active 1 i…" at bounding box center [187, 88] width 296 height 16
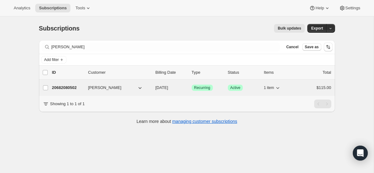
click at [167, 88] on span "[DATE]" at bounding box center [162, 87] width 13 height 5
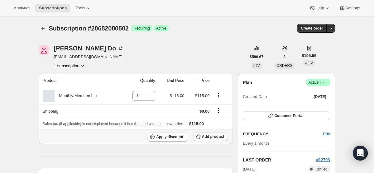
click at [220, 139] on span "Add product" at bounding box center [213, 136] width 22 height 5
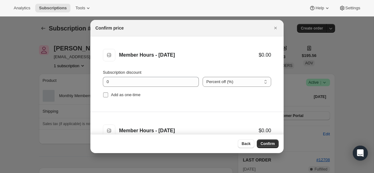
click at [106, 95] on input "Add as one-time" at bounding box center [105, 95] width 5 height 5
checkbox input "true"
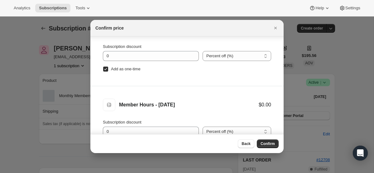
scroll to position [32, 0]
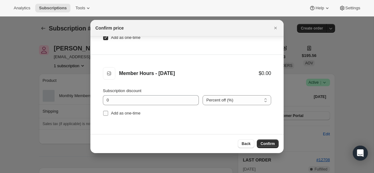
click at [105, 113] on input "Add as one-time" at bounding box center [105, 113] width 5 height 5
checkbox input "true"
click at [265, 142] on span "Confirm" at bounding box center [268, 144] width 14 height 5
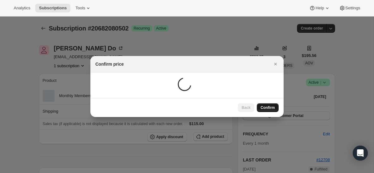
scroll to position [0, 0]
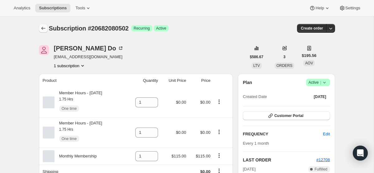
click at [44, 26] on icon "Subscriptions" at bounding box center [43, 28] width 6 height 6
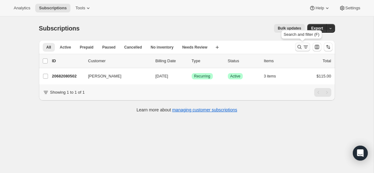
click at [303, 46] on icon "Search and filter results" at bounding box center [306, 47] width 6 height 6
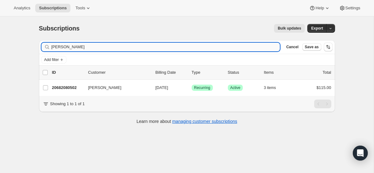
click at [118, 47] on input "emilie" at bounding box center [165, 47] width 229 height 9
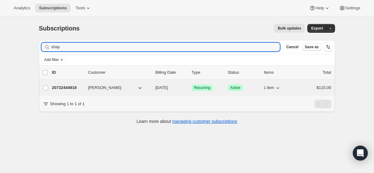
type input "shay"
click at [165, 87] on span "[DATE]" at bounding box center [162, 87] width 13 height 5
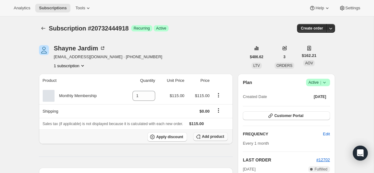
click at [215, 134] on span "Add product" at bounding box center [213, 136] width 22 height 5
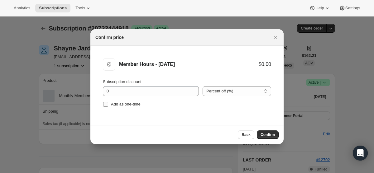
click at [105, 104] on input "Add as one-time" at bounding box center [105, 104] width 5 height 5
checkbox input "true"
click at [268, 136] on span "Confirm" at bounding box center [268, 135] width 14 height 5
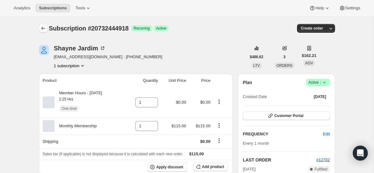
click at [46, 25] on button "Subscriptions" at bounding box center [43, 28] width 9 height 9
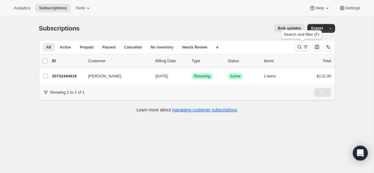
click at [300, 48] on icon "Search and filter results" at bounding box center [300, 47] width 6 height 6
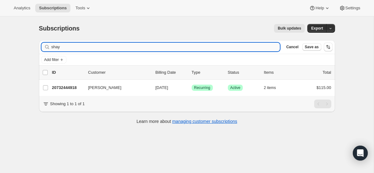
click at [192, 46] on input "shay" at bounding box center [165, 47] width 229 height 9
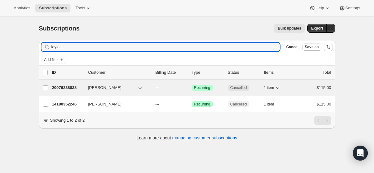
type input "layla"
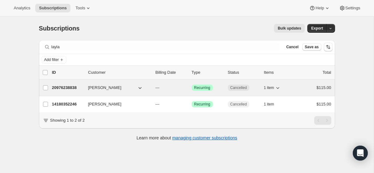
click at [183, 86] on p "---" at bounding box center [171, 88] width 31 height 6
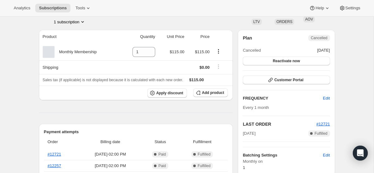
scroll to position [51, 0]
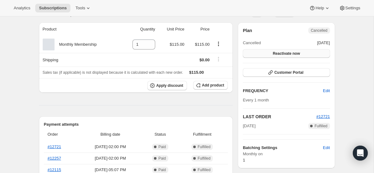
click at [294, 52] on span "Reactivate now" at bounding box center [286, 53] width 27 height 5
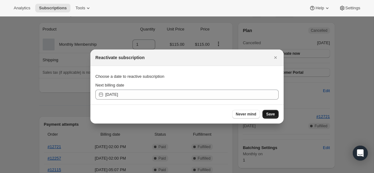
click at [276, 113] on button "Save" at bounding box center [271, 114] width 16 height 9
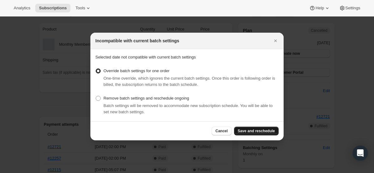
click at [243, 130] on span "Save and reschedule" at bounding box center [256, 131] width 37 height 5
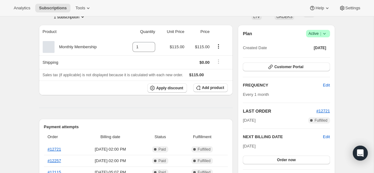
scroll to position [119, 0]
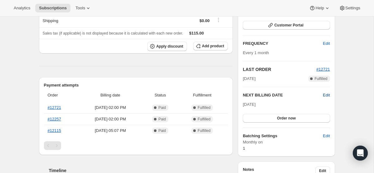
click at [328, 95] on span "Edit" at bounding box center [326, 95] width 7 height 6
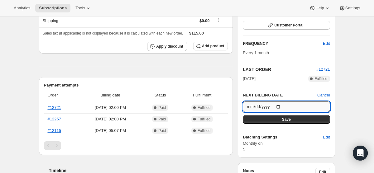
click at [280, 107] on input "2025-08-30" at bounding box center [286, 107] width 87 height 11
type input "[DATE]"
click at [292, 119] on button "Save" at bounding box center [286, 119] width 87 height 9
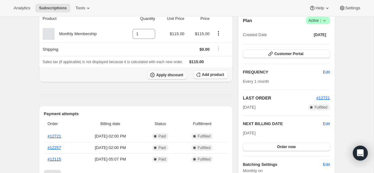
click at [163, 75] on span "Apply discount" at bounding box center [169, 75] width 27 height 5
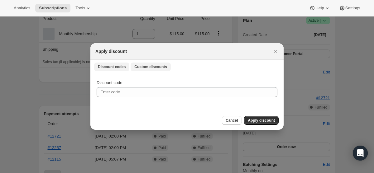
click at [160, 66] on span "Custom discounts" at bounding box center [150, 67] width 33 height 5
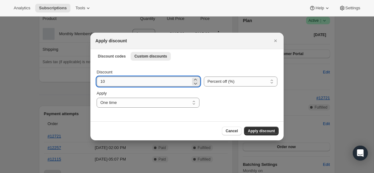
click at [141, 82] on input "10" at bounding box center [144, 82] width 94 height 10
type input "115"
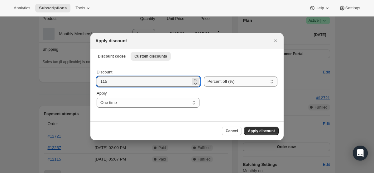
click at [224, 84] on select "Percent off (%) Amount off ($)" at bounding box center [241, 82] width 74 height 10
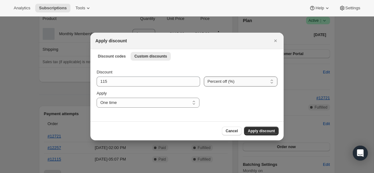
select select "fixed"
click at [258, 129] on span "Apply discount" at bounding box center [261, 131] width 27 height 5
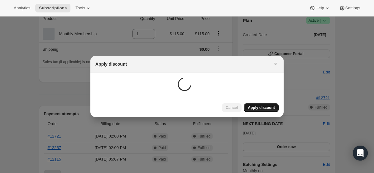
scroll to position [109, 0]
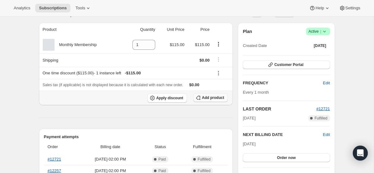
click at [197, 98] on icon "button" at bounding box center [198, 98] width 6 height 6
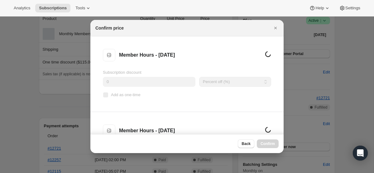
scroll to position [0, 0]
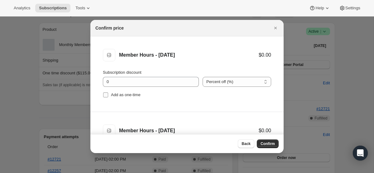
click at [107, 95] on input "Add as one-time" at bounding box center [105, 95] width 5 height 5
checkbox input "true"
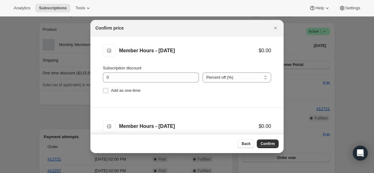
scroll to position [83, 0]
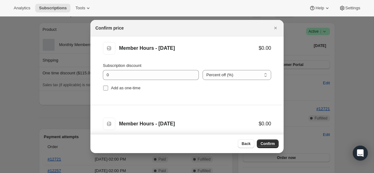
click at [105, 85] on span ":r533:" at bounding box center [106, 88] width 6 height 6
click at [105, 86] on input "Add as one-time" at bounding box center [105, 88] width 5 height 5
checkbox input "true"
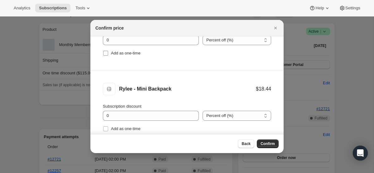
click at [106, 54] on input "Add as one-time" at bounding box center [105, 53] width 5 height 5
checkbox input "true"
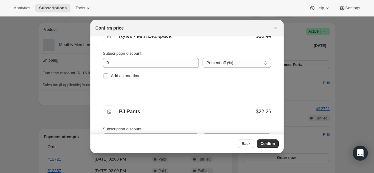
scroll to position [253, 0]
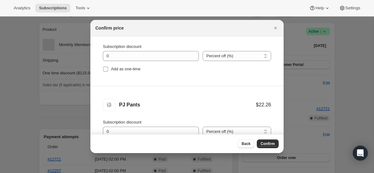
click at [106, 69] on input "Add as one-time" at bounding box center [105, 69] width 5 height 5
checkbox input "true"
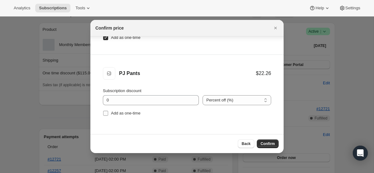
click at [107, 112] on input "Add as one-time" at bounding box center [105, 113] width 5 height 5
checkbox input "true"
click at [267, 143] on span "Confirm" at bounding box center [268, 144] width 14 height 5
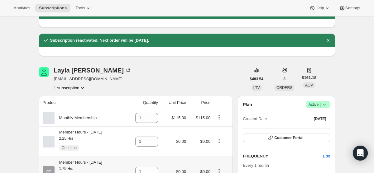
scroll to position [0, 0]
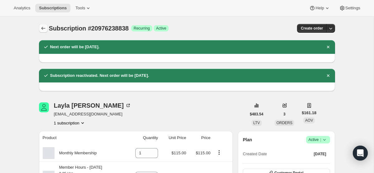
click at [45, 27] on icon "Subscriptions" at bounding box center [43, 28] width 6 height 6
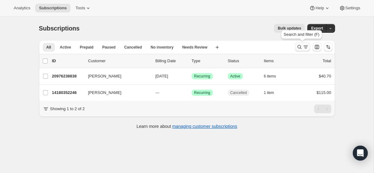
click at [297, 46] on icon "Search and filter results" at bounding box center [300, 47] width 6 height 6
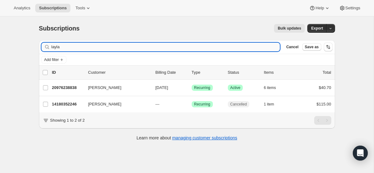
click at [147, 49] on input "layla" at bounding box center [165, 47] width 229 height 9
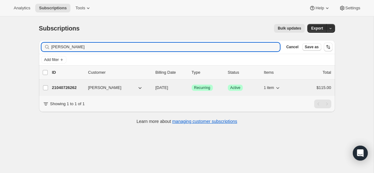
type input "hannah"
click at [168, 87] on span "[DATE]" at bounding box center [162, 87] width 13 height 5
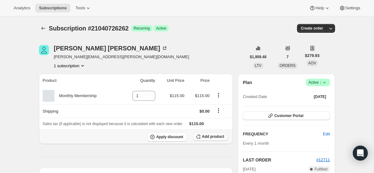
click at [212, 138] on span "Add product" at bounding box center [213, 136] width 22 height 5
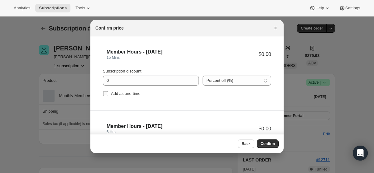
click at [105, 95] on input "Add as one-time" at bounding box center [105, 93] width 5 height 5
checkbox input "true"
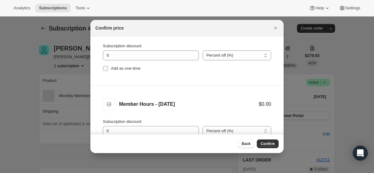
click at [104, 66] on span ":r5an:" at bounding box center [106, 69] width 6 height 6
click at [104, 66] on input "Add as one-time" at bounding box center [105, 68] width 5 height 5
checkbox input "true"
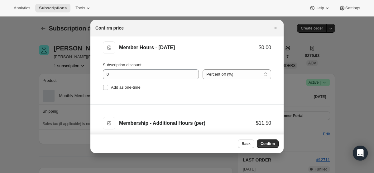
scroll to position [201, 0]
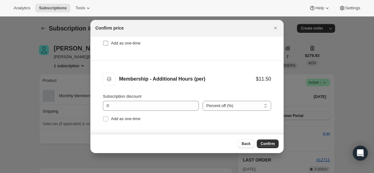
click at [106, 43] on input "Add as one-time" at bounding box center [105, 43] width 5 height 5
checkbox input "true"
click at [106, 120] on input "Add as one-time" at bounding box center [105, 119] width 5 height 5
checkbox input "true"
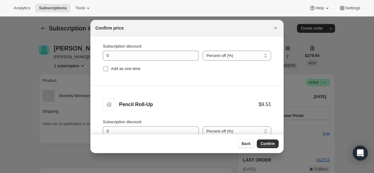
click at [106, 68] on input "Add as one-time" at bounding box center [105, 68] width 5 height 5
checkbox input "true"
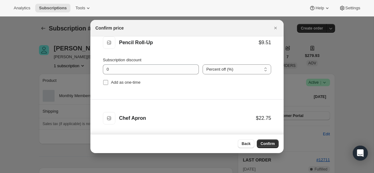
click at [106, 80] on label "Add as one-time" at bounding box center [122, 82] width 38 height 9
click at [106, 80] on input "Add as one-time" at bounding box center [105, 82] width 5 height 5
checkbox input "true"
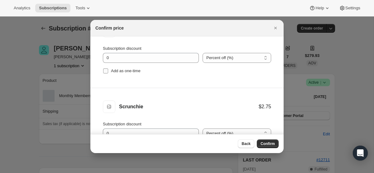
click at [105, 73] on input "Add as one-time" at bounding box center [105, 71] width 5 height 5
checkbox input "true"
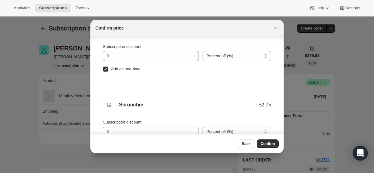
scroll to position [32, 0]
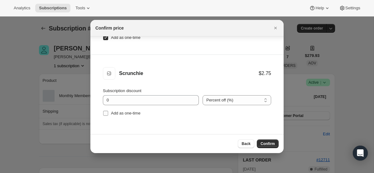
click at [105, 112] on input "Add as one-time" at bounding box center [105, 113] width 5 height 5
checkbox input "true"
click at [268, 142] on button "Confirm" at bounding box center [268, 144] width 22 height 9
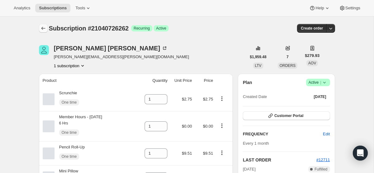
click at [45, 30] on icon "Subscriptions" at bounding box center [43, 28] width 6 height 6
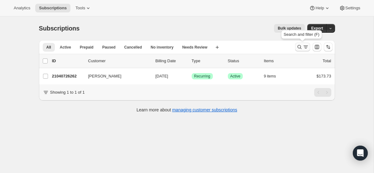
click at [307, 46] on icon "Search and filter results" at bounding box center [306, 46] width 4 height 1
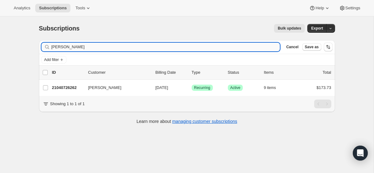
click at [215, 49] on input "hannah" at bounding box center [165, 47] width 229 height 9
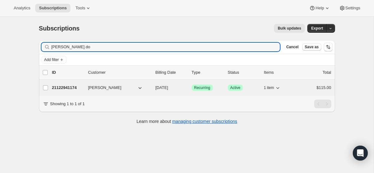
type input "olivia do"
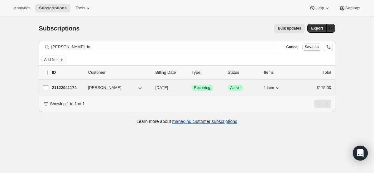
click at [182, 91] on p "[DATE]" at bounding box center [171, 88] width 31 height 6
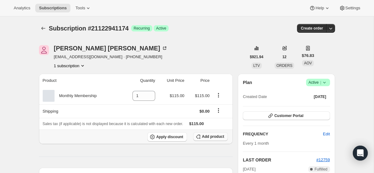
click at [213, 135] on span "Add product" at bounding box center [213, 136] width 22 height 5
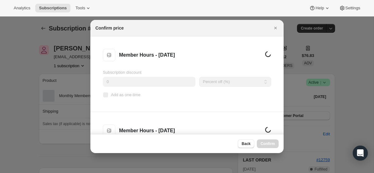
click at [105, 96] on input "Add as one-time" at bounding box center [105, 95] width 5 height 5
checkbox input "true"
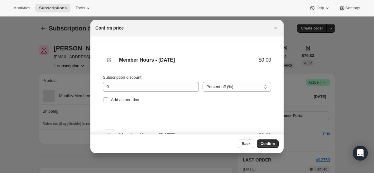
click at [105, 96] on label "Add as one-time" at bounding box center [122, 100] width 38 height 9
click at [105, 98] on input "Add as one-time" at bounding box center [105, 100] width 5 height 5
checkbox input "true"
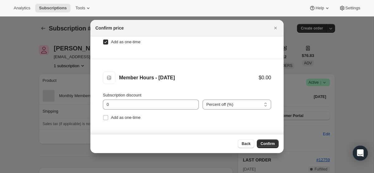
scroll to position [132, 0]
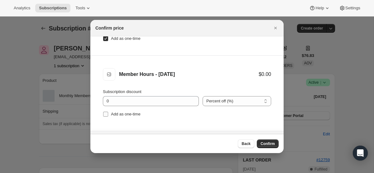
click at [106, 112] on input "Add as one-time" at bounding box center [105, 114] width 5 height 5
checkbox input "true"
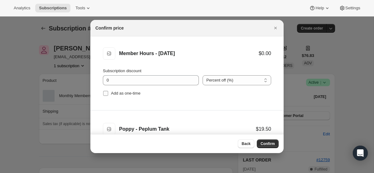
click at [104, 94] on input "Add as one-time" at bounding box center [105, 93] width 5 height 5
checkbox input "true"
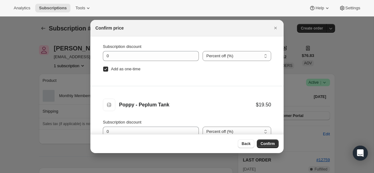
scroll to position [32, 0]
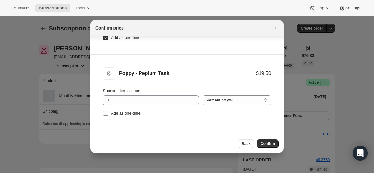
click at [105, 115] on input "Add as one-time" at bounding box center [105, 113] width 5 height 5
checkbox input "true"
click at [263, 146] on span "Confirm" at bounding box center [268, 144] width 14 height 5
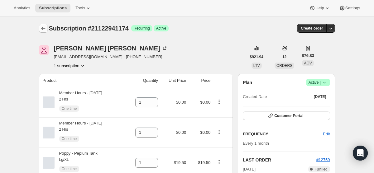
click at [44, 30] on icon "Subscriptions" at bounding box center [43, 28] width 6 height 6
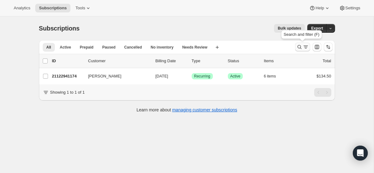
click at [304, 44] on icon "Search and filter results" at bounding box center [306, 47] width 6 height 6
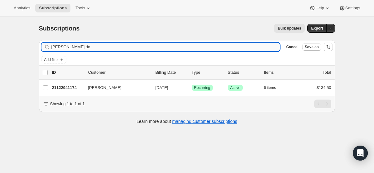
click at [129, 50] on input "olivia do" at bounding box center [165, 47] width 229 height 9
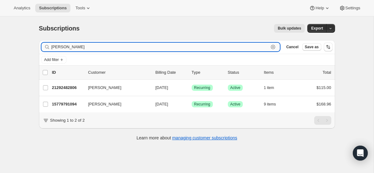
click at [91, 47] on input "isabella" at bounding box center [160, 47] width 218 height 9
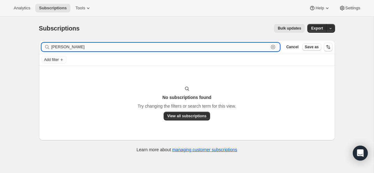
click at [76, 46] on input "dey" at bounding box center [160, 47] width 218 height 9
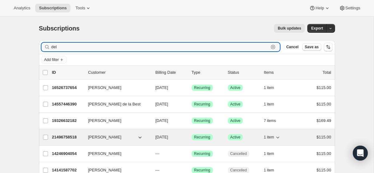
type input "del"
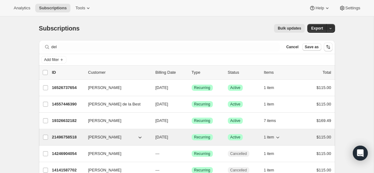
click at [213, 138] on span "Success Recurring" at bounding box center [202, 137] width 21 height 6
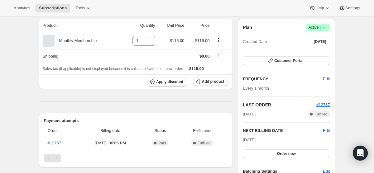
scroll to position [60, 0]
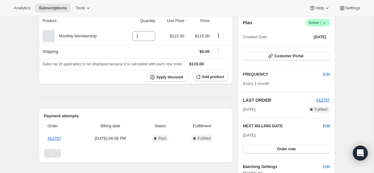
click at [330, 126] on span "Edit" at bounding box center [326, 126] width 7 height 6
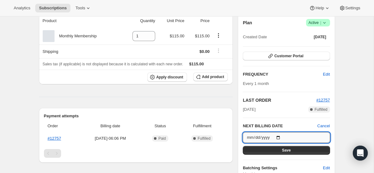
click at [280, 135] on input "[DATE]" at bounding box center [286, 138] width 87 height 11
type input "[DATE]"
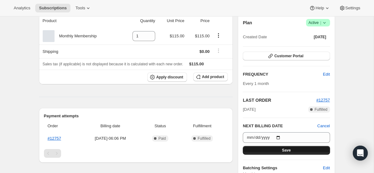
click at [285, 151] on span "Save" at bounding box center [286, 150] width 9 height 5
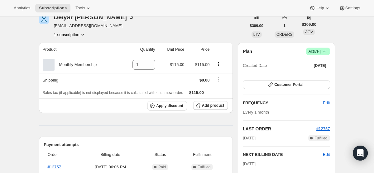
scroll to position [0, 0]
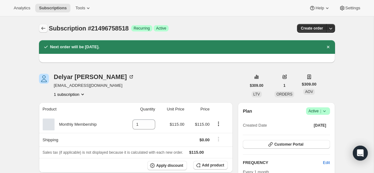
click at [44, 29] on icon "Subscriptions" at bounding box center [43, 28] width 6 height 6
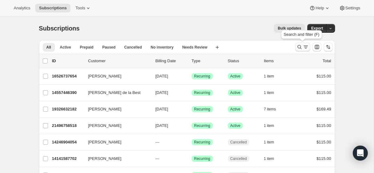
click at [297, 48] on icon "Search and filter results" at bounding box center [300, 47] width 6 height 6
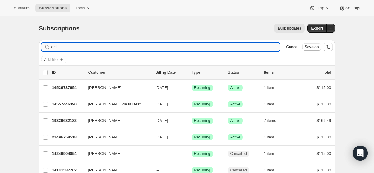
click at [152, 49] on input "del" at bounding box center [165, 47] width 229 height 9
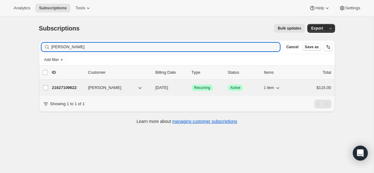
type input "samantha garcia"
click at [168, 90] on p "[DATE]" at bounding box center [171, 88] width 31 height 6
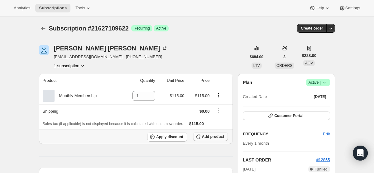
click at [199, 136] on icon "button" at bounding box center [198, 137] width 6 height 6
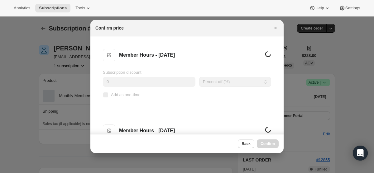
click at [105, 96] on input "Add as one-time" at bounding box center [105, 95] width 5 height 5
checkbox input "true"
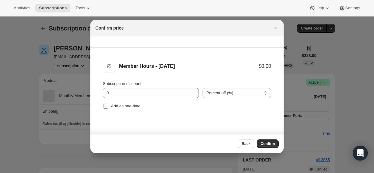
click at [105, 107] on input "Add as one-time" at bounding box center [105, 106] width 5 height 5
checkbox input "true"
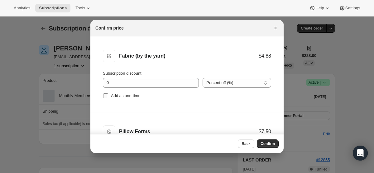
click at [105, 95] on input "Add as one-time" at bounding box center [105, 96] width 5 height 5
checkbox input "true"
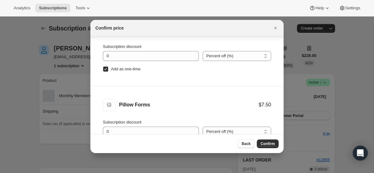
scroll to position [32, 0]
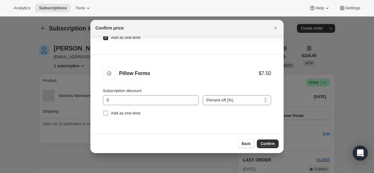
click at [106, 113] on input "Add as one-time" at bounding box center [105, 113] width 5 height 5
checkbox input "true"
click at [263, 144] on span "Confirm" at bounding box center [268, 144] width 14 height 5
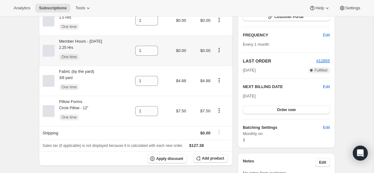
scroll to position [102, 0]
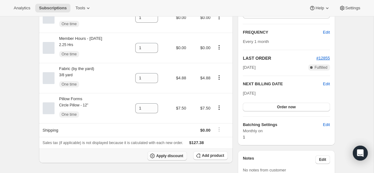
click at [175, 155] on button "Apply discount" at bounding box center [168, 156] width 40 height 9
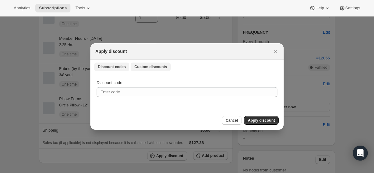
click at [146, 63] on button "Custom discounts" at bounding box center [151, 67] width 40 height 9
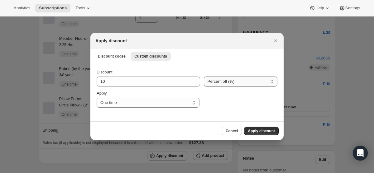
click at [232, 80] on select "Percent off (%) Amount off ($)" at bounding box center [241, 82] width 74 height 10
select select "fixed"
click at [128, 87] on div "Discount 10 Percent off (%) Amount off ($) Amount off ($) Apply One time Specif…" at bounding box center [187, 88] width 181 height 39
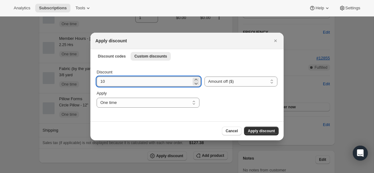
click at [124, 80] on input "10" at bounding box center [144, 82] width 95 height 10
type input "115"
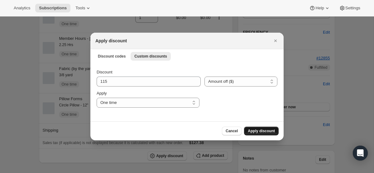
click at [265, 131] on span "Apply discount" at bounding box center [261, 131] width 27 height 5
